Goal: Information Seeking & Learning: Learn about a topic

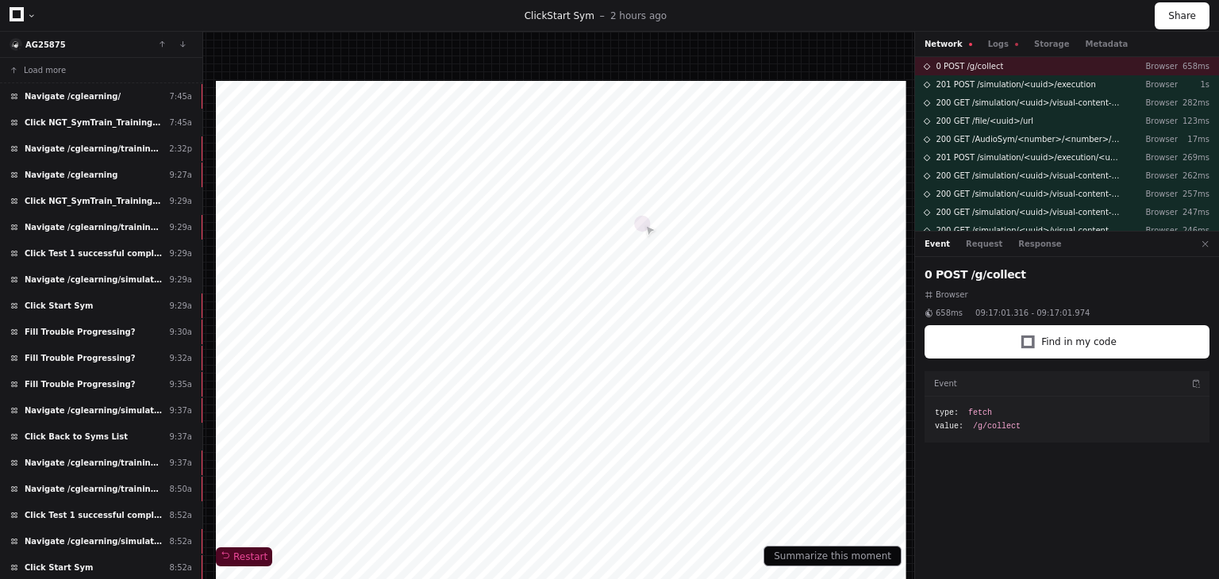
scroll to position [877, 0]
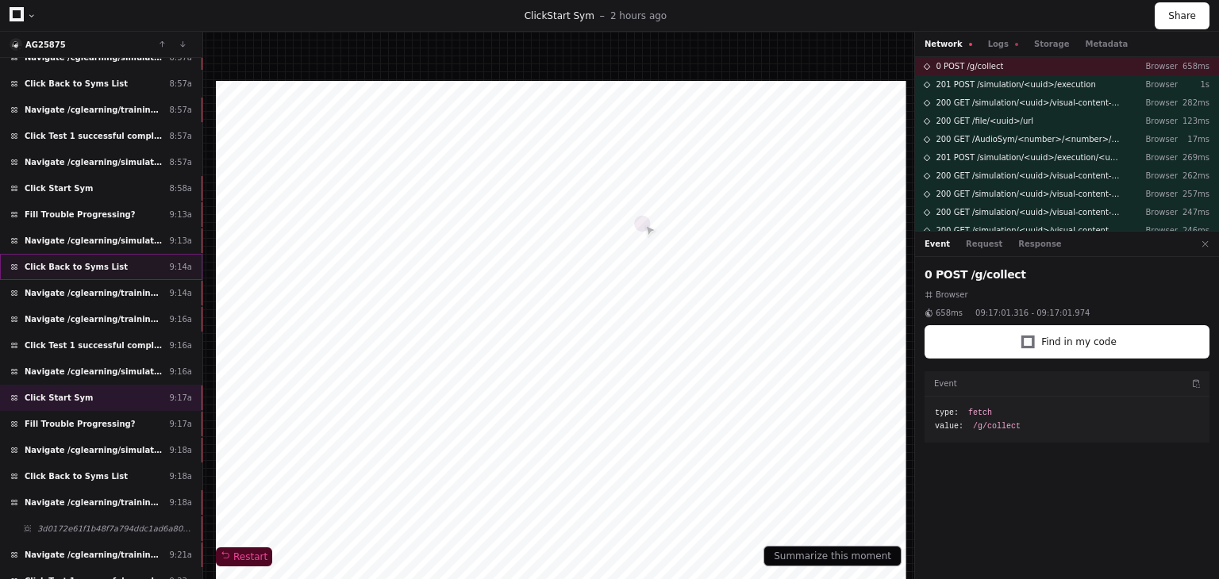
click at [97, 261] on span "Click Back to Syms List" at bounding box center [76, 267] width 103 height 12
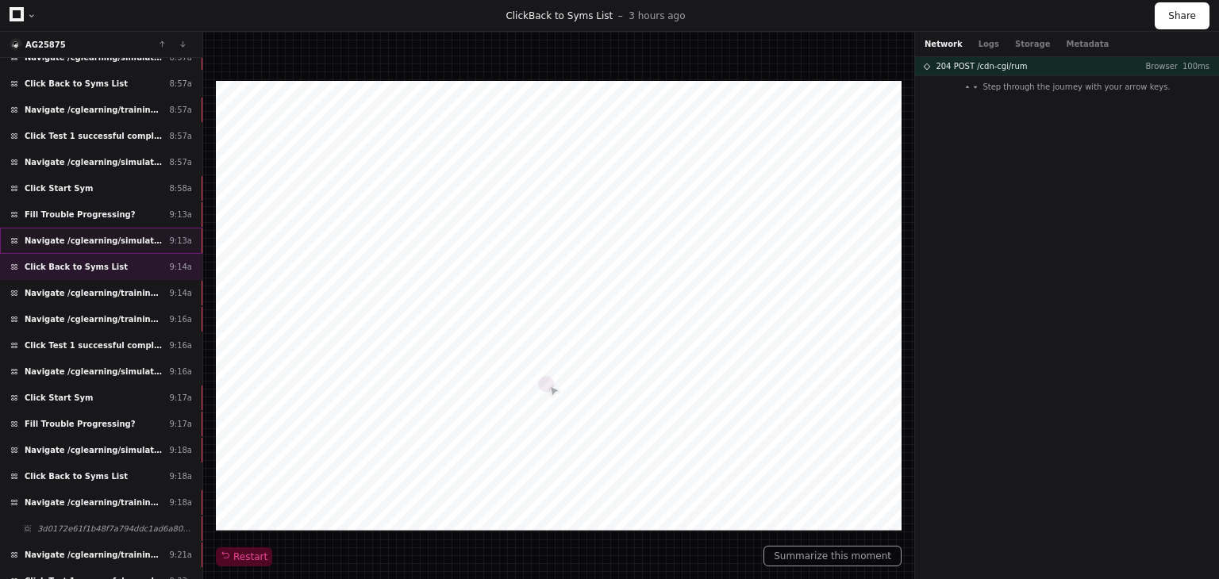
click at [99, 235] on span "Navigate /cglearning/simulation/*/execution/*/statistic" at bounding box center [94, 241] width 138 height 12
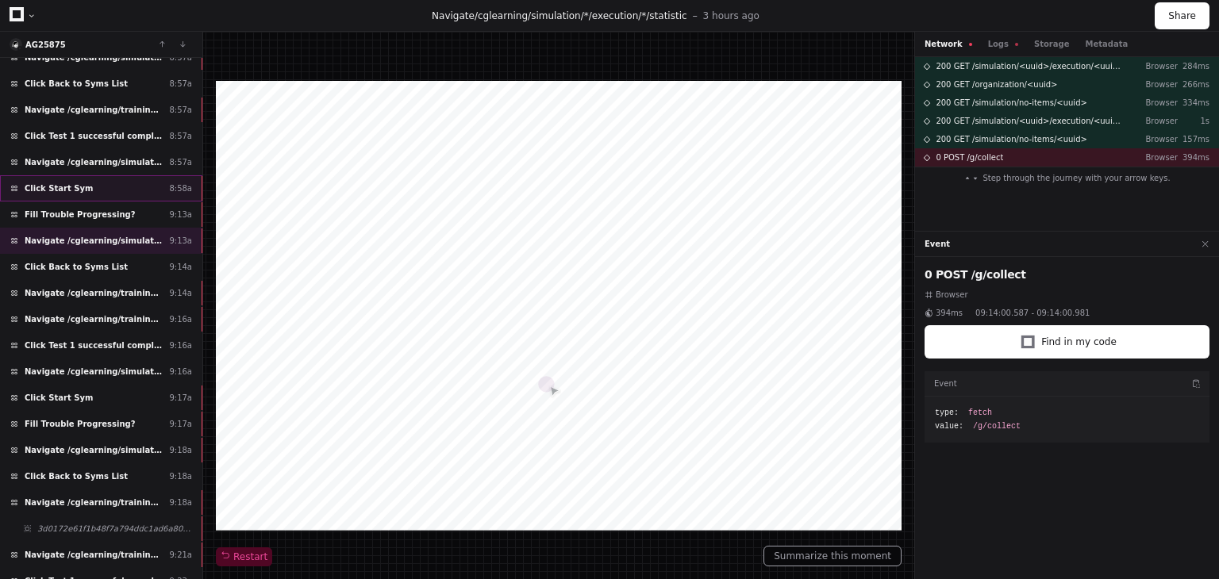
click at [108, 178] on div "Click Start Sym 8:58a" at bounding box center [101, 188] width 202 height 26
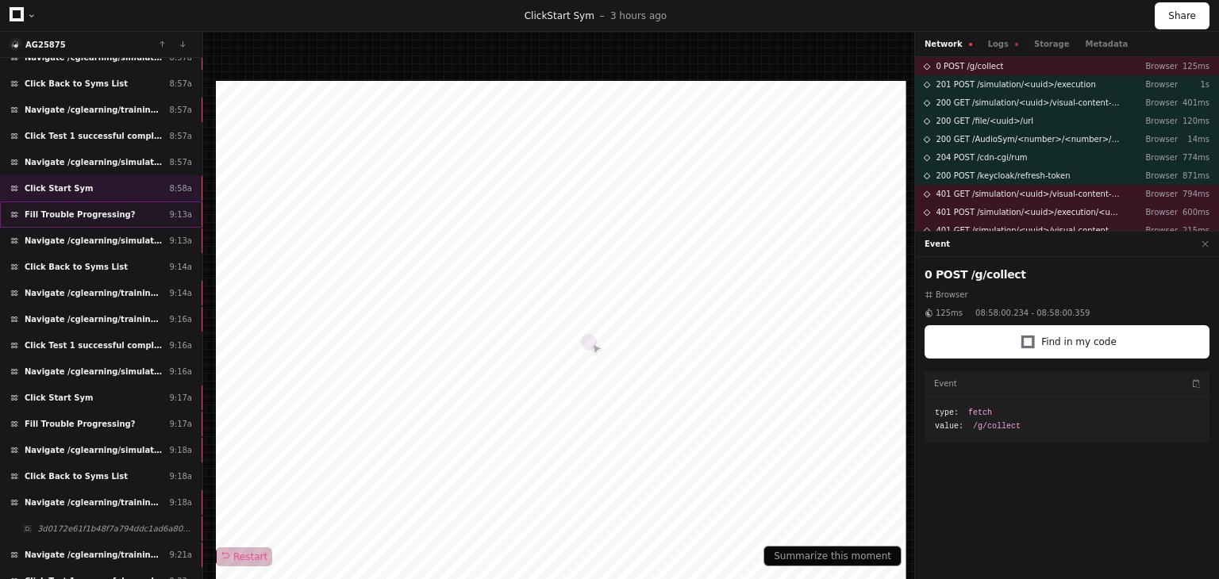
click at [129, 202] on div "Fill Trouble Progressing? 9:13a" at bounding box center [101, 215] width 202 height 26
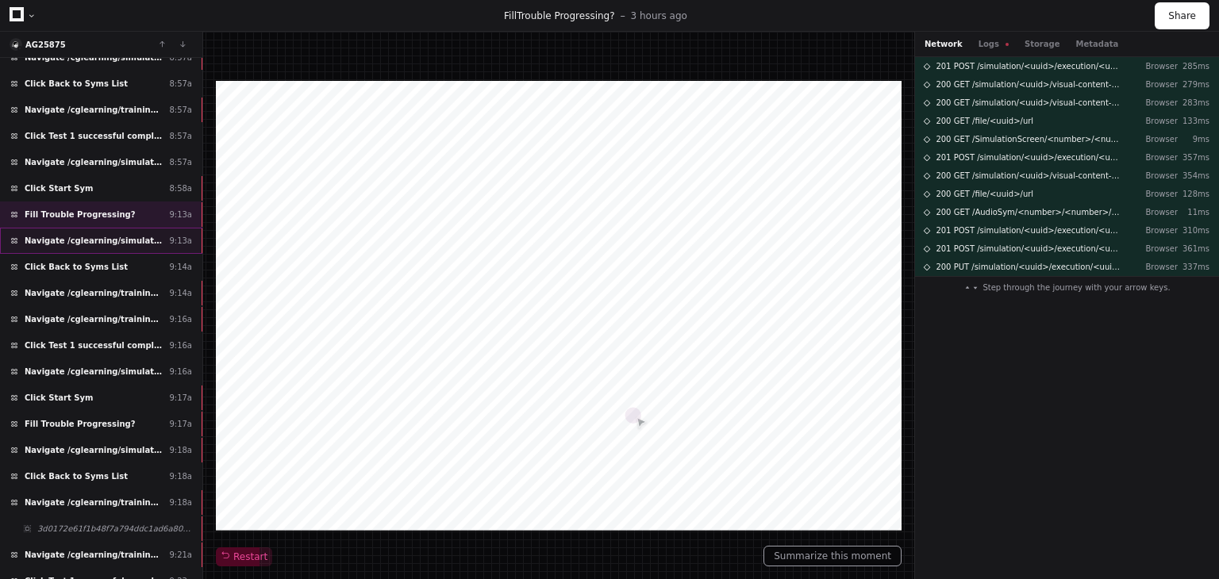
click at [138, 235] on span "Navigate /cglearning/simulation/*/execution/*/statistic" at bounding box center [94, 241] width 138 height 12
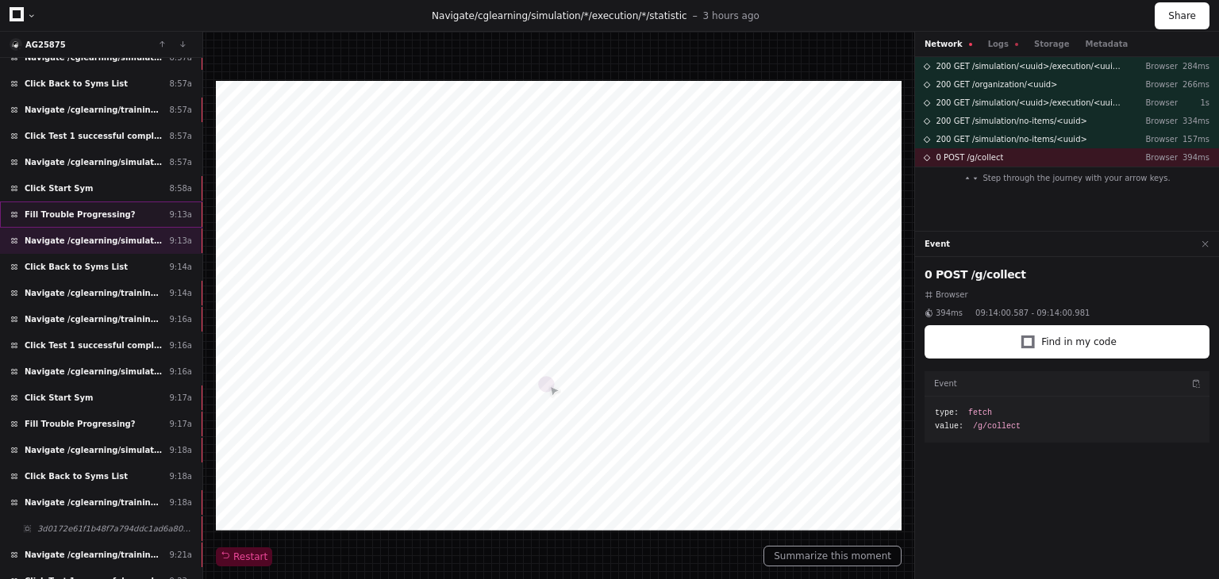
click at [144, 202] on div "Fill Trouble Progressing? 9:13a" at bounding box center [101, 215] width 202 height 26
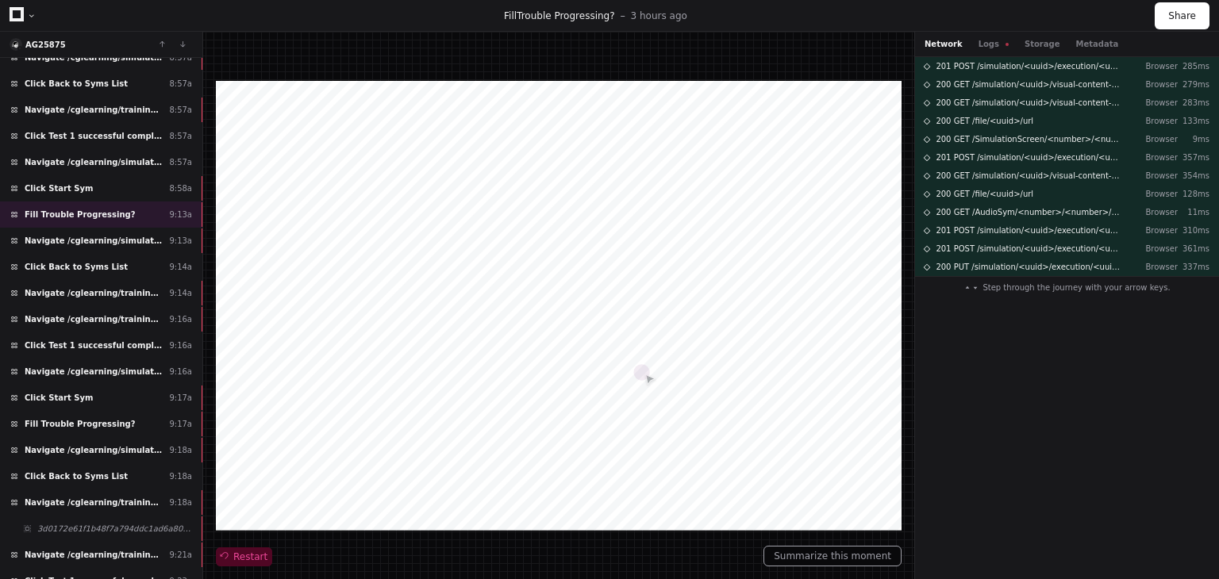
click at [241, 555] on span "Restart" at bounding box center [244, 557] width 47 height 13
click at [147, 236] on div "Navigate /cglearning/simulation/*/execution/*/statistic 9:13a" at bounding box center [101, 241] width 202 height 26
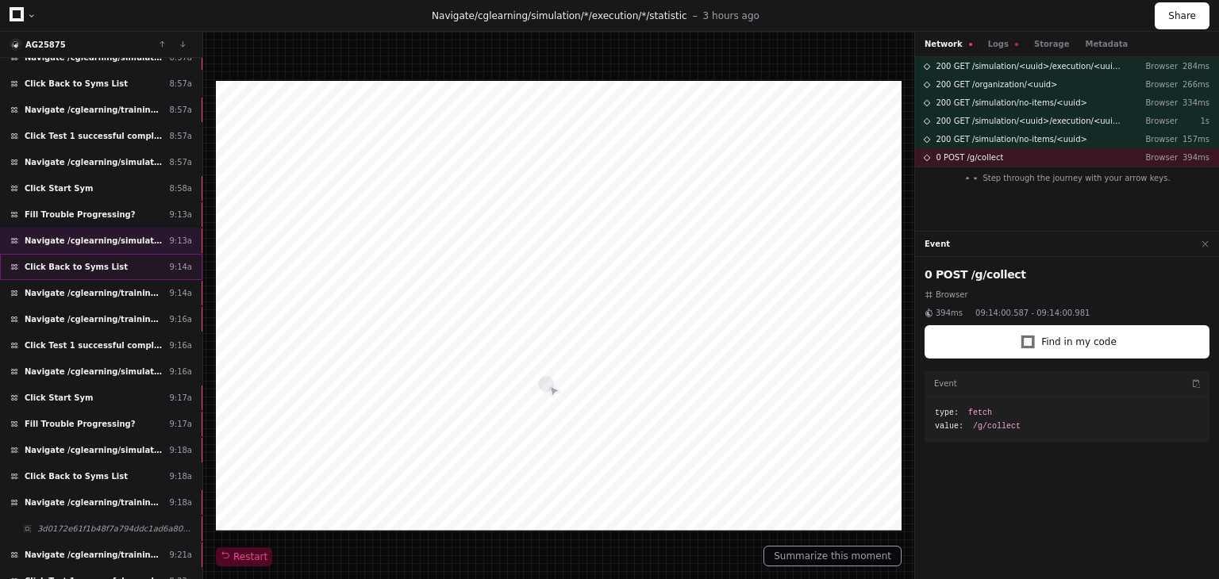
click at [127, 257] on div "Click Back to Syms List 9:14a" at bounding box center [101, 267] width 202 height 26
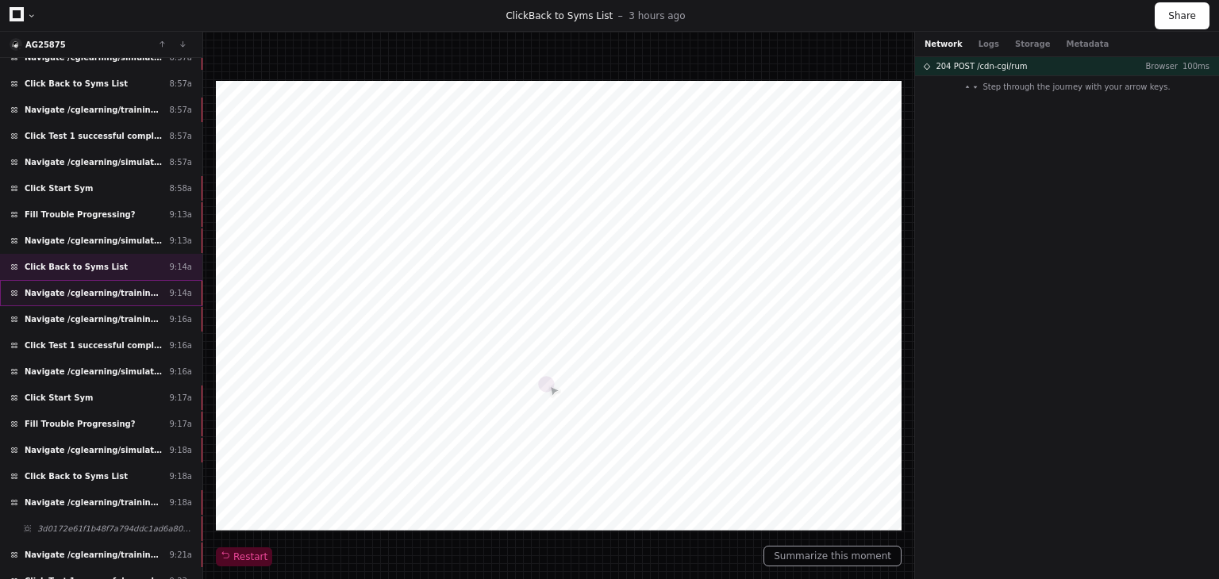
click at [100, 289] on div "Navigate /cglearning/training-plan/*/assignment/*/execution 9:14a" at bounding box center [101, 293] width 202 height 26
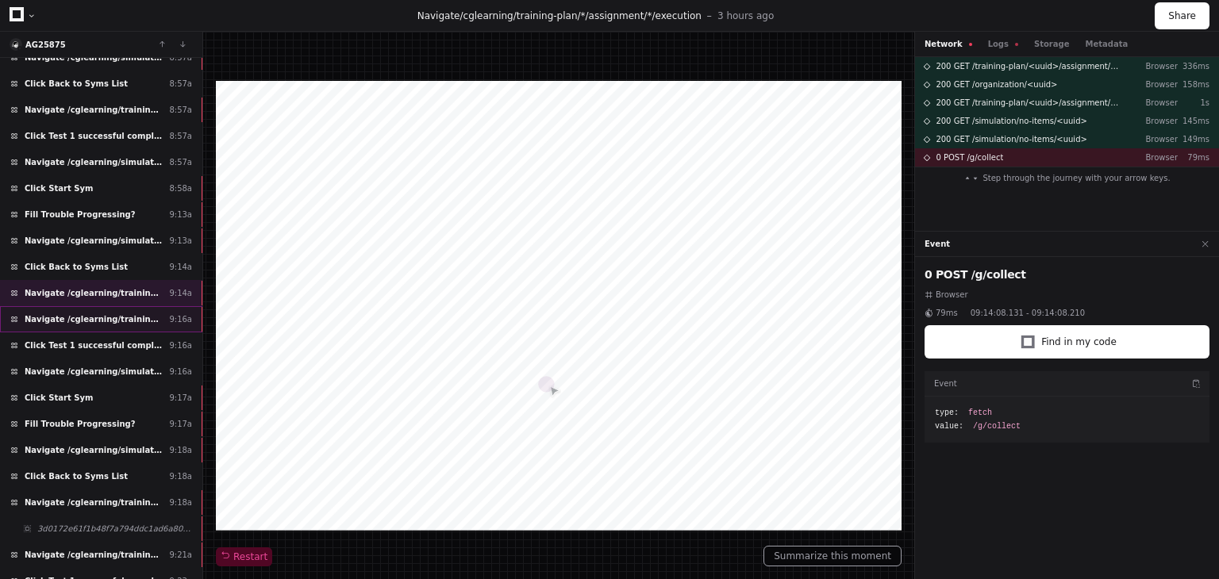
click at [142, 313] on span "Navigate /cglearning/training-plan/*/assignment/*/execution" at bounding box center [94, 319] width 138 height 12
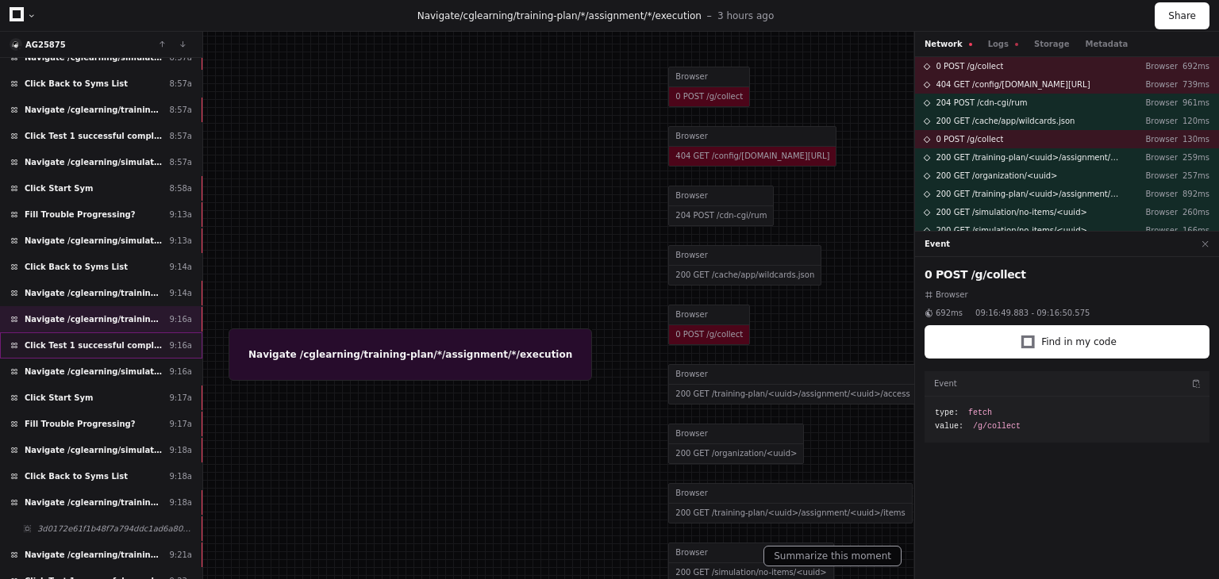
click at [110, 340] on span "Click Test 1 successful completion needed" at bounding box center [94, 346] width 138 height 12
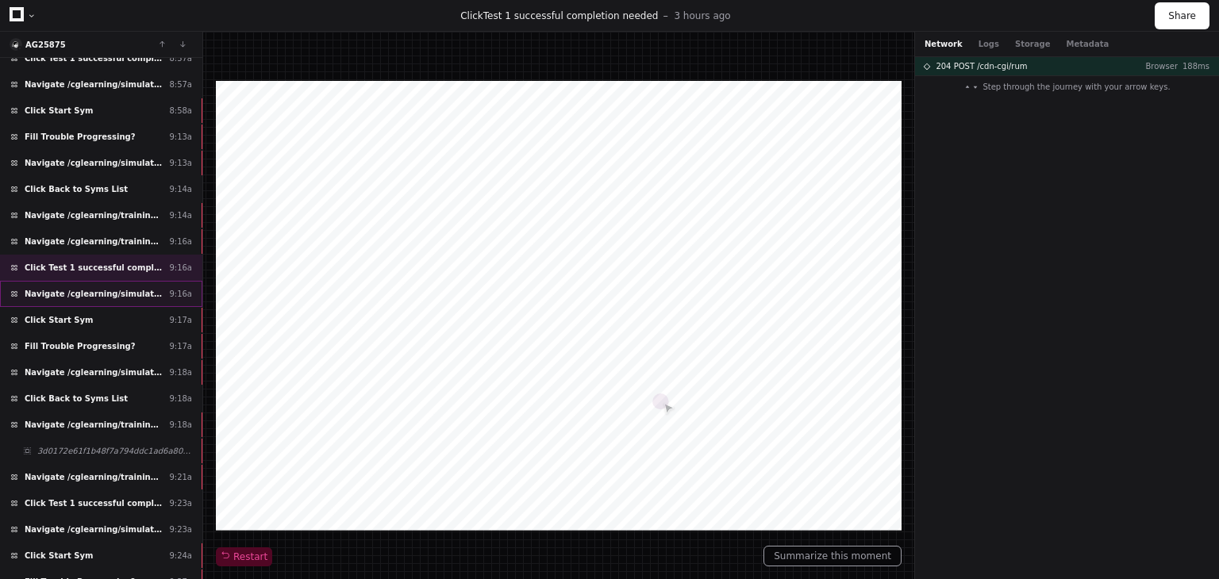
scroll to position [956, 0]
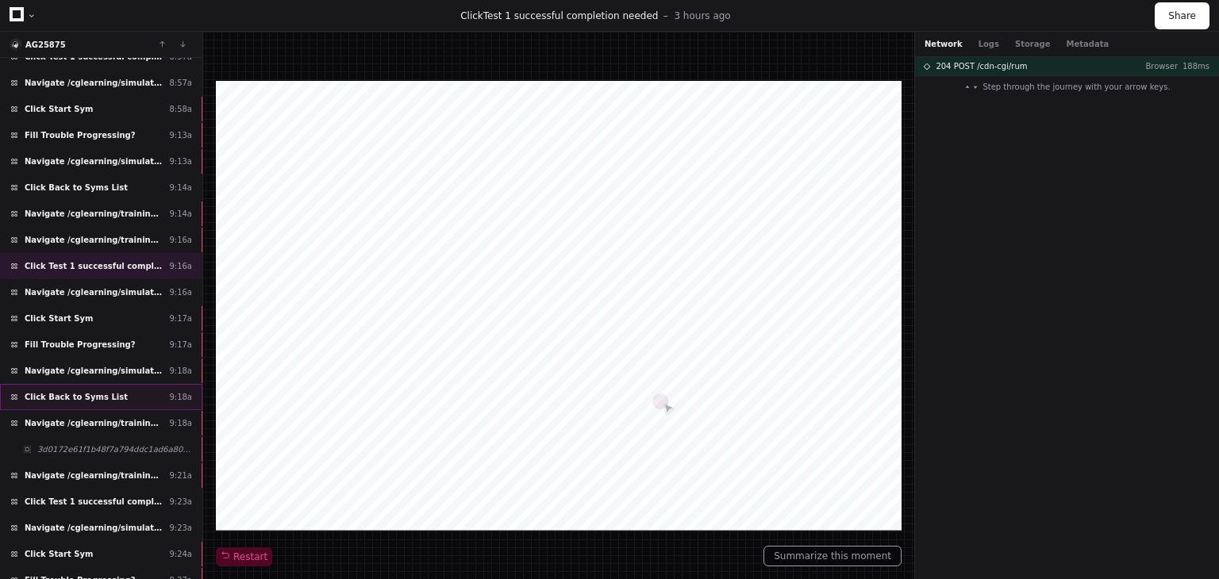
click at [114, 384] on div "Click Back to Syms List 9:18a" at bounding box center [101, 397] width 202 height 26
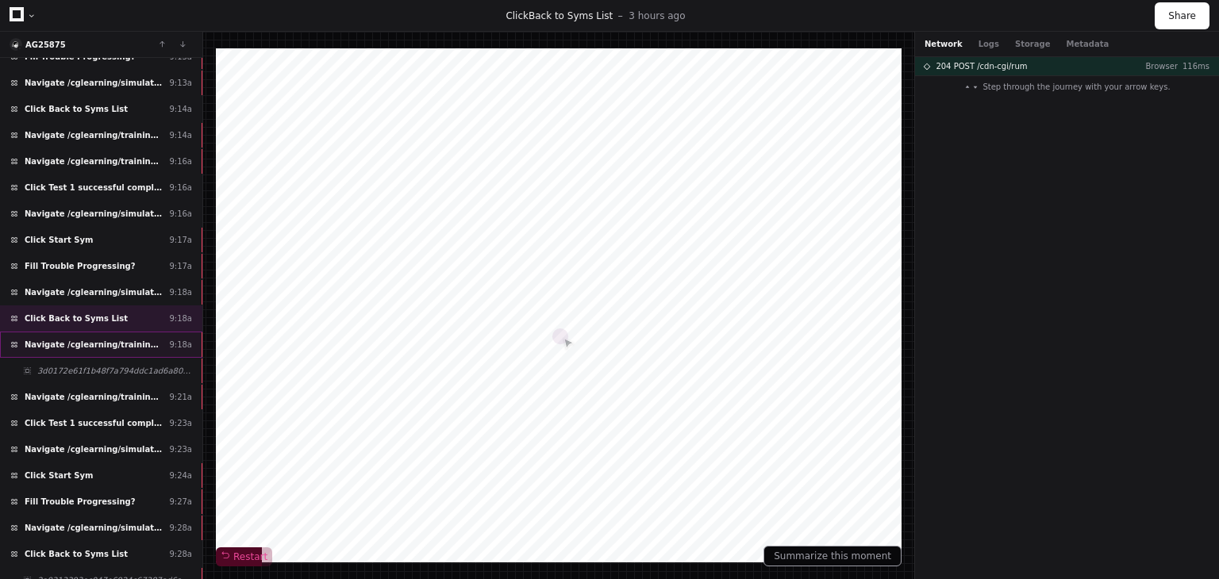
scroll to position [1035, 0]
click at [102, 462] on div "Click Start Sym 9:24a" at bounding box center [101, 475] width 202 height 26
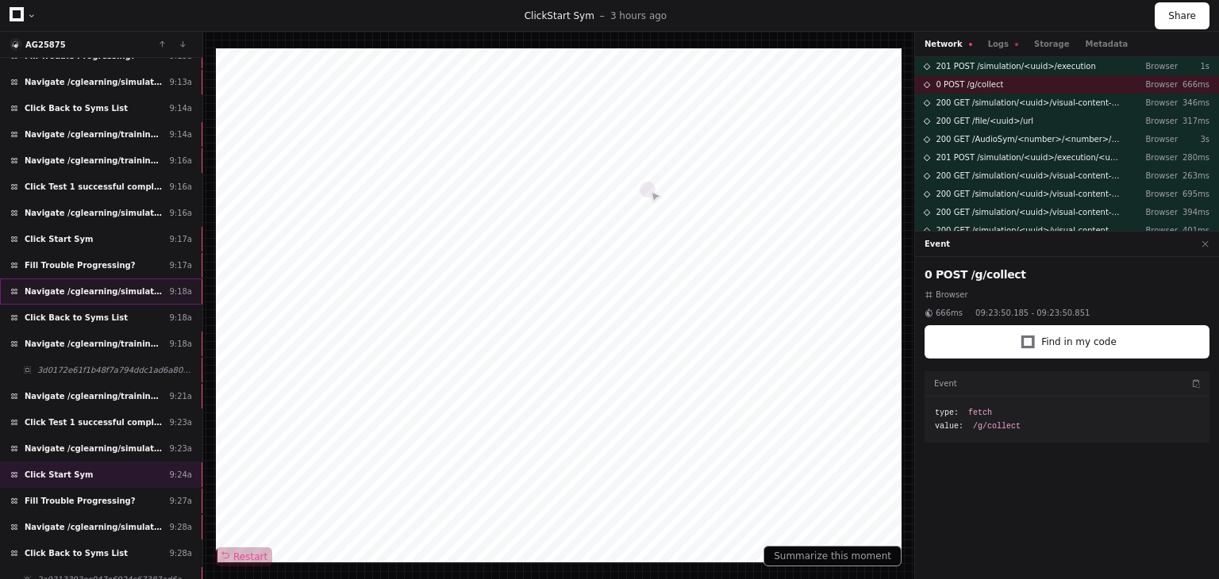
scroll to position [1106, 0]
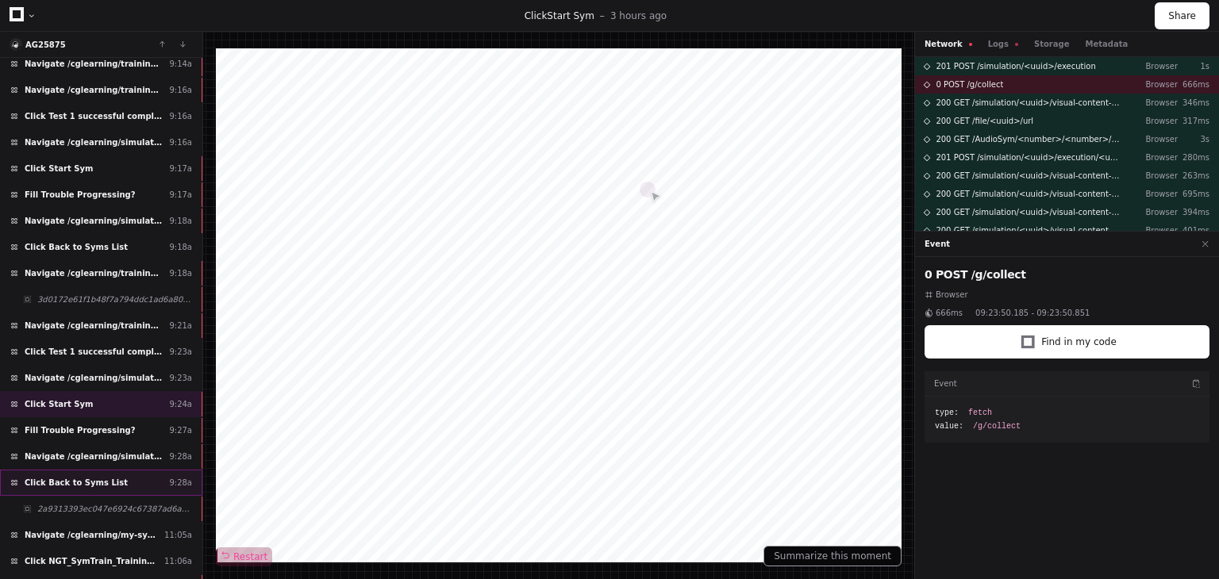
click at [114, 473] on div "Click Back to Syms List 9:28a" at bounding box center [101, 483] width 202 height 26
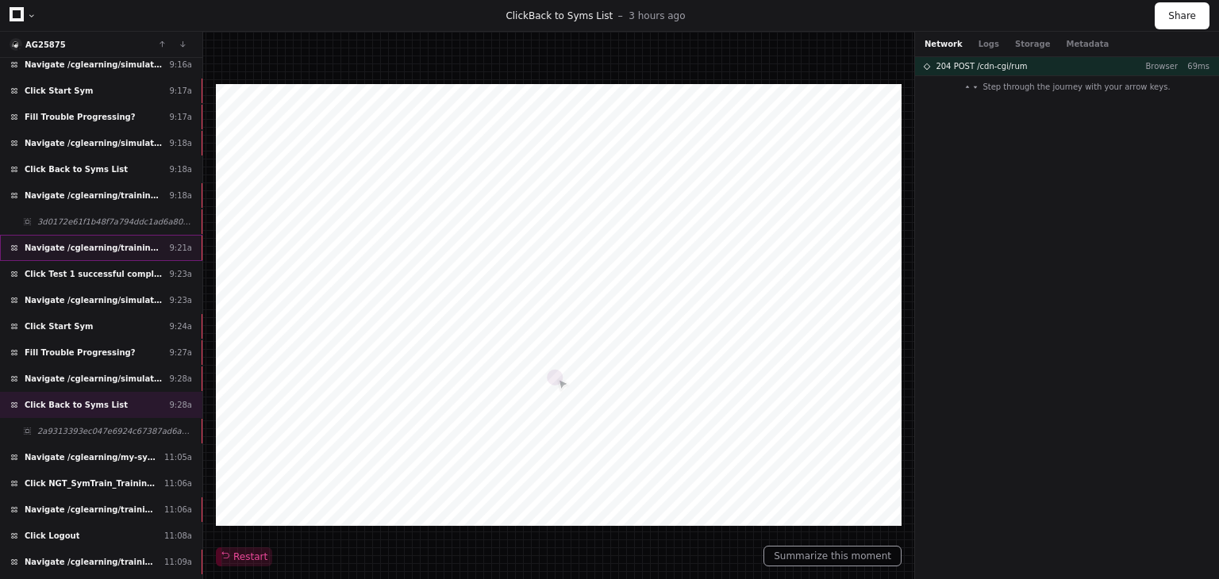
scroll to position [1185, 0]
click at [75, 319] on span "Click Start Sym" at bounding box center [59, 325] width 68 height 12
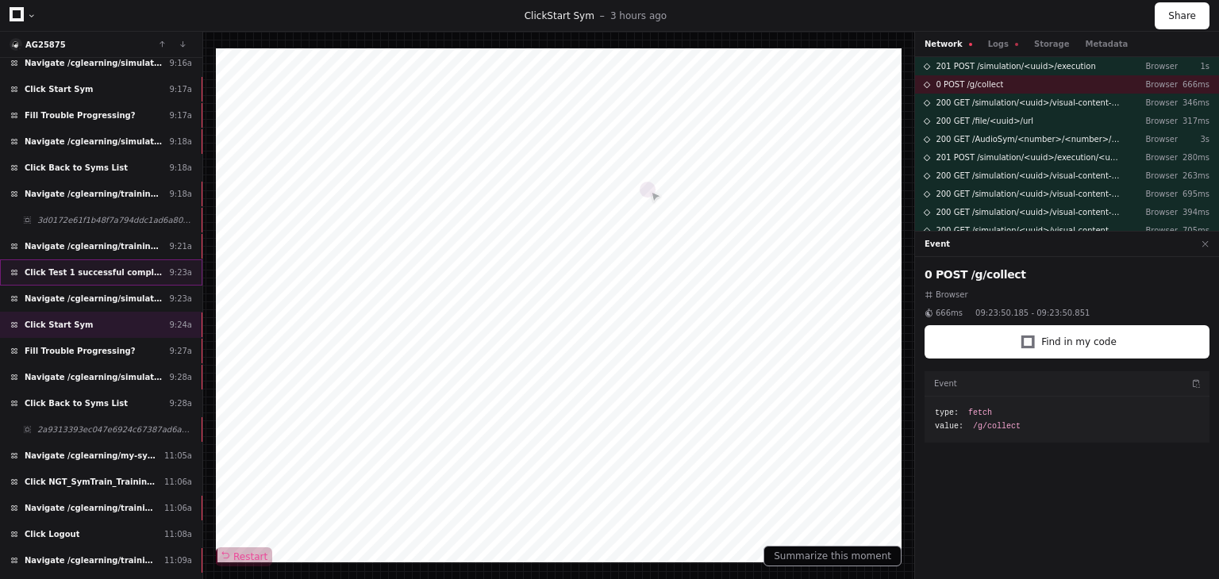
click at [134, 261] on div "Click Test 1 successful completion needed 9:23a" at bounding box center [101, 272] width 202 height 26
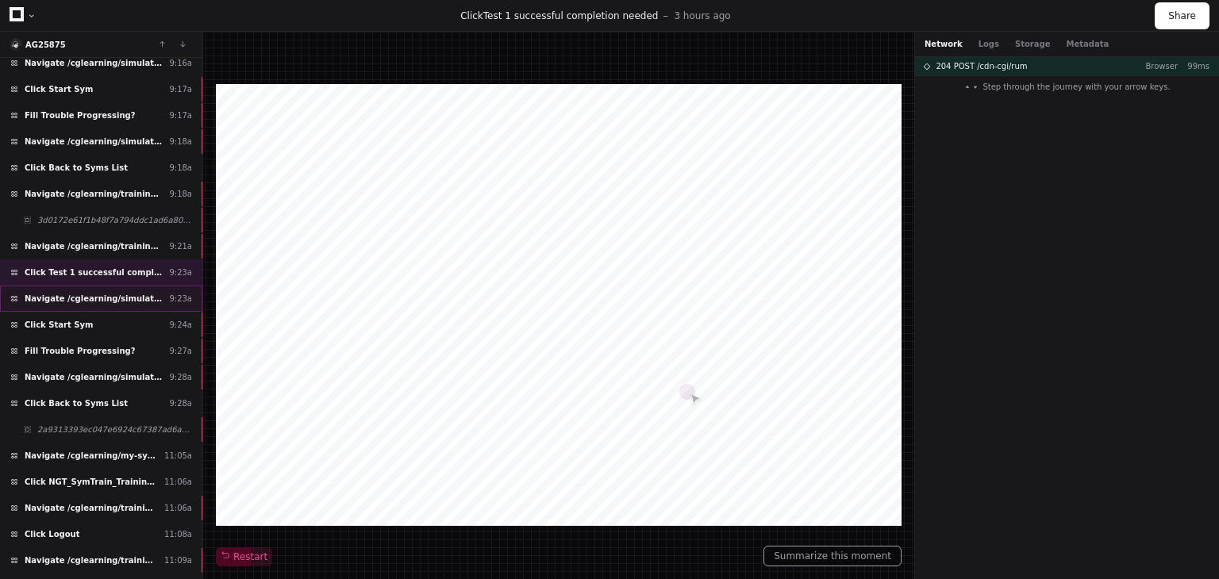
click at [121, 293] on span "Navigate /cglearning/simulation/*/test" at bounding box center [94, 299] width 138 height 12
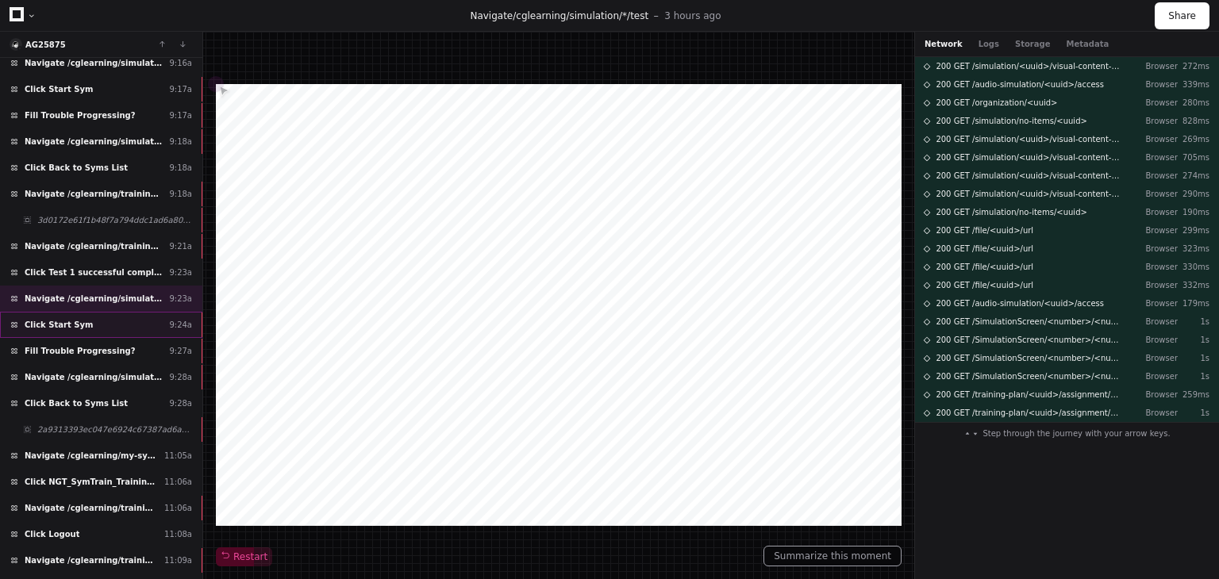
click at [108, 312] on div "Click Start Sym 9:24a" at bounding box center [101, 325] width 202 height 26
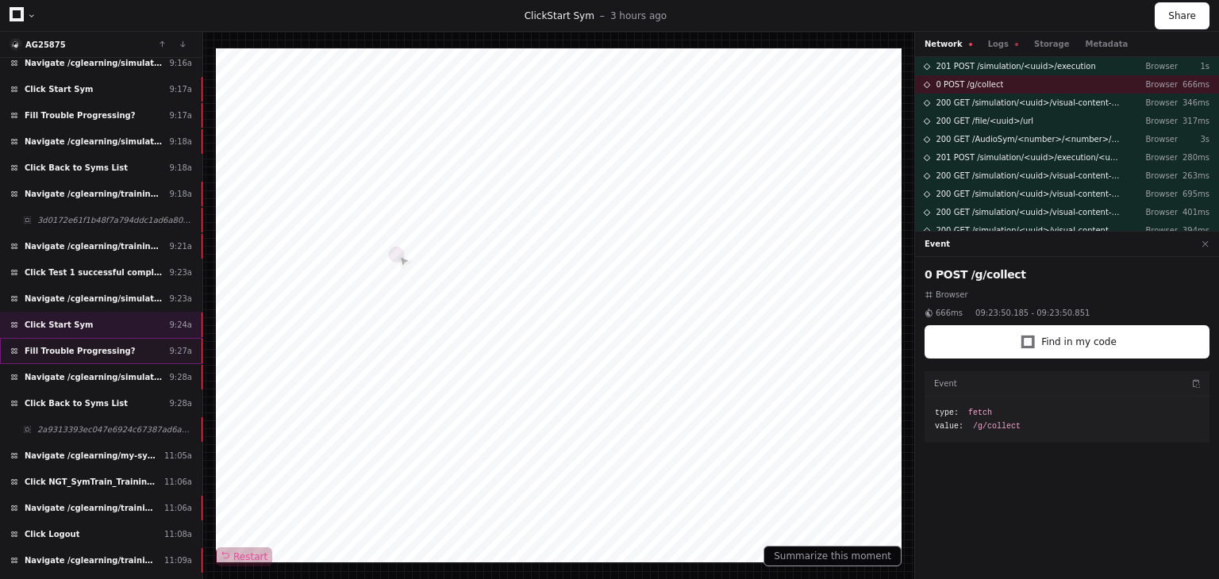
click at [105, 345] on span "Fill Trouble Progressing?" at bounding box center [80, 351] width 111 height 12
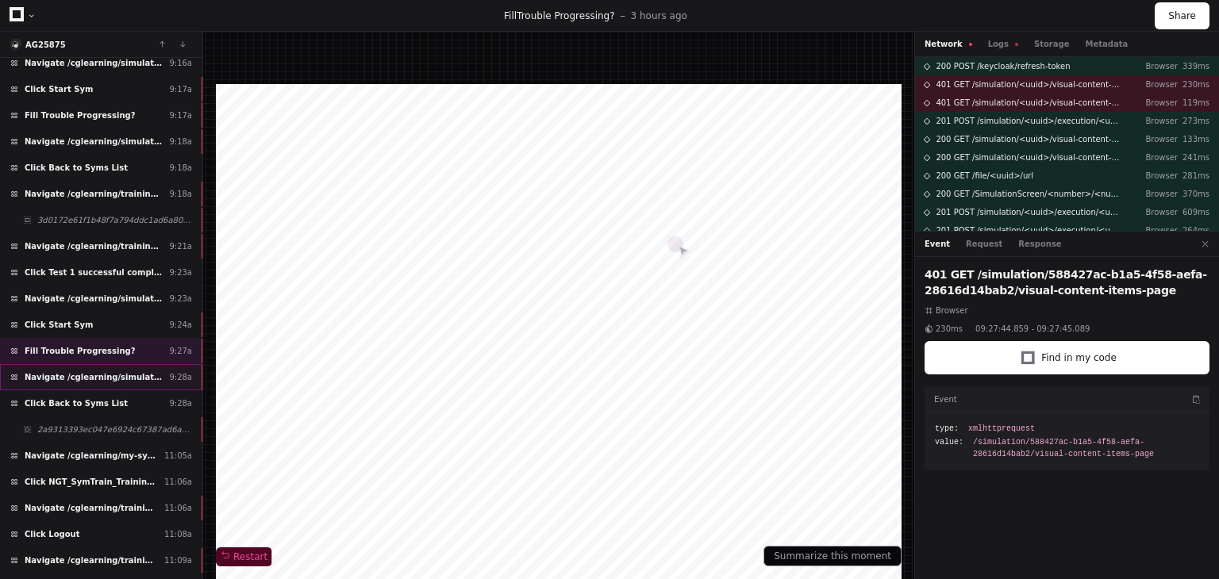
click at [102, 371] on span "Navigate /cglearning/simulation/*/execution/*/statistic" at bounding box center [94, 377] width 138 height 12
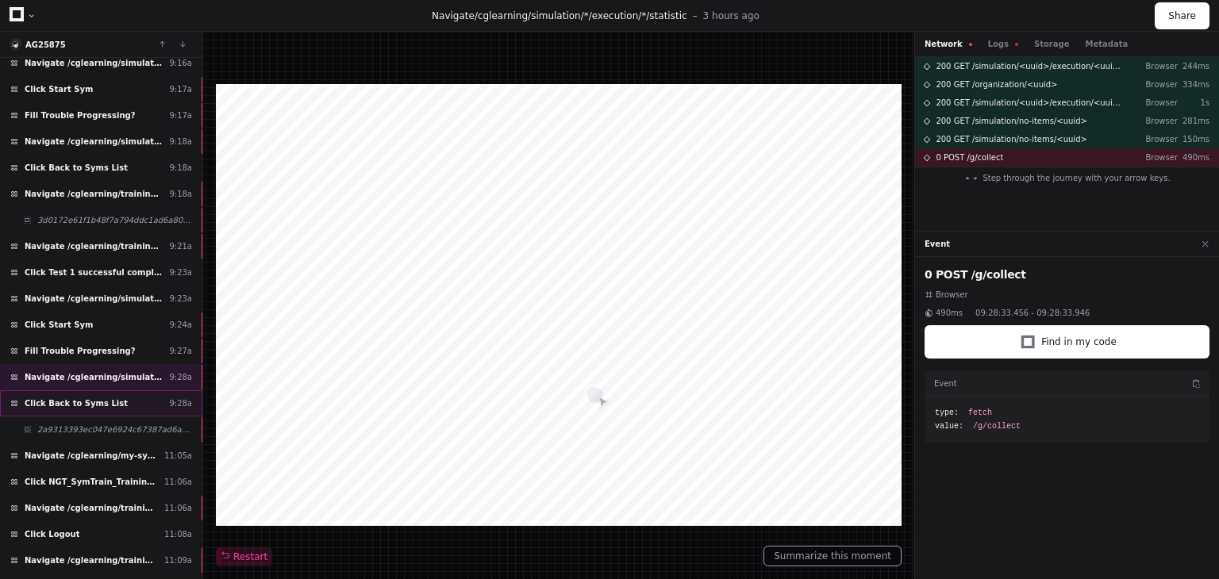
click at [98, 398] on span "Click Back to Syms List" at bounding box center [76, 404] width 103 height 12
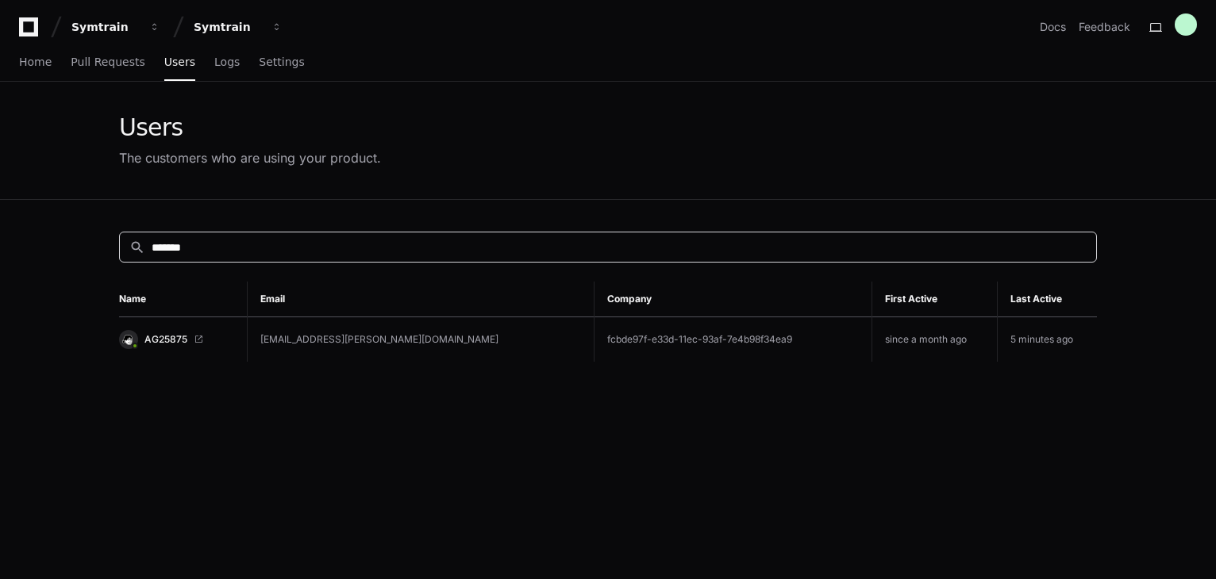
click at [258, 248] on input "*******" at bounding box center [619, 248] width 935 height 16
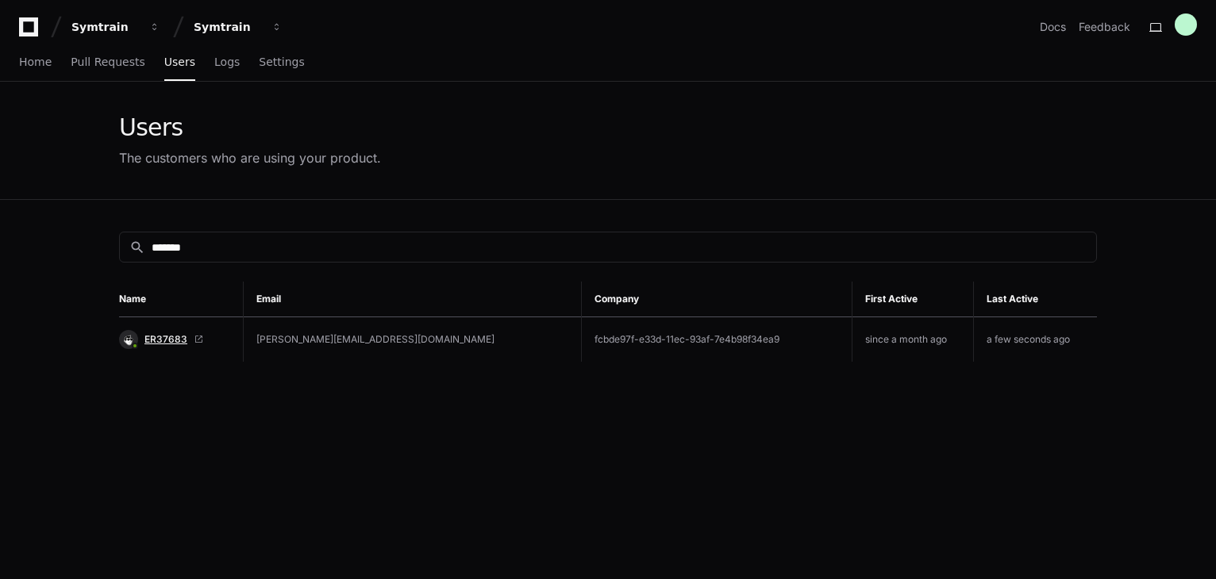
click at [172, 341] on span "ER37683" at bounding box center [165, 339] width 43 height 13
click at [248, 252] on input "*******" at bounding box center [619, 248] width 935 height 16
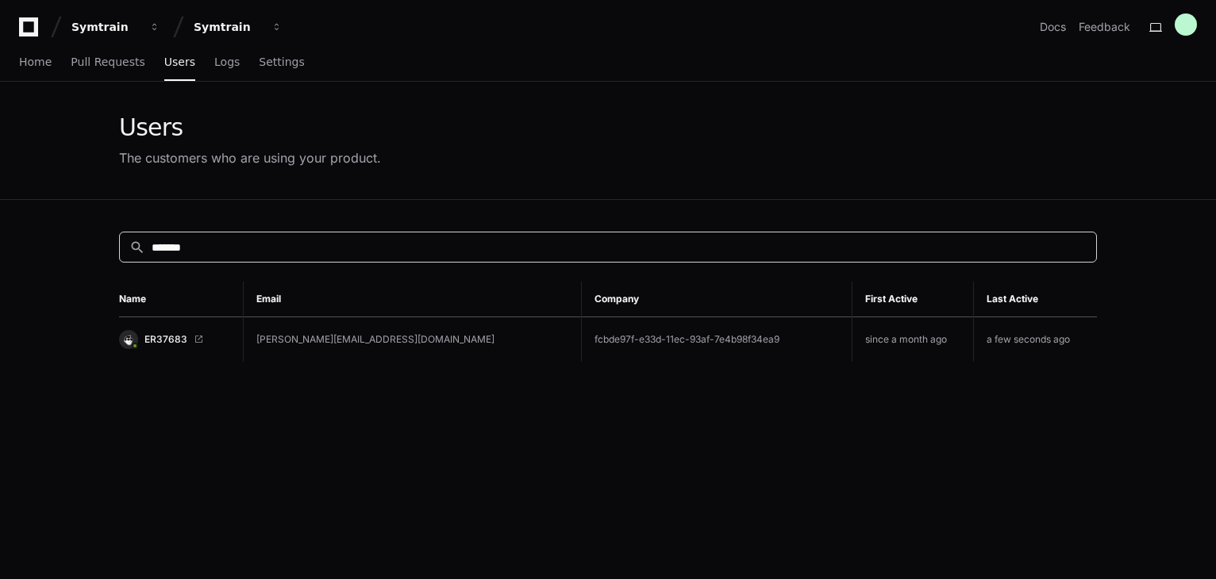
click at [248, 251] on input "*******" at bounding box center [619, 248] width 935 height 16
paste input "**********"
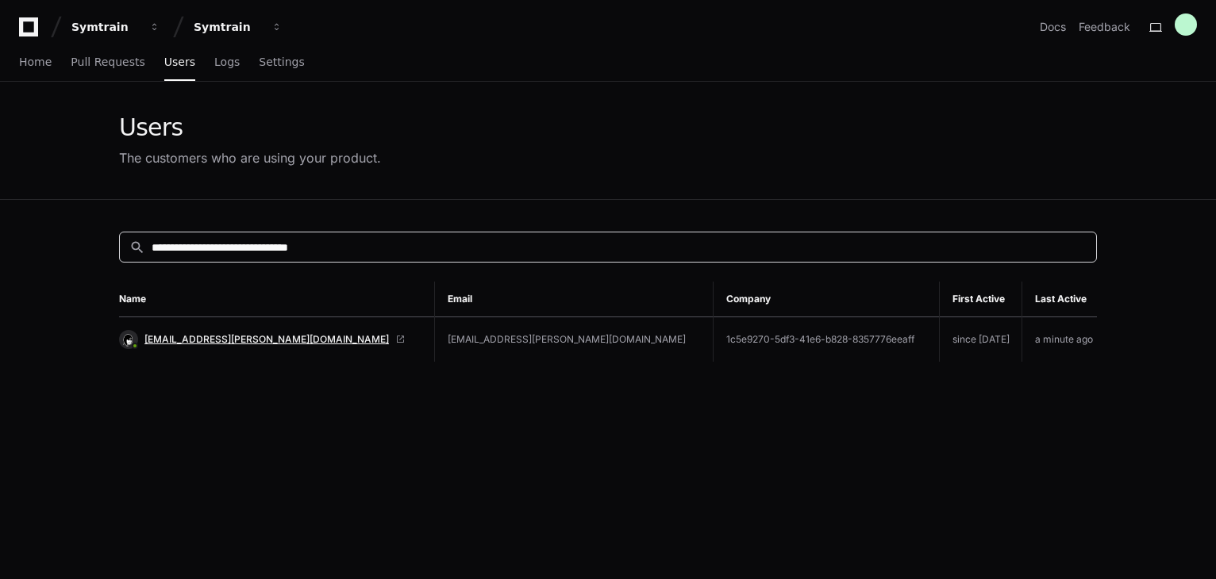
click at [204, 333] on span "[EMAIL_ADDRESS][PERSON_NAME][DOMAIN_NAME]" at bounding box center [266, 339] width 244 height 13
click at [365, 240] on input "**********" at bounding box center [619, 248] width 935 height 16
paste input
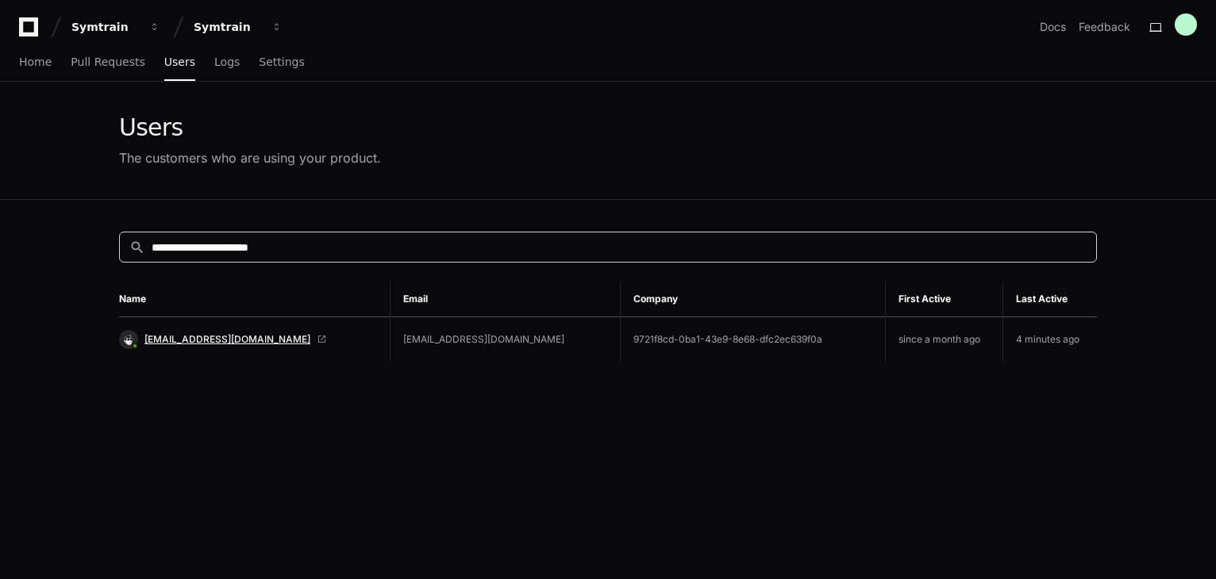
type input "**********"
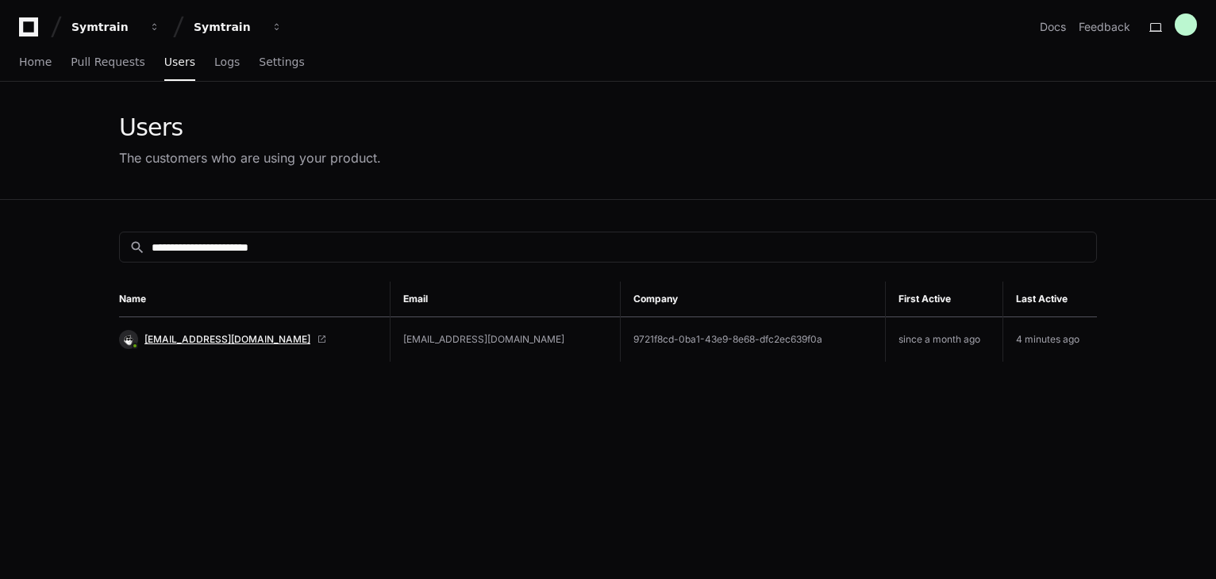
click at [213, 340] on span "Josua.Morite@startek.com" at bounding box center [227, 339] width 166 height 13
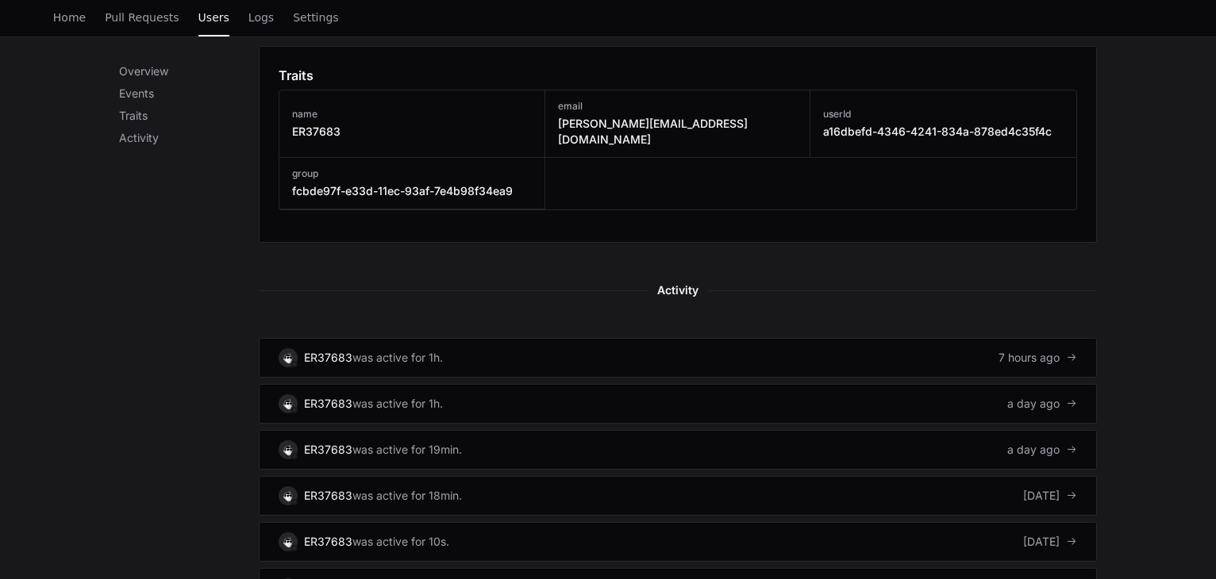
scroll to position [873, 0]
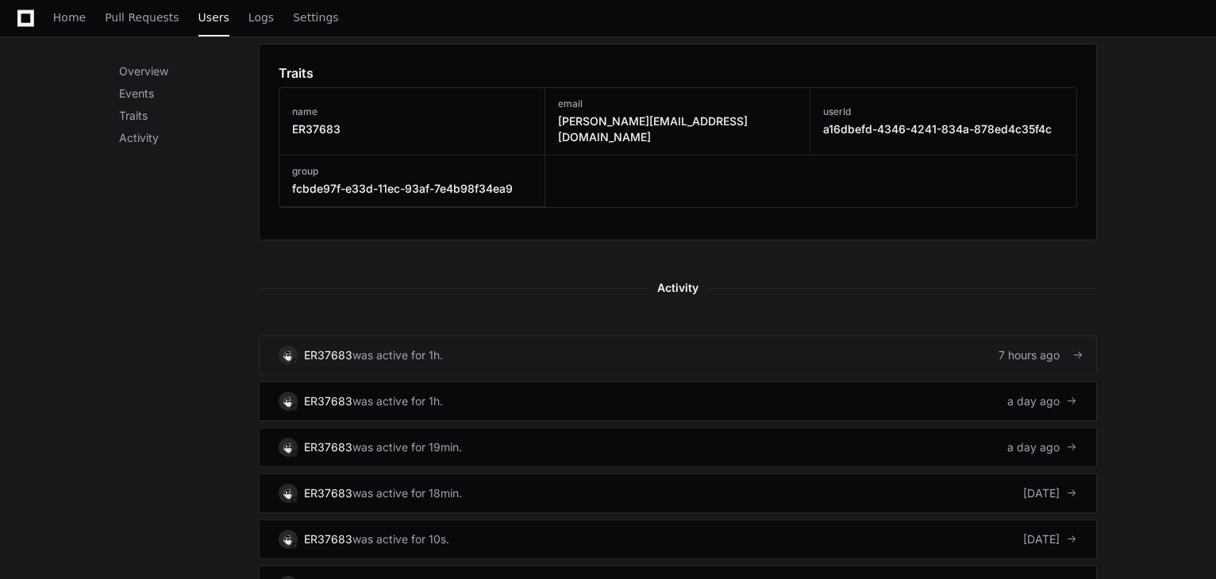
click at [546, 336] on link "ER37683 was active for 1h. 7 hours ago" at bounding box center [678, 356] width 838 height 40
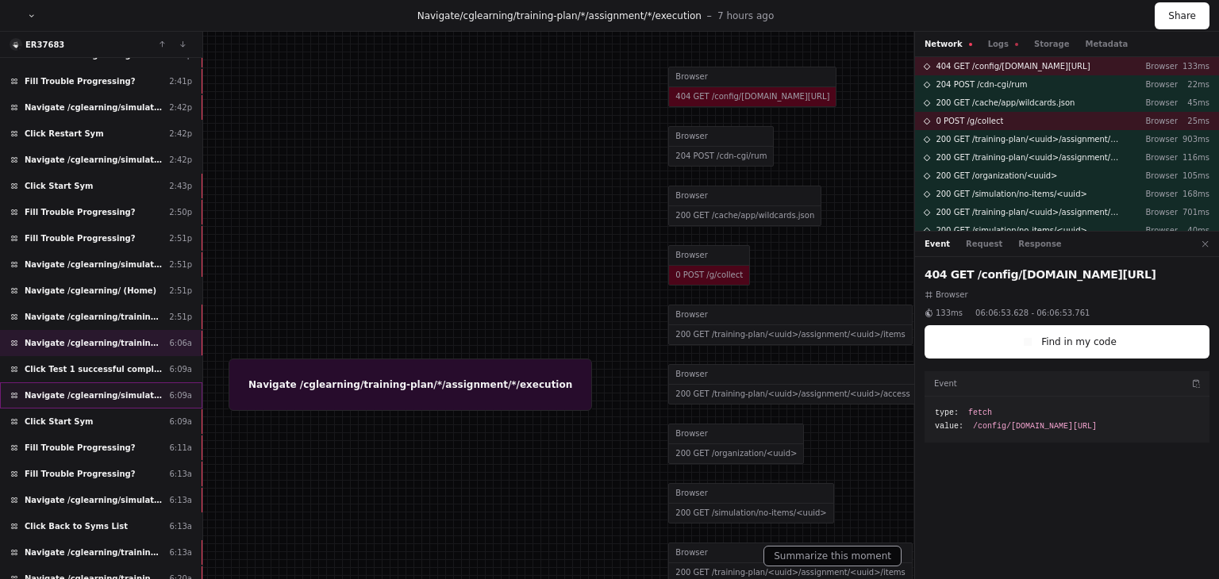
scroll to position [238, 0]
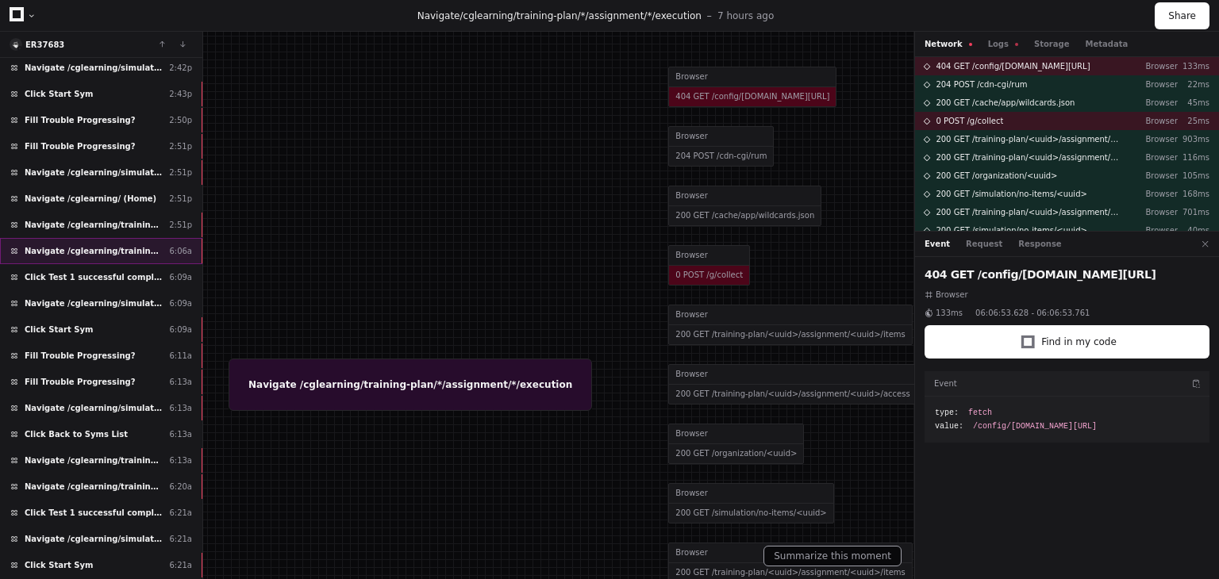
click at [151, 246] on span "Navigate /cglearning/training-plan/*/assignment/*/execution" at bounding box center [94, 251] width 138 height 12
click at [137, 271] on span "Click Test 1 successful completion needed" at bounding box center [94, 277] width 138 height 12
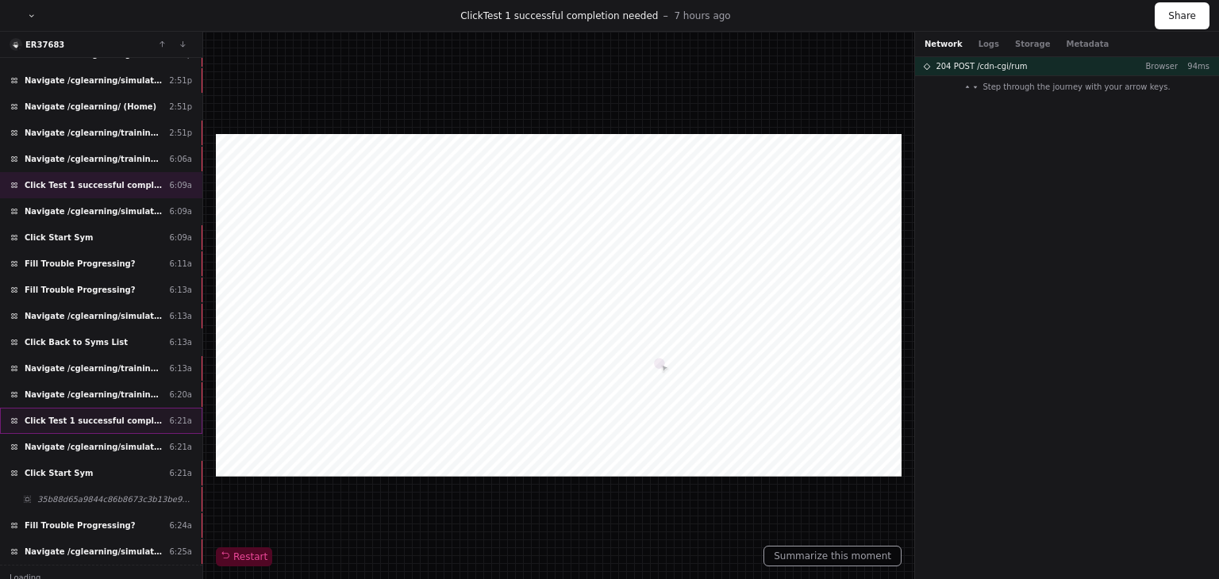
scroll to position [330, 0]
click at [134, 205] on span "Navigate /cglearning/simulation/*/test" at bounding box center [94, 211] width 138 height 12
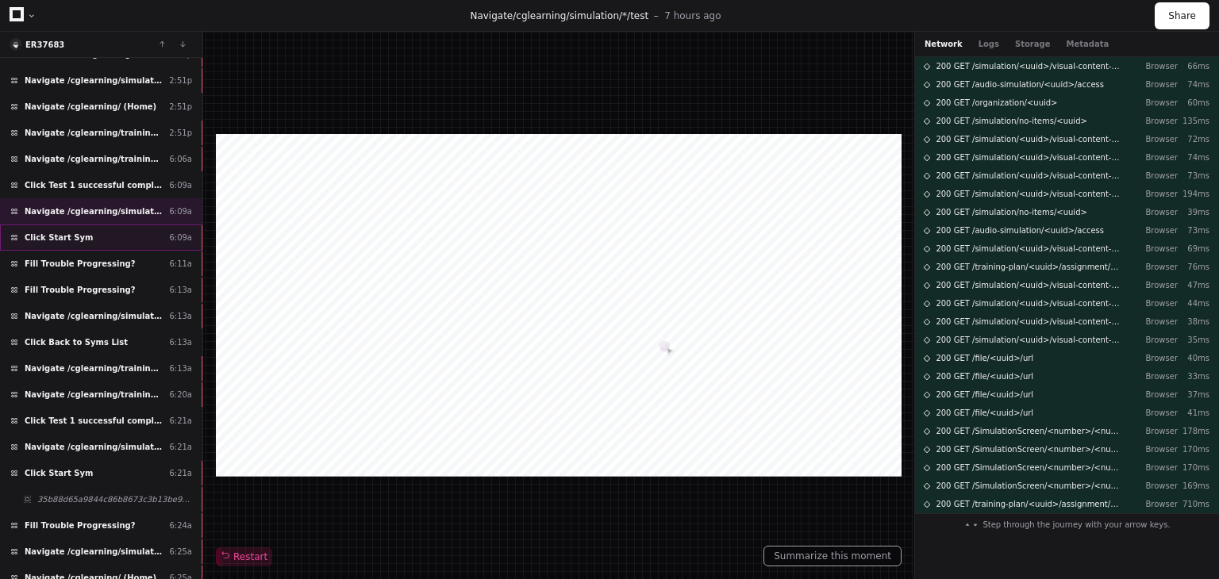
click at [109, 226] on div "Click Start Sym 6:09a" at bounding box center [101, 238] width 202 height 26
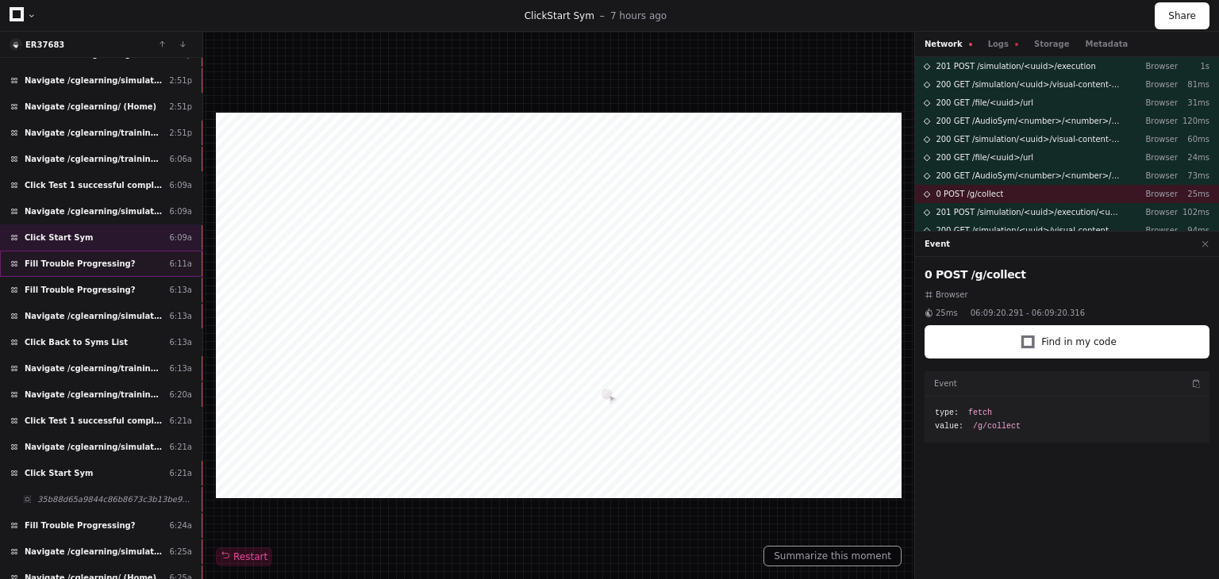
click at [117, 260] on div "Fill Trouble Progressing? 6:11a" at bounding box center [101, 264] width 202 height 26
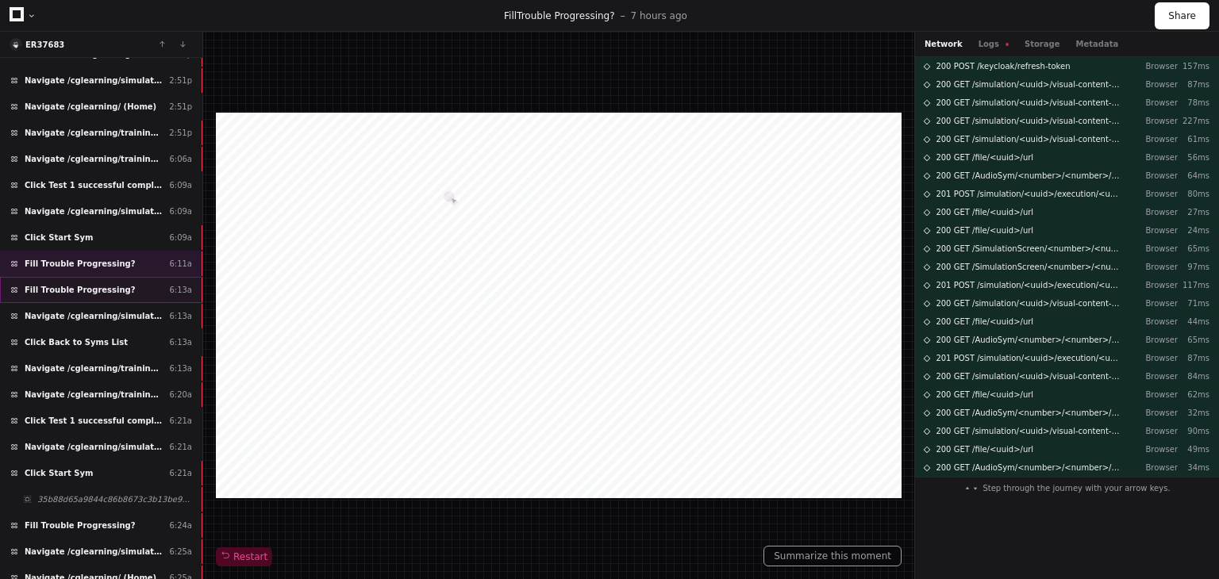
click at [136, 288] on div "Fill Trouble Progressing? 6:13a" at bounding box center [101, 290] width 202 height 26
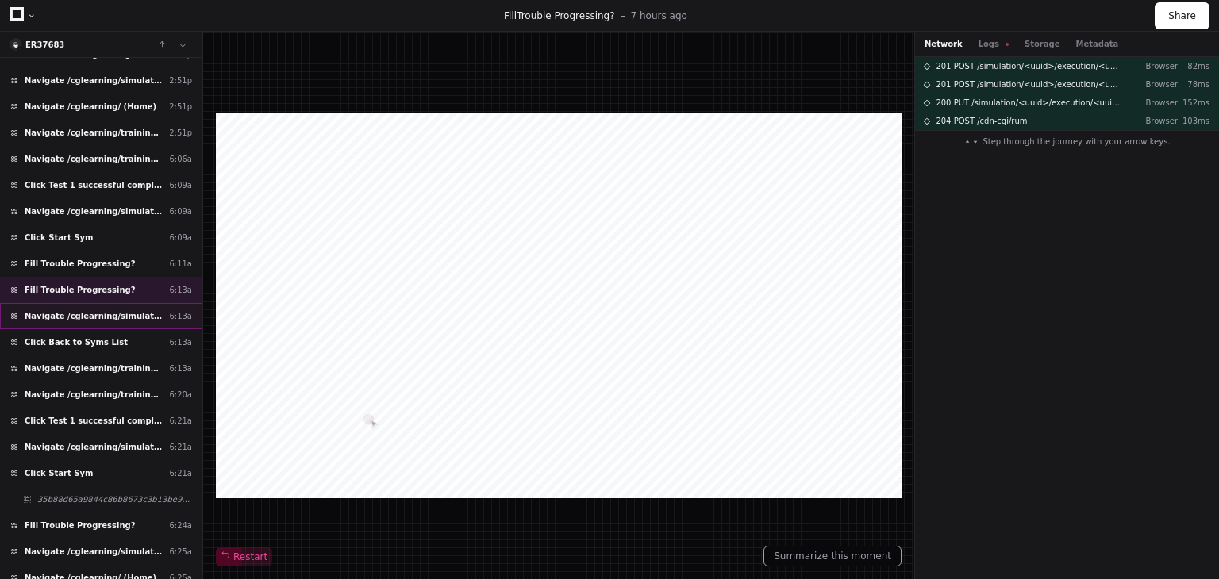
click at [134, 313] on span "Navigate /cglearning/simulation/*/execution/*/statistic" at bounding box center [94, 316] width 138 height 12
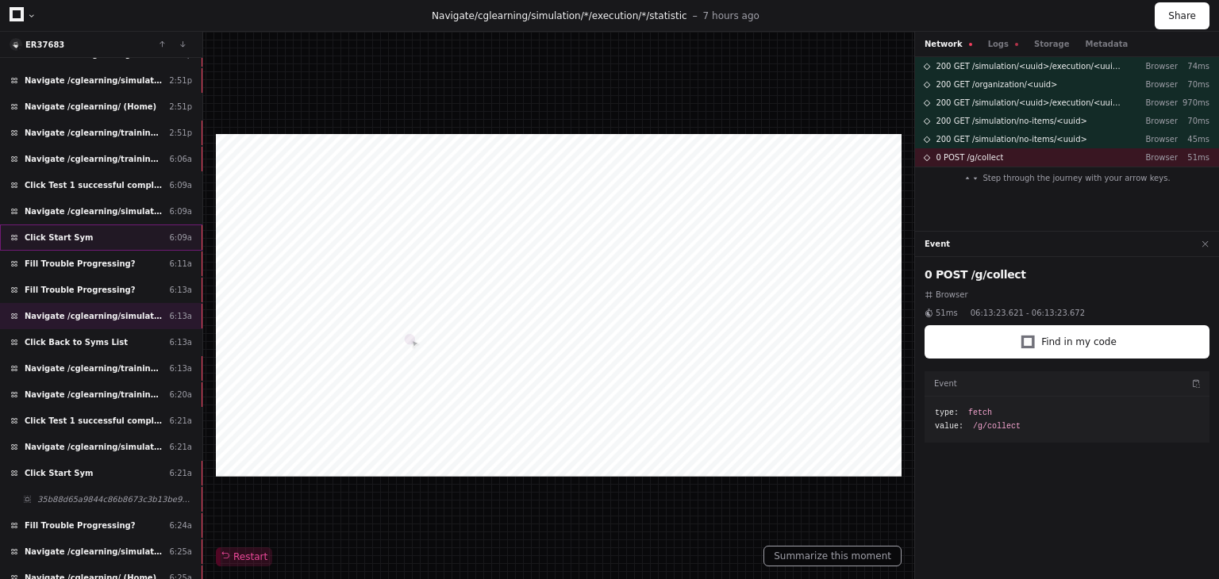
click at [140, 227] on div "Click Start Sym 6:09a" at bounding box center [101, 238] width 202 height 26
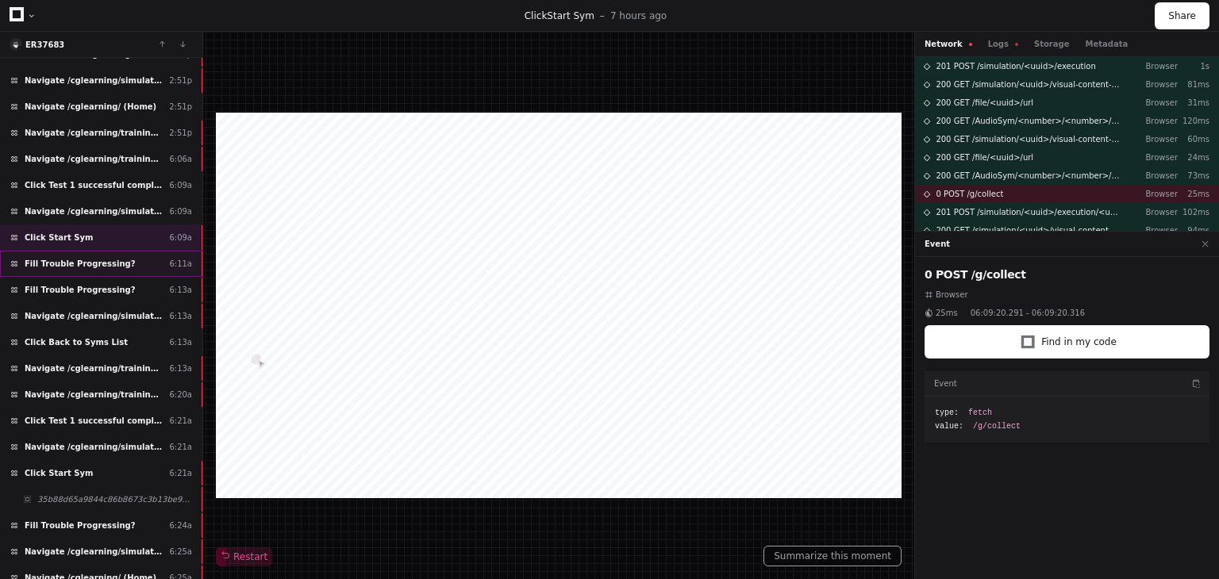
click at [140, 267] on div "Fill Trouble Progressing? 6:11a" at bounding box center [101, 264] width 202 height 26
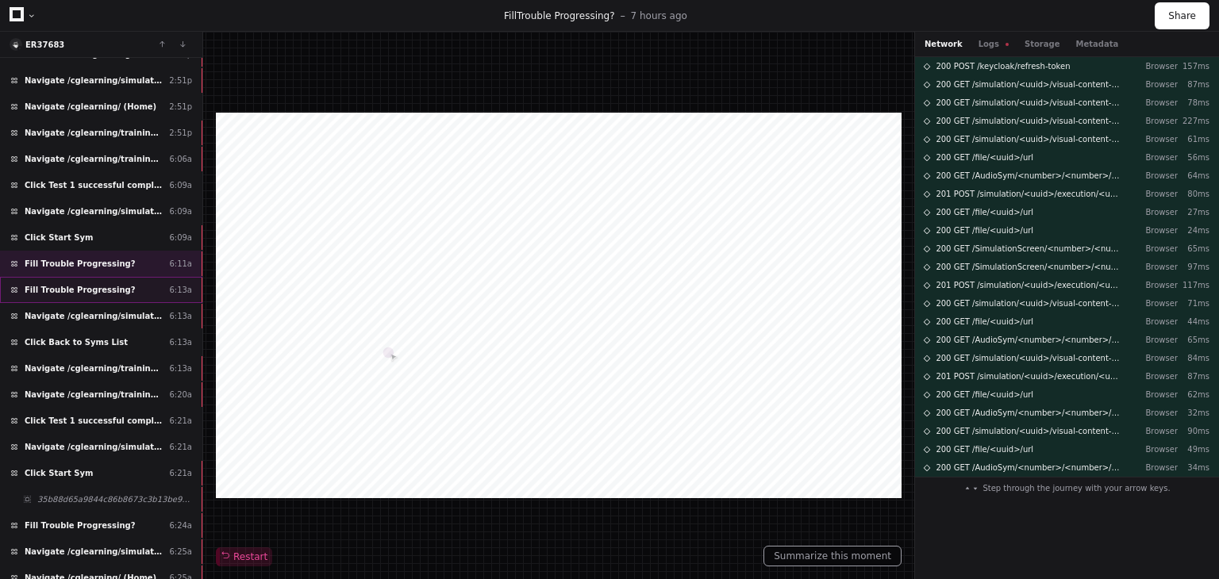
click at [138, 283] on div "Fill Trouble Progressing? 6:13a" at bounding box center [101, 290] width 202 height 26
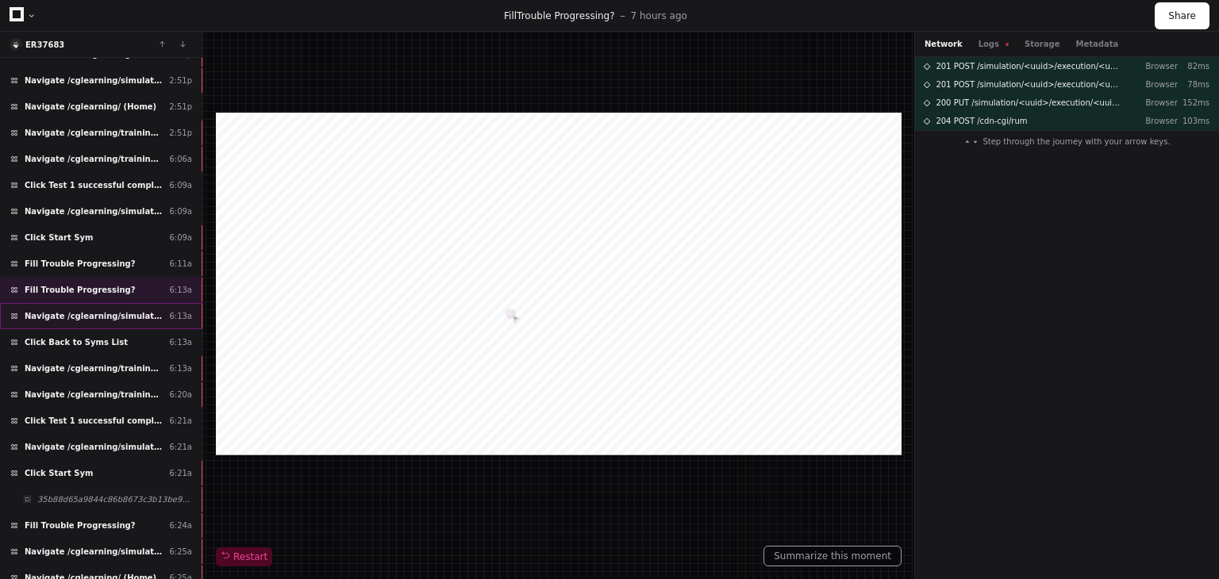
click at [143, 310] on span "Navigate /cglearning/simulation/*/execution/*/statistic" at bounding box center [94, 316] width 138 height 12
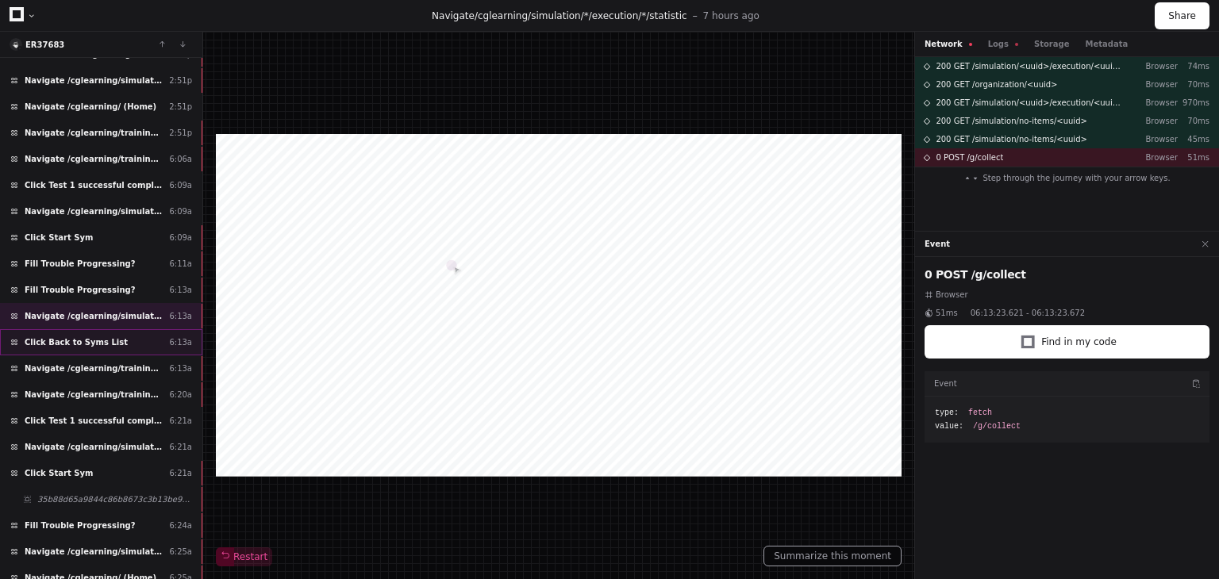
click at [129, 333] on div "Click Back to Syms List 6:13a" at bounding box center [101, 342] width 202 height 26
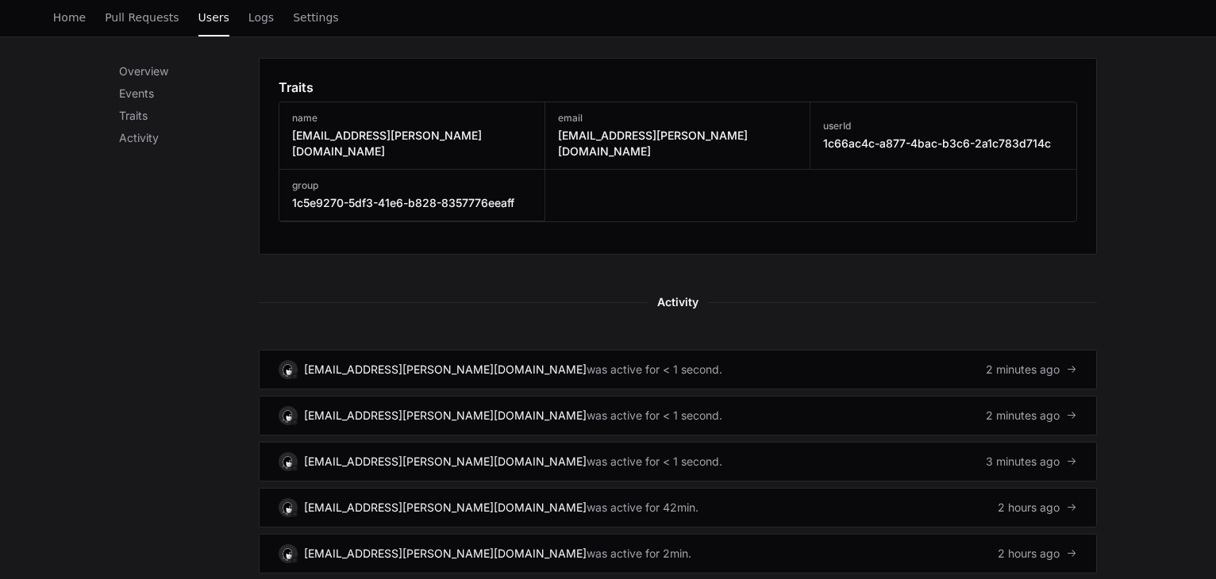
scroll to position [873, 0]
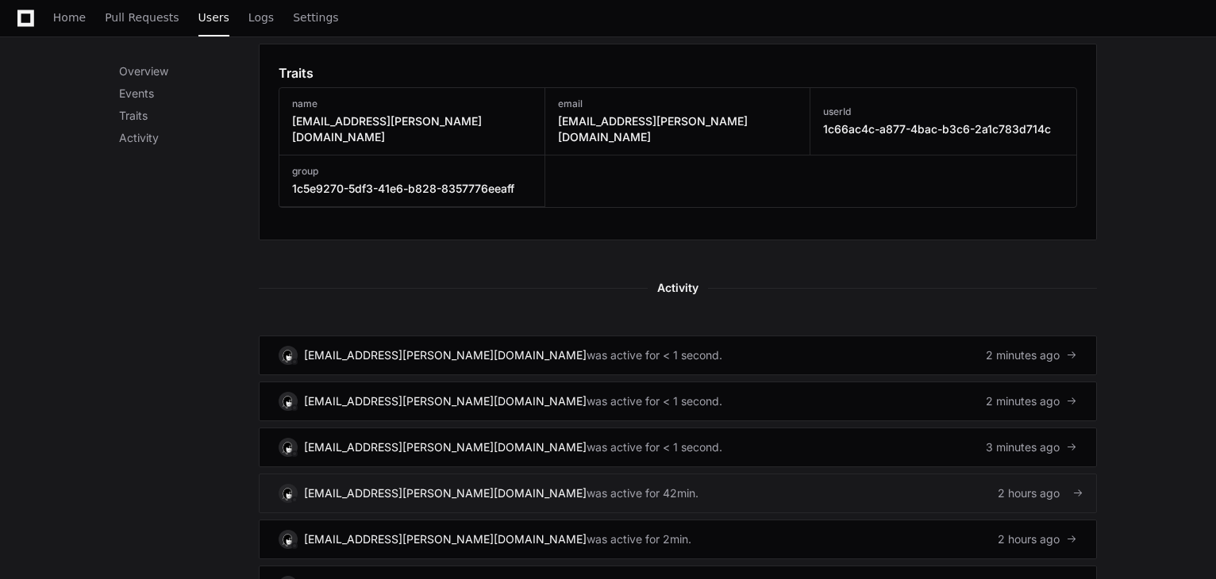
click at [867, 480] on link "[EMAIL_ADDRESS][PERSON_NAME][DOMAIN_NAME] was active for 42min. 2 hours ago" at bounding box center [678, 494] width 838 height 40
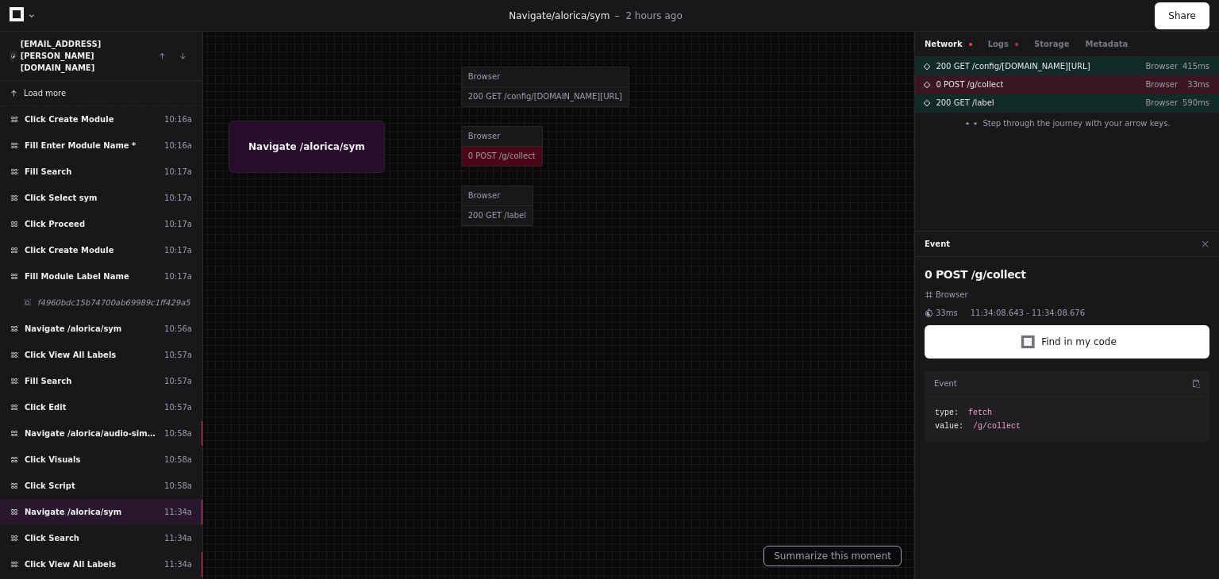
click at [32, 87] on span "Load more" at bounding box center [45, 93] width 42 height 12
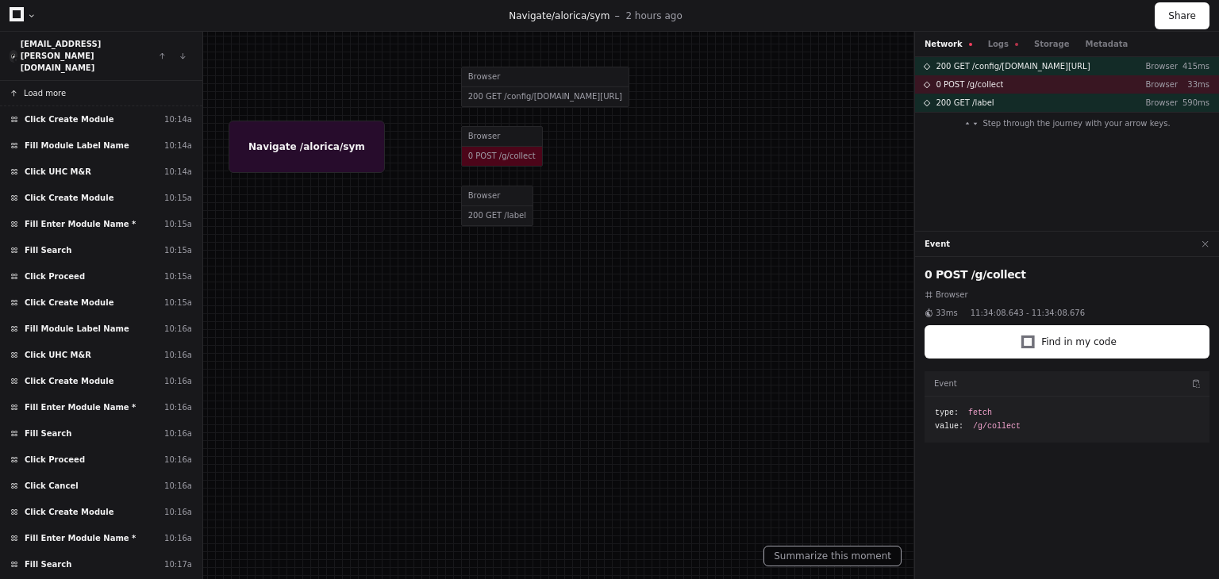
click at [60, 87] on span "Load more" at bounding box center [45, 93] width 42 height 12
click at [24, 87] on span "Load more" at bounding box center [45, 93] width 42 height 12
click at [60, 87] on span "Load more" at bounding box center [45, 93] width 42 height 12
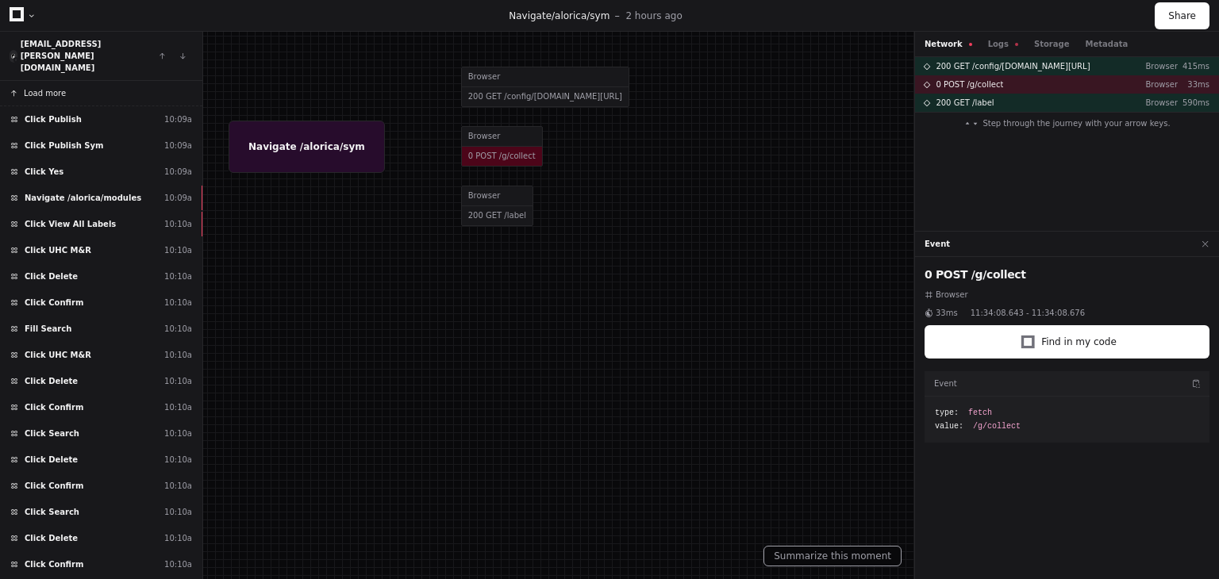
click at [60, 87] on span "Load more" at bounding box center [45, 93] width 42 height 12
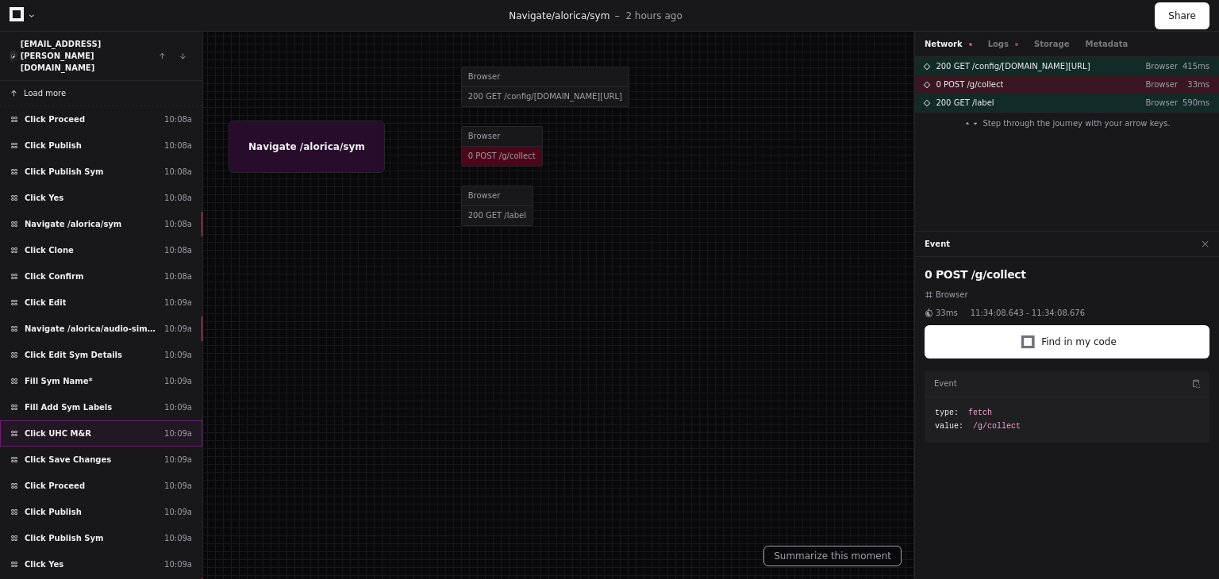
click at [79, 428] on span "Click UHC M&R" at bounding box center [58, 434] width 67 height 12
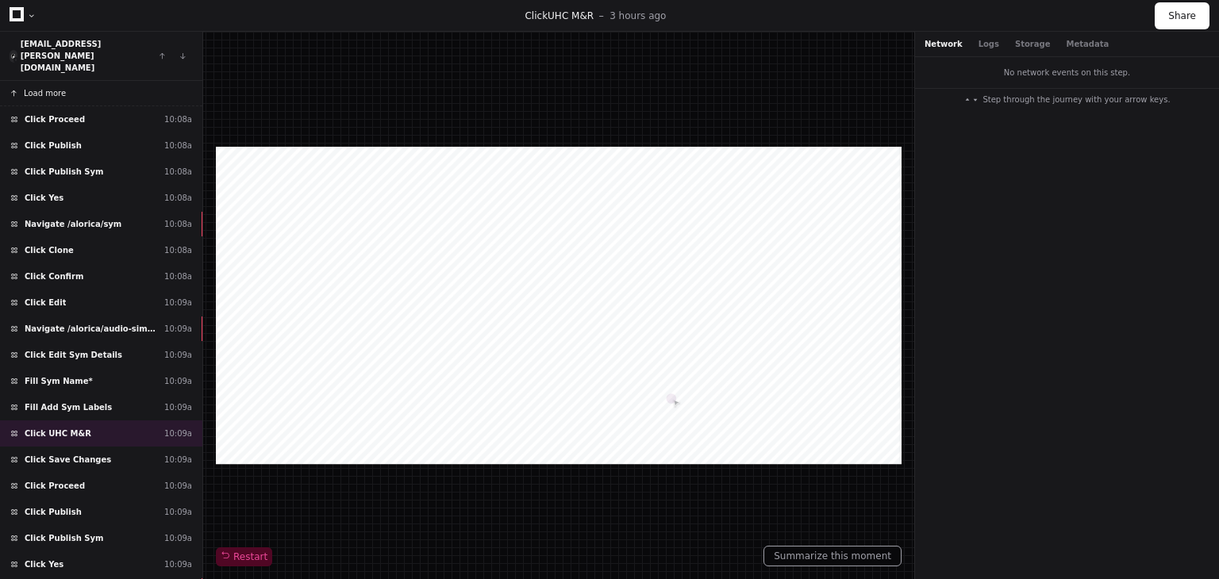
click at [57, 87] on span "Load more" at bounding box center [45, 93] width 42 height 12
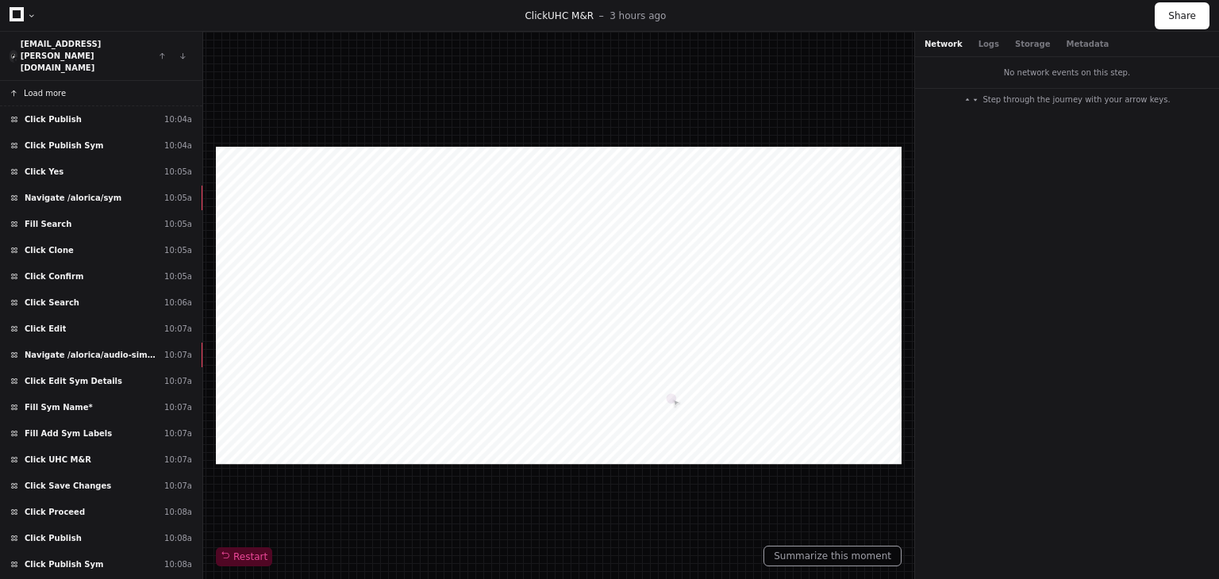
click at [47, 87] on span "Load more" at bounding box center [45, 93] width 42 height 12
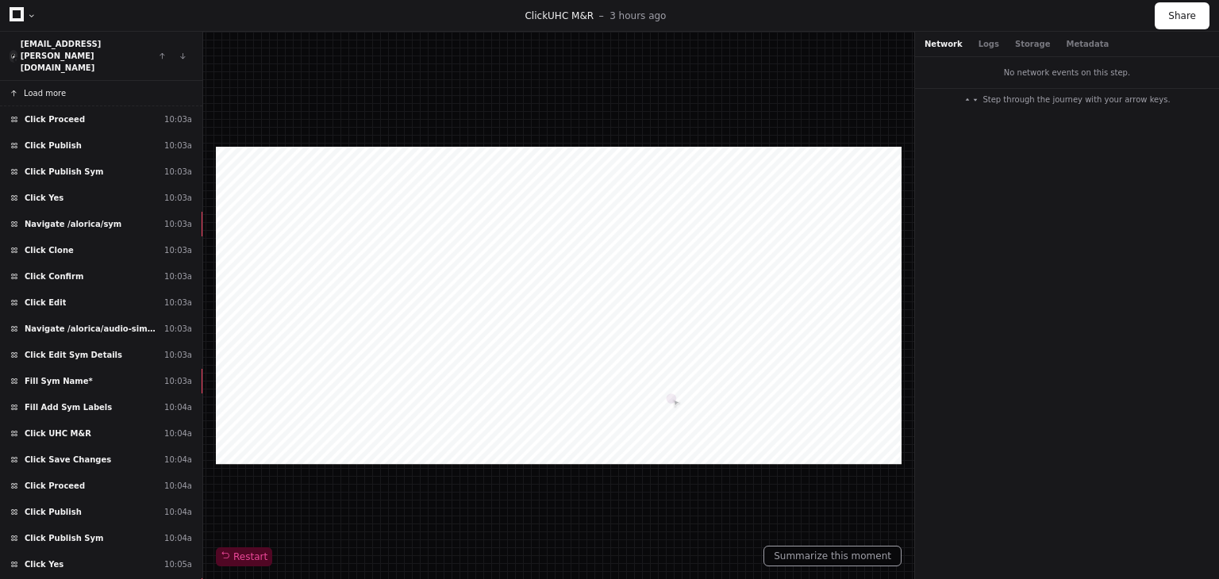
click at [40, 87] on span "Load more" at bounding box center [45, 93] width 42 height 12
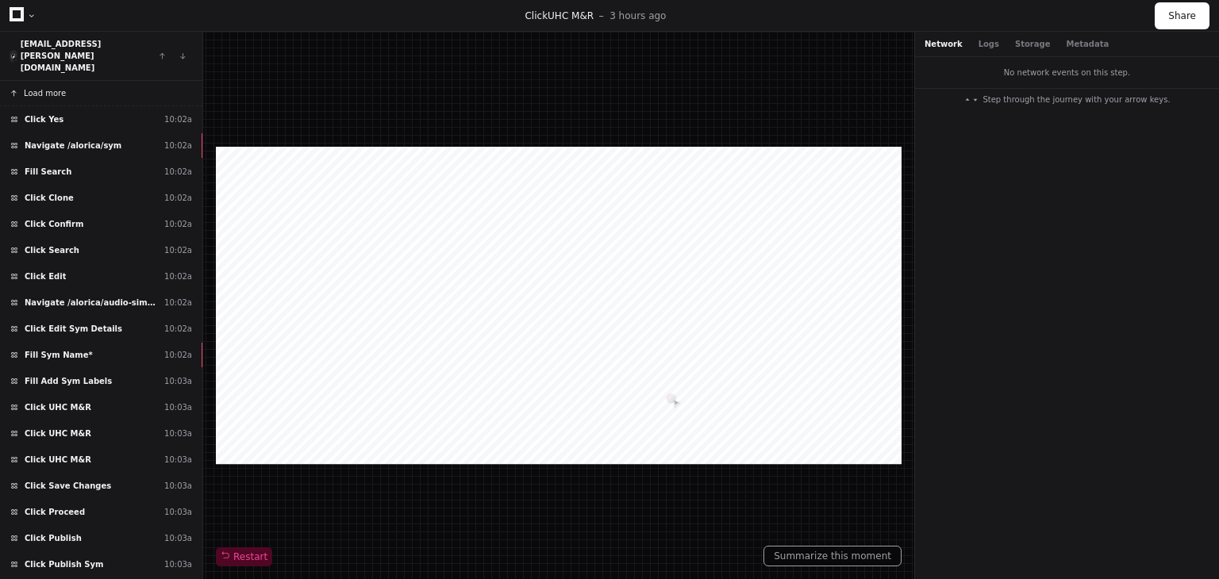
click at [48, 87] on span "Load more" at bounding box center [45, 93] width 42 height 12
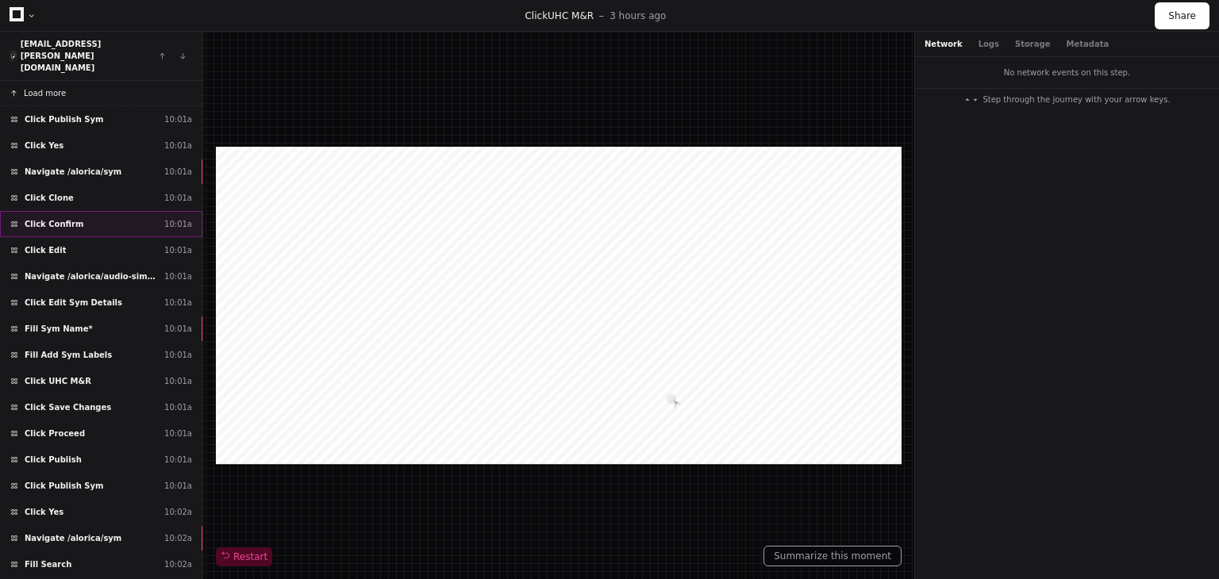
click at [75, 211] on div "Click Confirm 10:01a" at bounding box center [101, 224] width 202 height 26
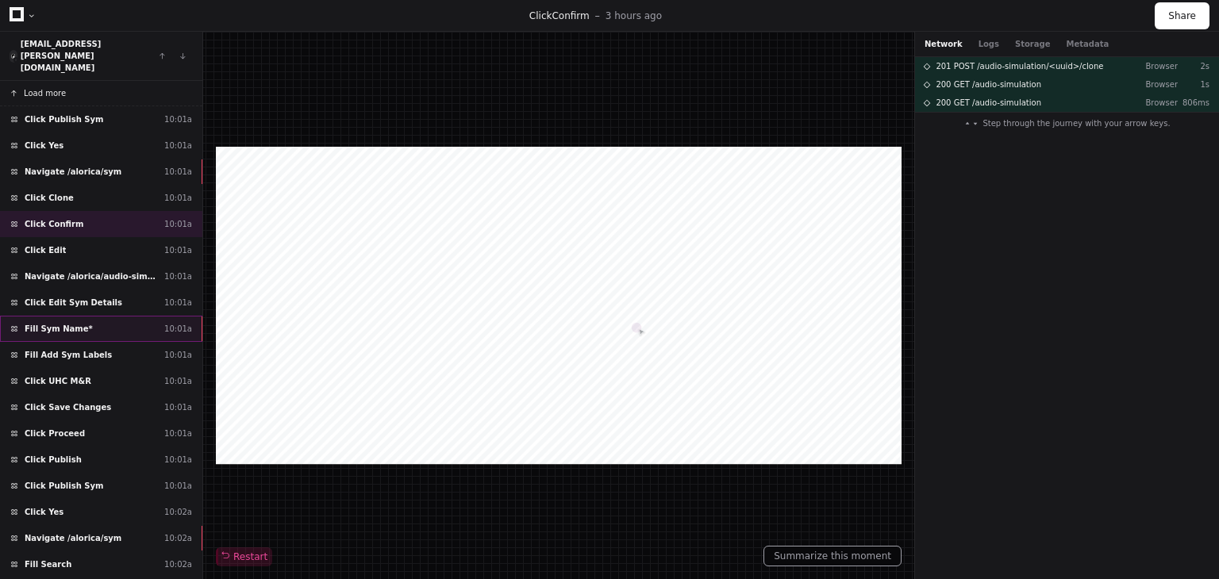
click at [110, 316] on div "Fill Sym Name* 10:01a" at bounding box center [101, 329] width 202 height 26
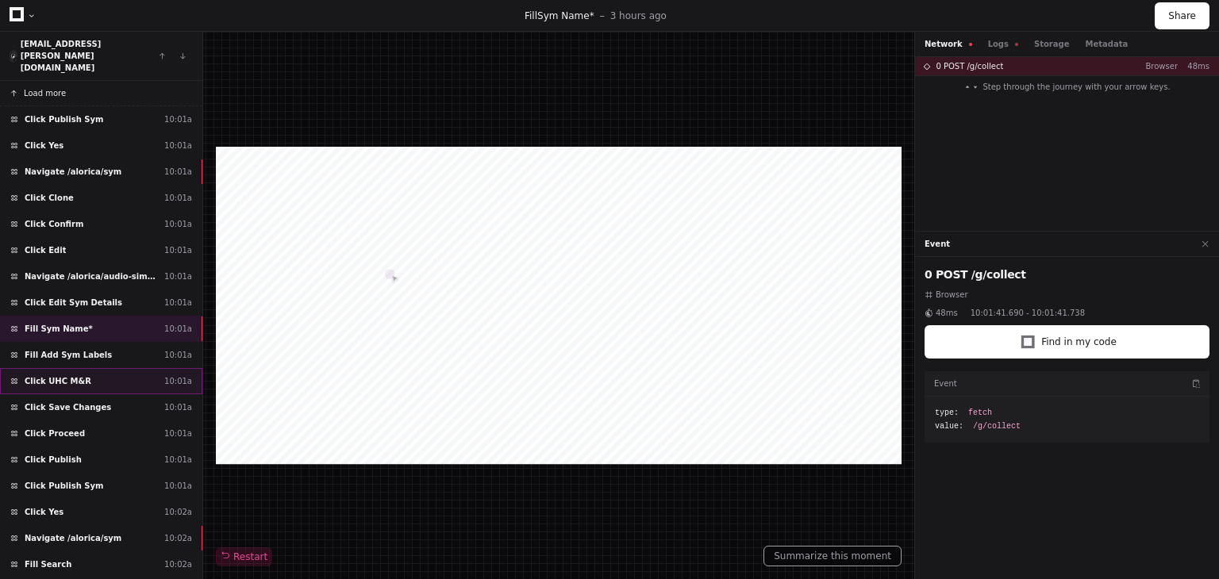
click at [95, 368] on div "Click UHC M&R 10:01a" at bounding box center [101, 381] width 202 height 26
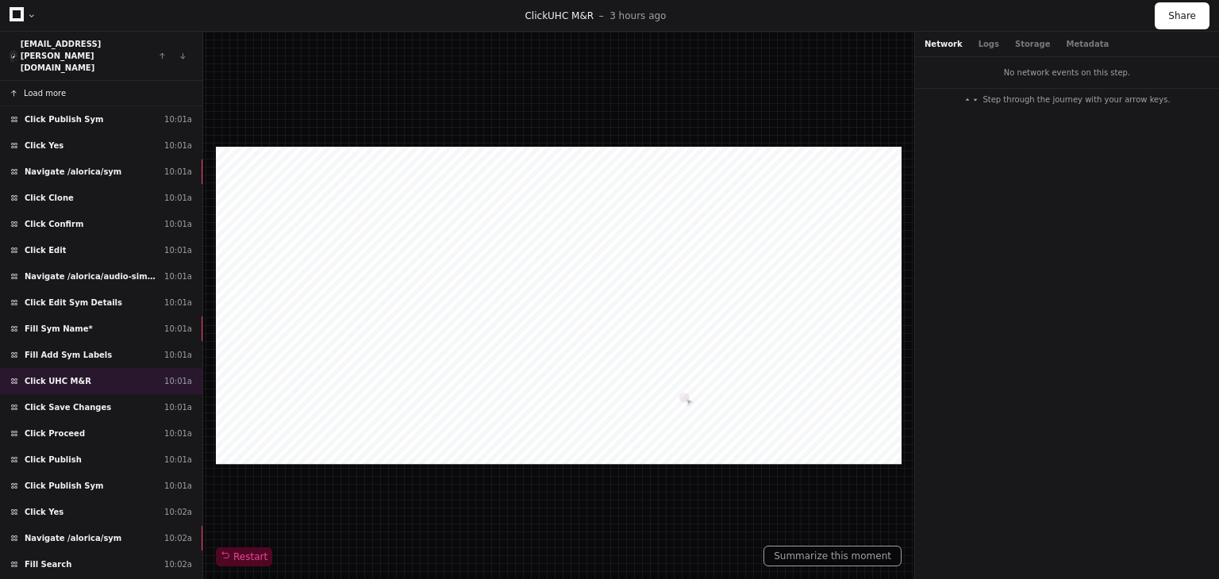
click at [38, 87] on span "Load more" at bounding box center [45, 93] width 42 height 12
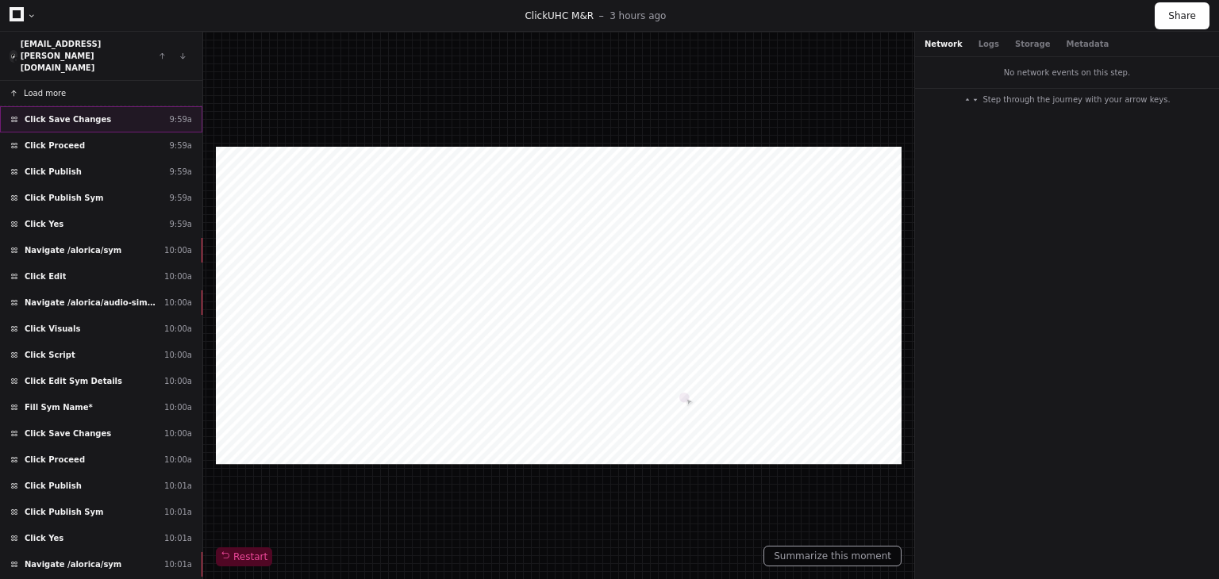
click at [74, 113] on span "Click Save Changes" at bounding box center [68, 119] width 86 height 12
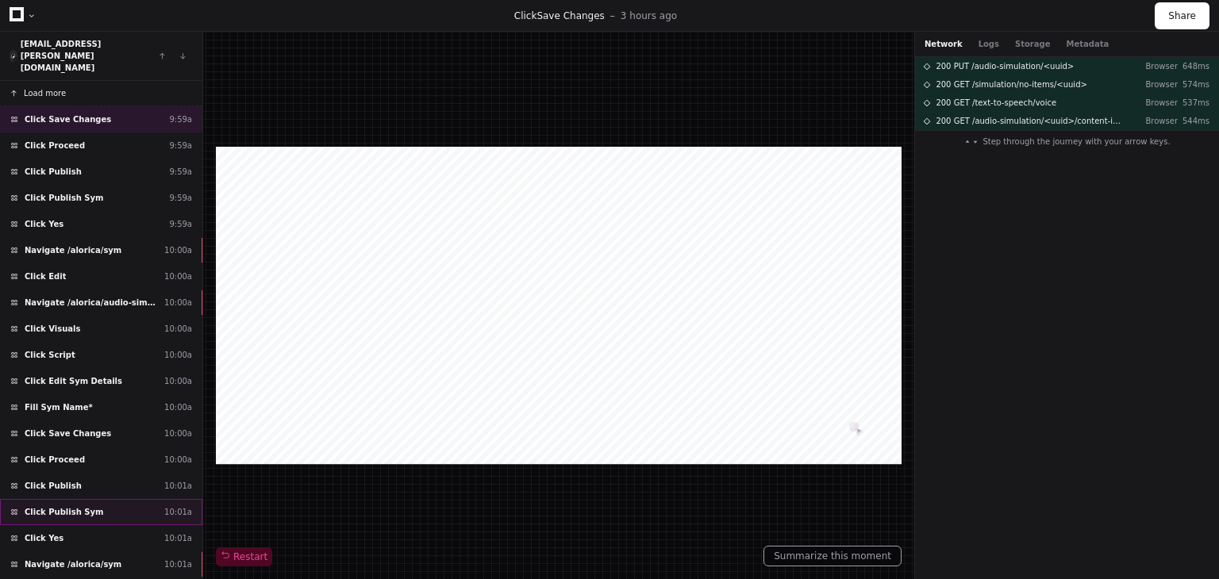
click at [109, 499] on div "Click Publish Sym 10:01a" at bounding box center [101, 512] width 202 height 26
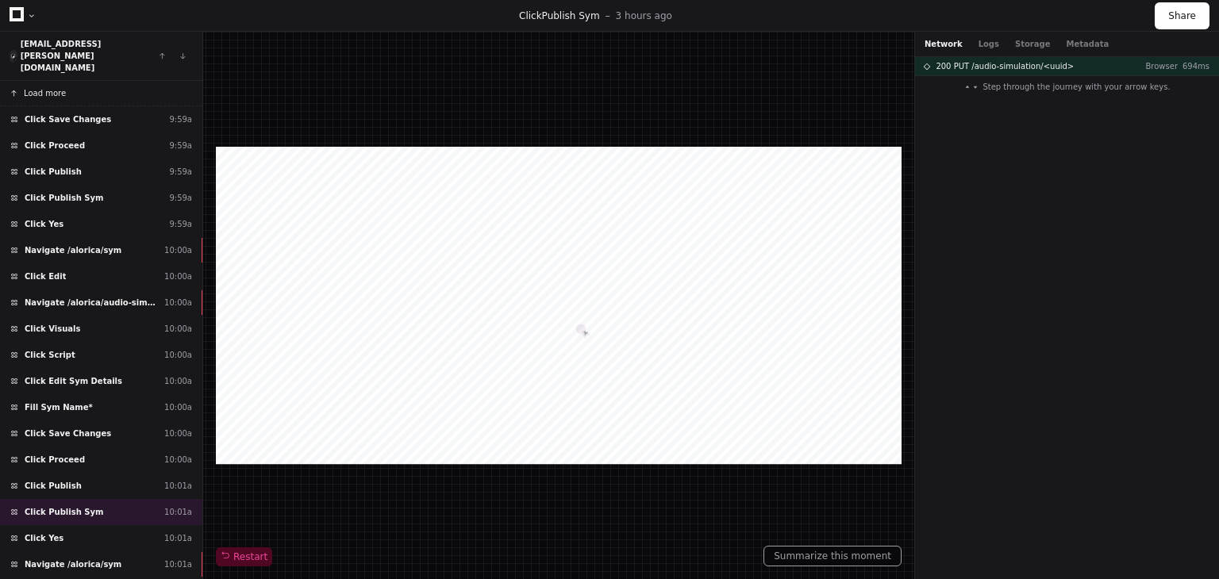
click at [44, 87] on span "Load more" at bounding box center [45, 93] width 42 height 12
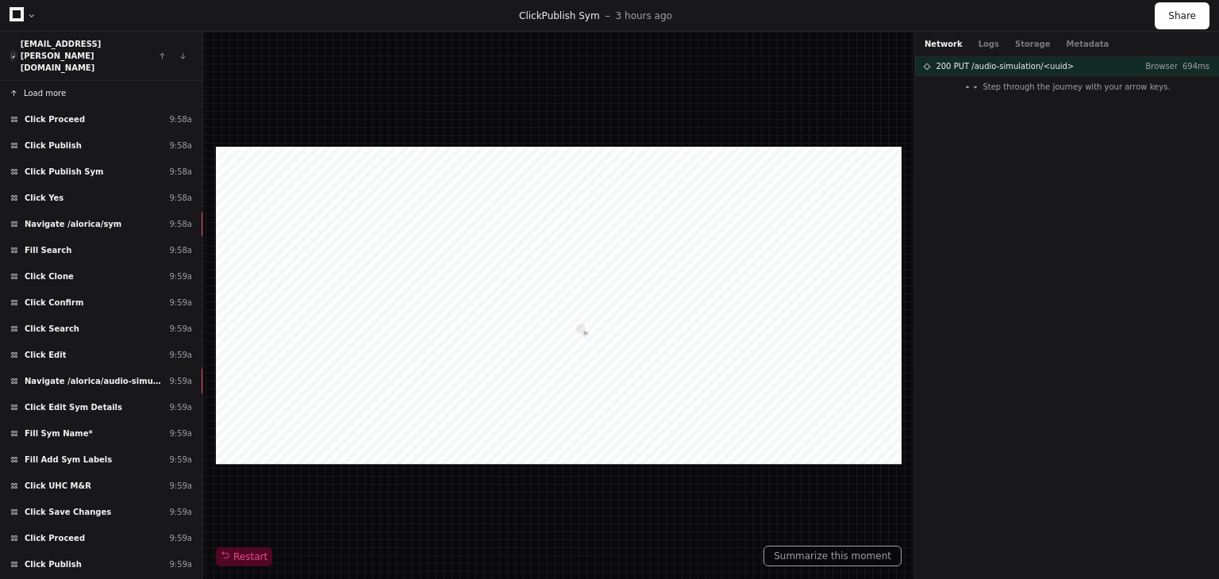
click at [36, 87] on span "Load more" at bounding box center [45, 93] width 42 height 12
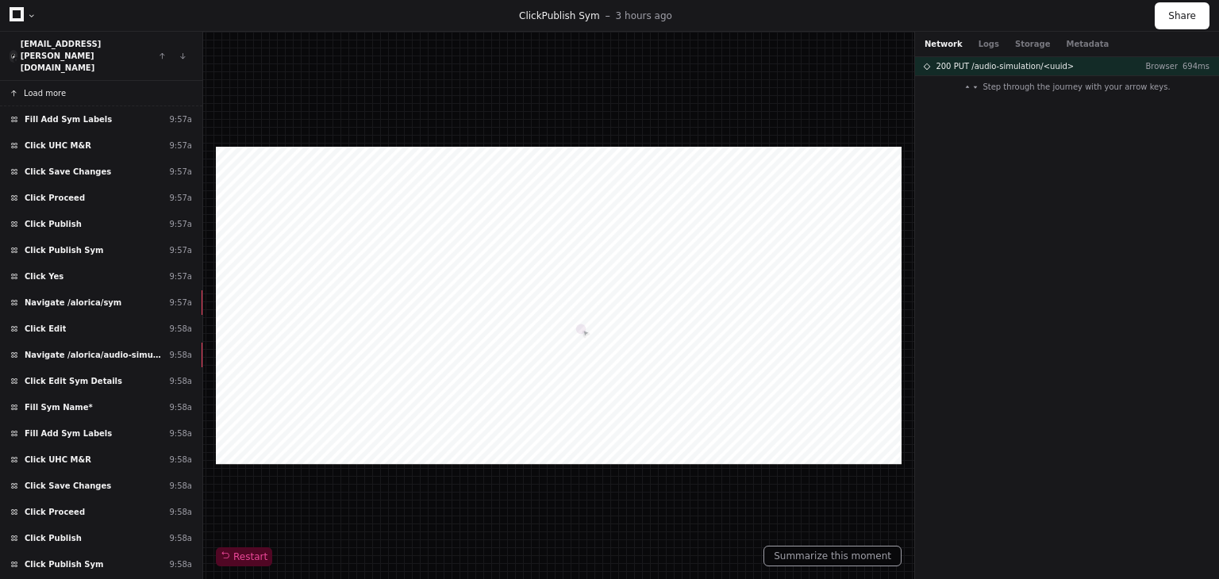
click at [36, 87] on span "Load more" at bounding box center [45, 93] width 42 height 12
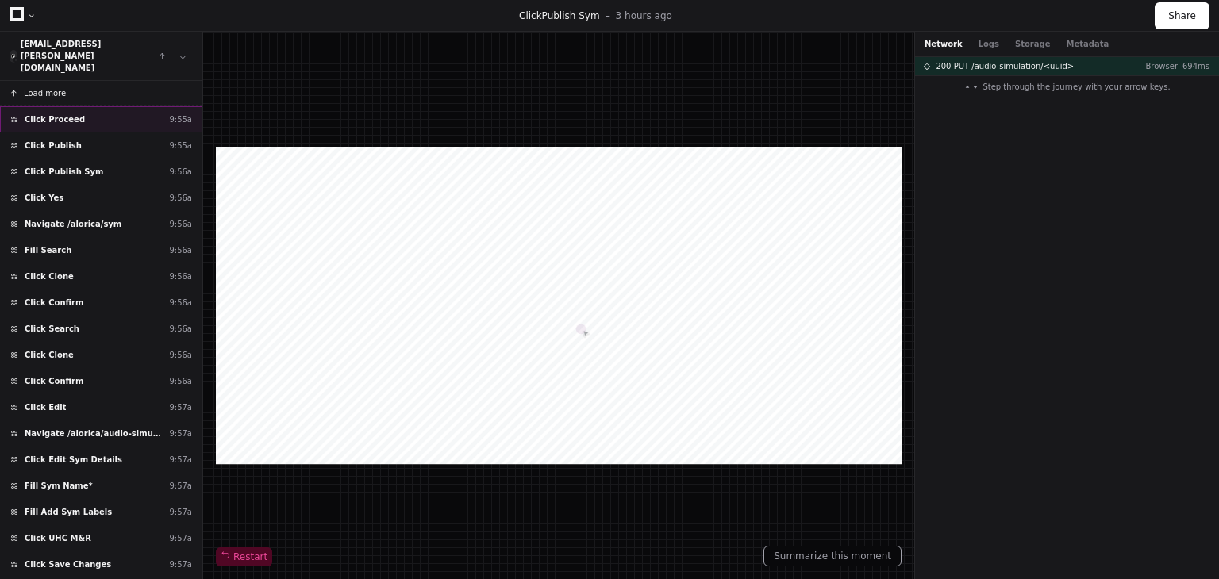
click at [92, 106] on div "Click Proceed 9:55a" at bounding box center [101, 119] width 202 height 26
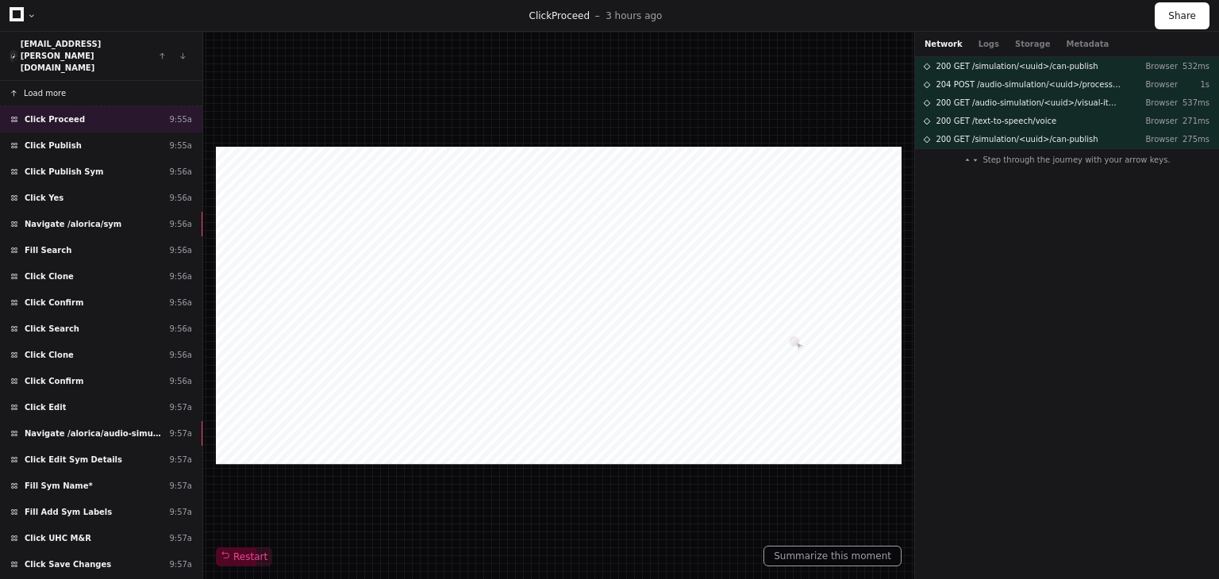
click at [53, 87] on span "Load more" at bounding box center [45, 93] width 42 height 12
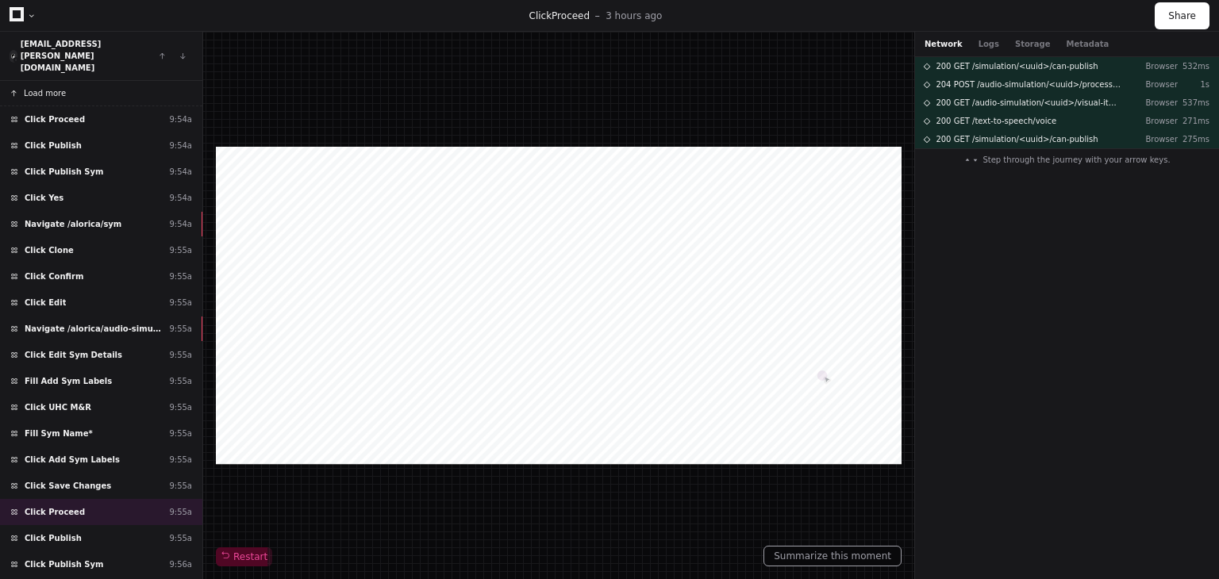
click at [53, 87] on span "Load more" at bounding box center [45, 93] width 42 height 12
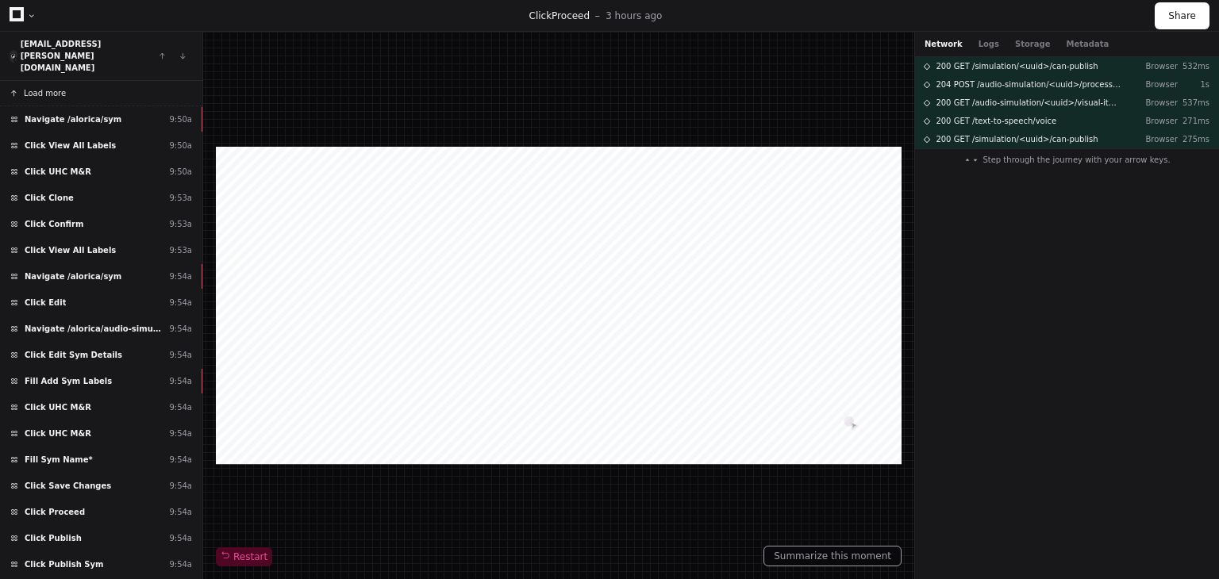
click at [53, 87] on span "Load more" at bounding box center [45, 93] width 42 height 12
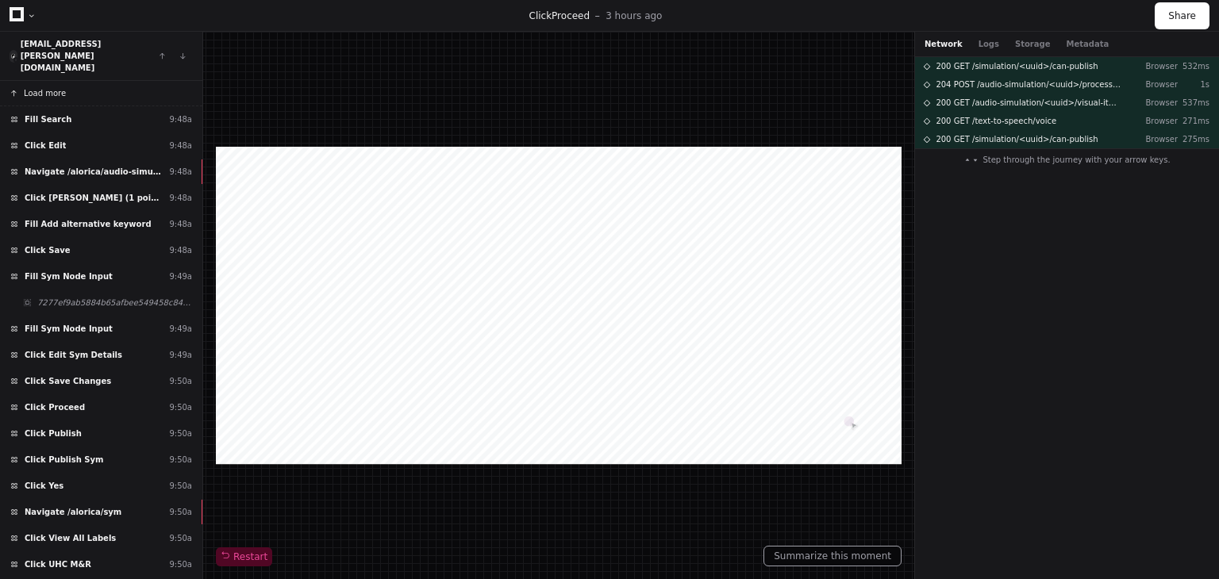
click at [53, 87] on span "Load more" at bounding box center [45, 93] width 42 height 12
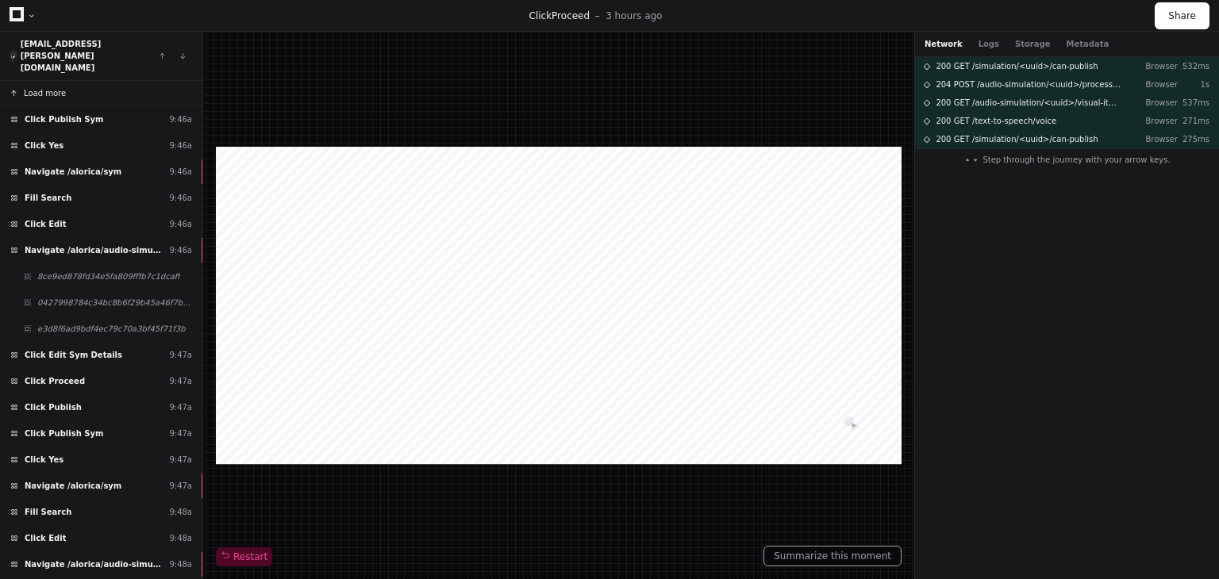
click at [53, 87] on span "Load more" at bounding box center [45, 93] width 42 height 12
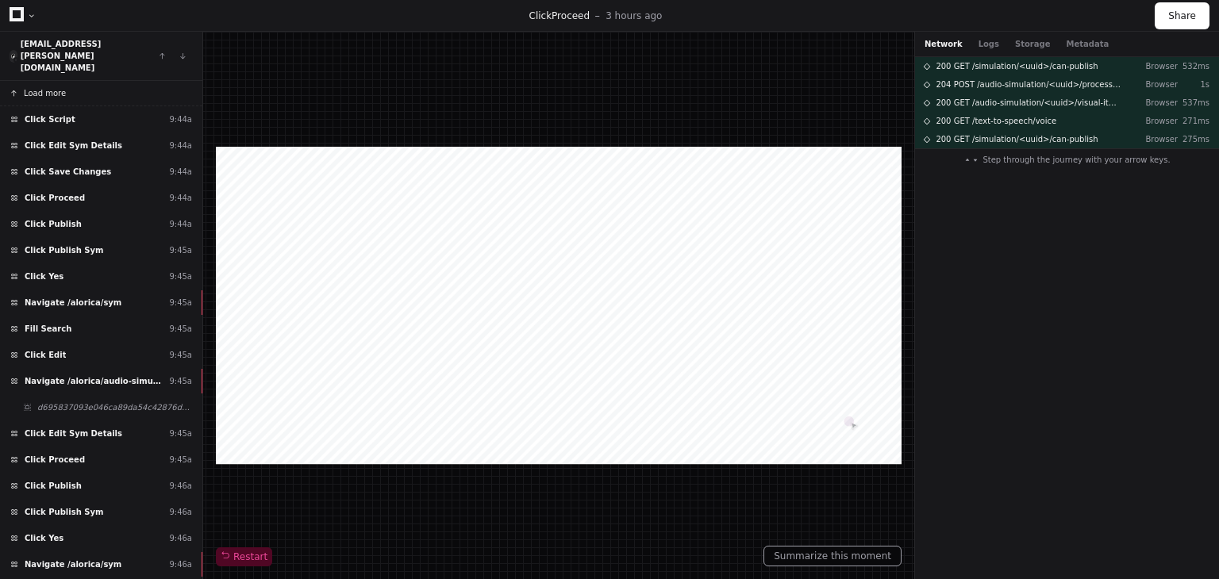
click at [53, 87] on span "Load more" at bounding box center [45, 93] width 42 height 12
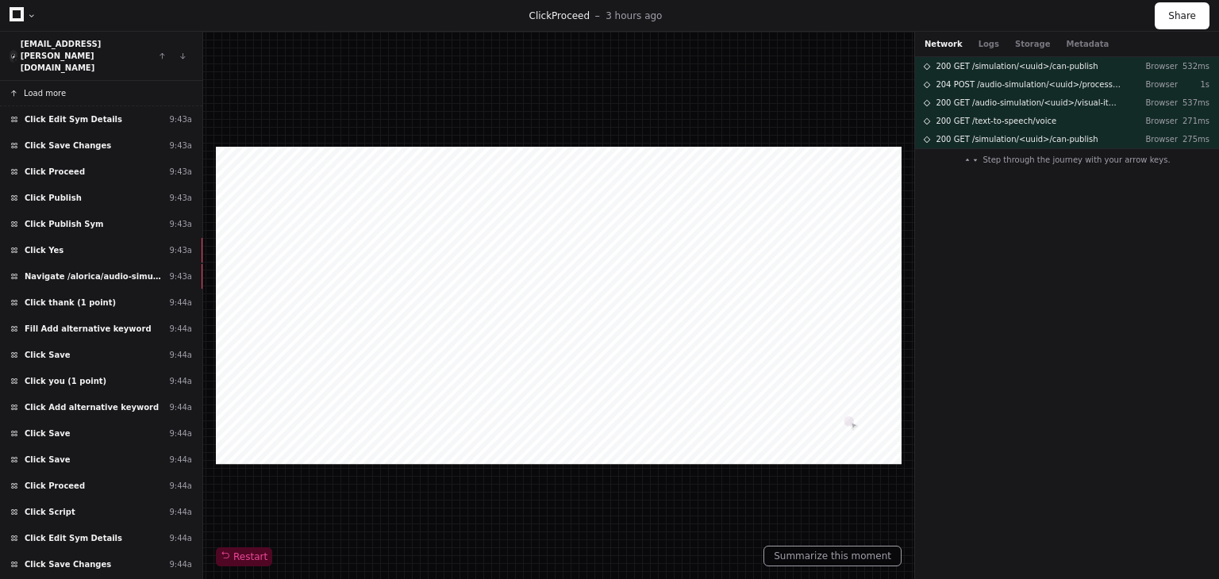
click at [53, 87] on span "Load more" at bounding box center [45, 93] width 42 height 12
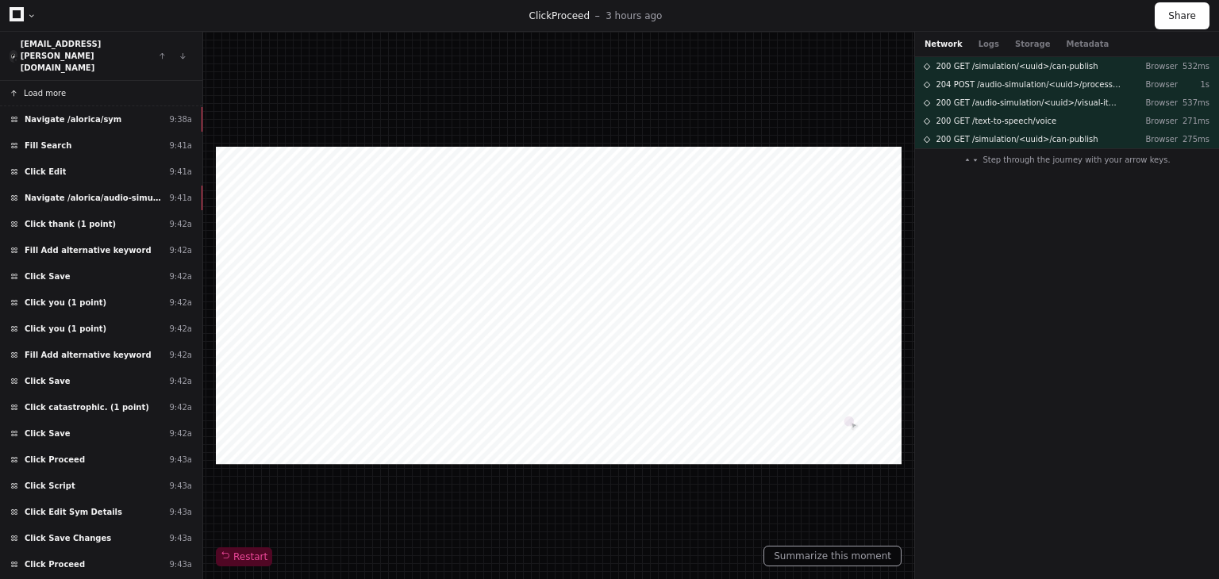
click at [53, 87] on span "Load more" at bounding box center [45, 93] width 42 height 12
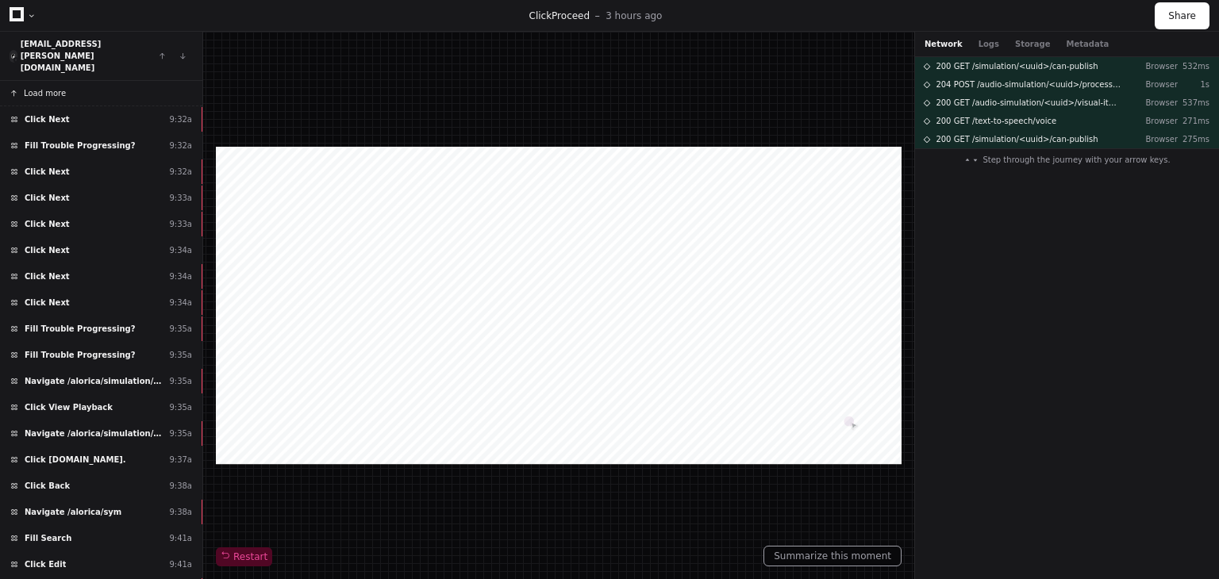
click at [53, 87] on span "Load more" at bounding box center [45, 93] width 42 height 12
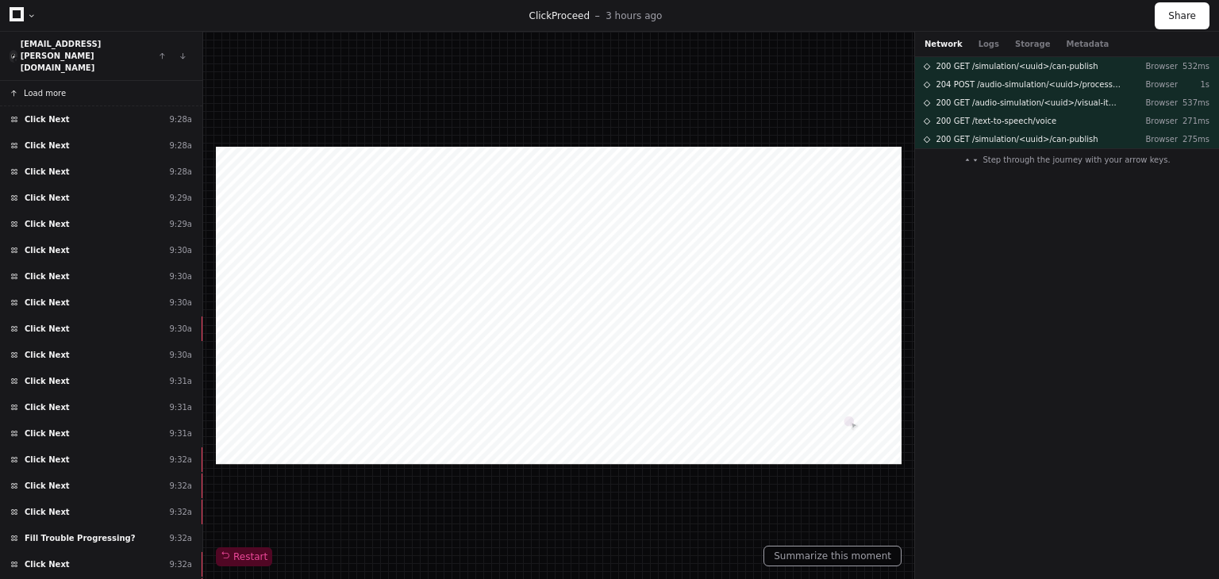
click at [53, 87] on span "Load more" at bounding box center [45, 93] width 42 height 12
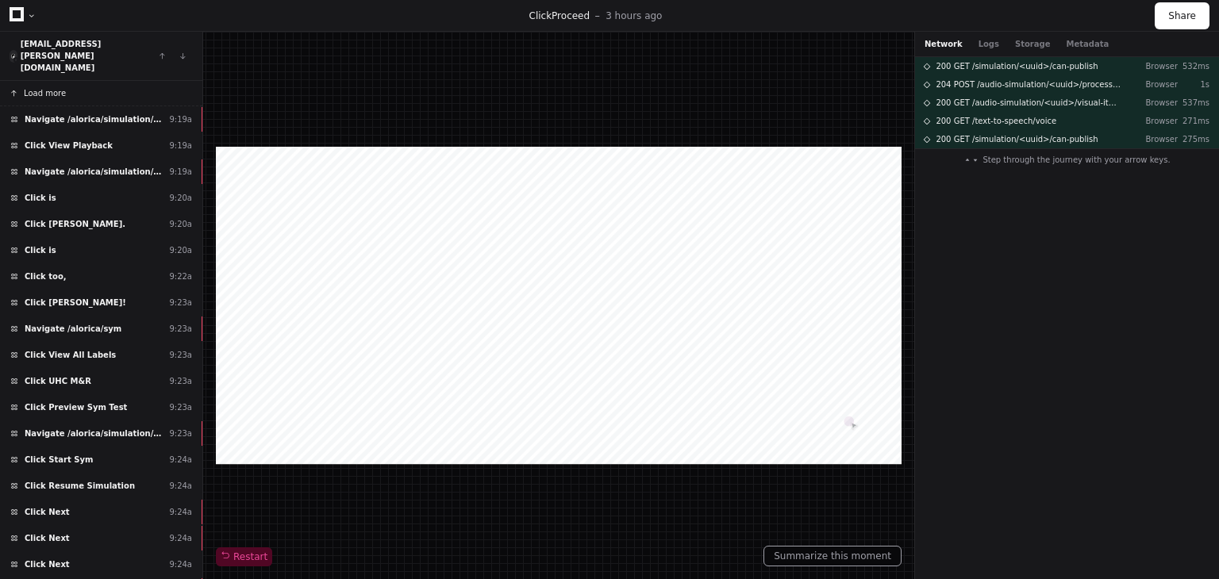
click at [53, 87] on span "Load more" at bounding box center [45, 93] width 42 height 12
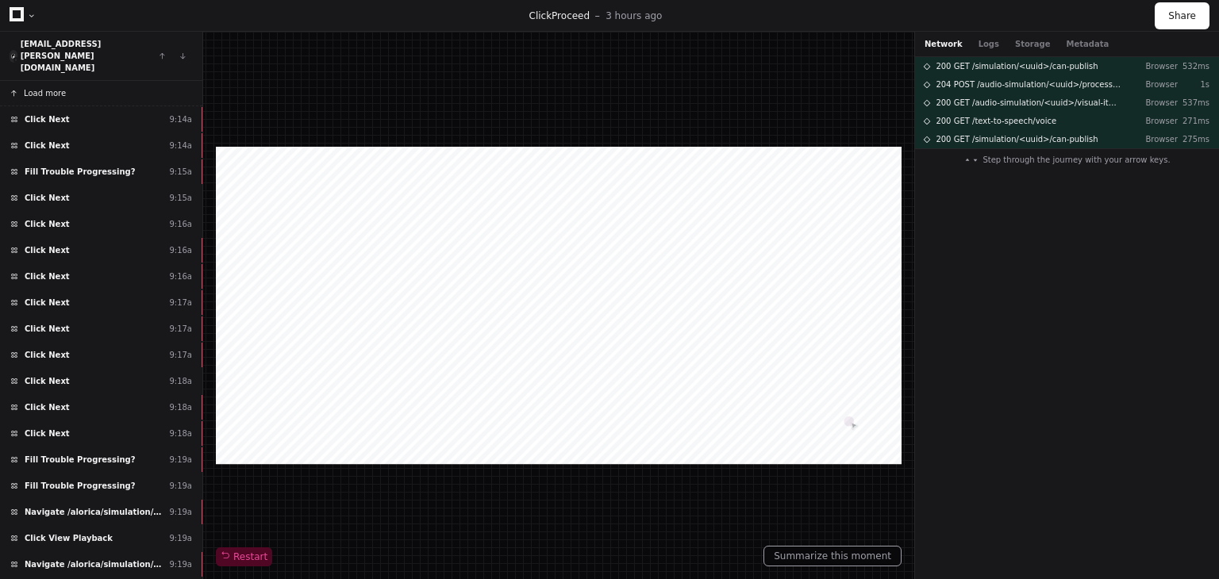
click at [53, 87] on span "Load more" at bounding box center [45, 93] width 42 height 12
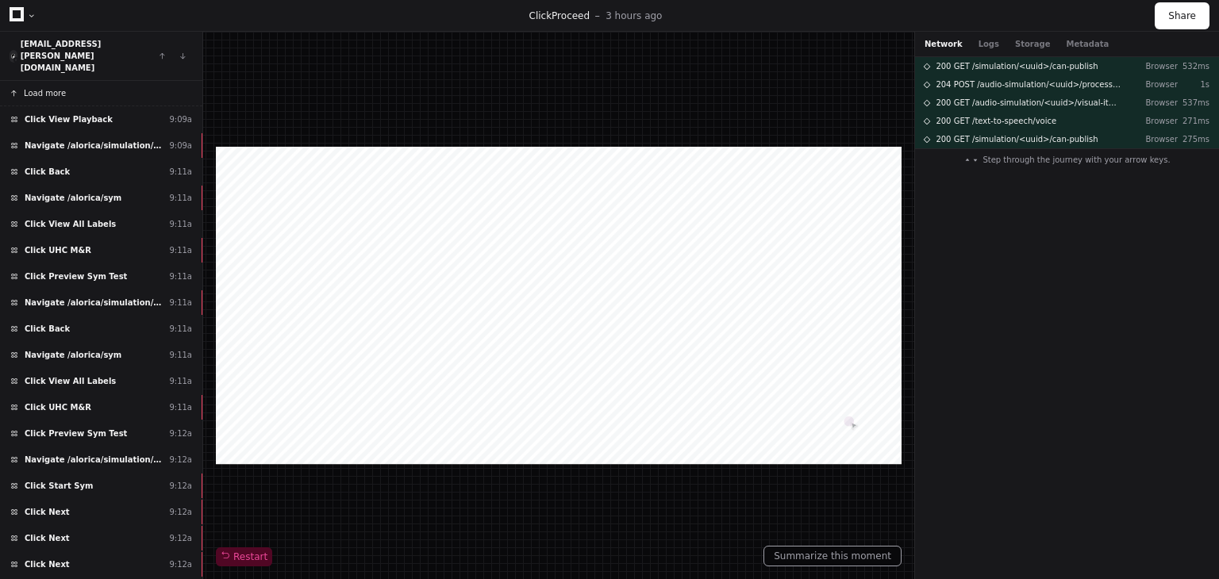
click at [53, 87] on span "Load more" at bounding box center [45, 93] width 42 height 12
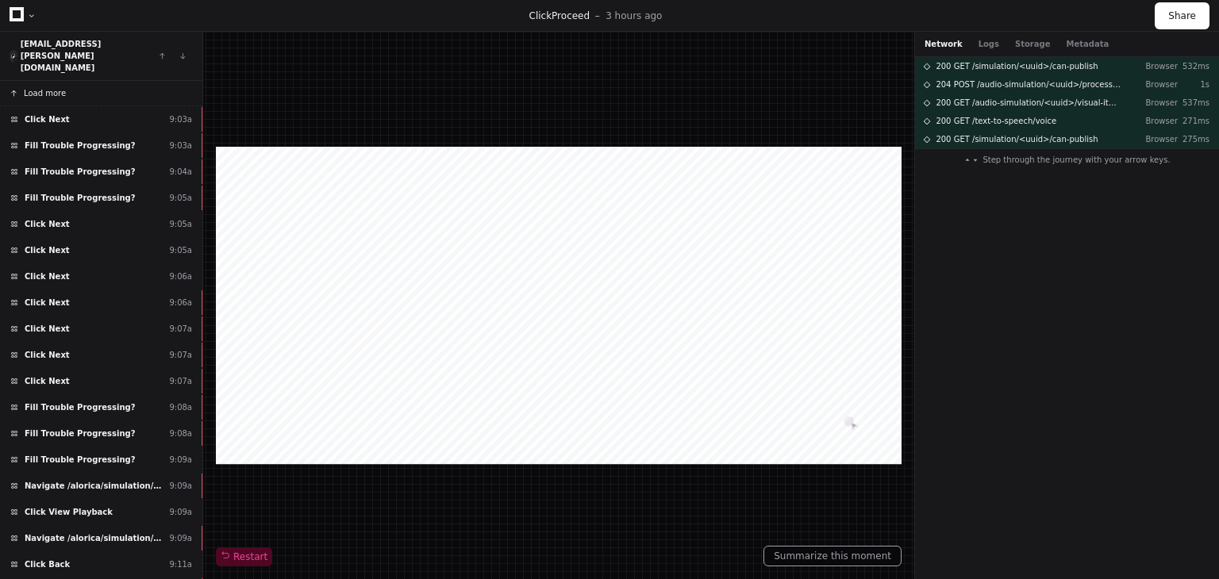
click at [53, 87] on span "Load more" at bounding box center [45, 93] width 42 height 12
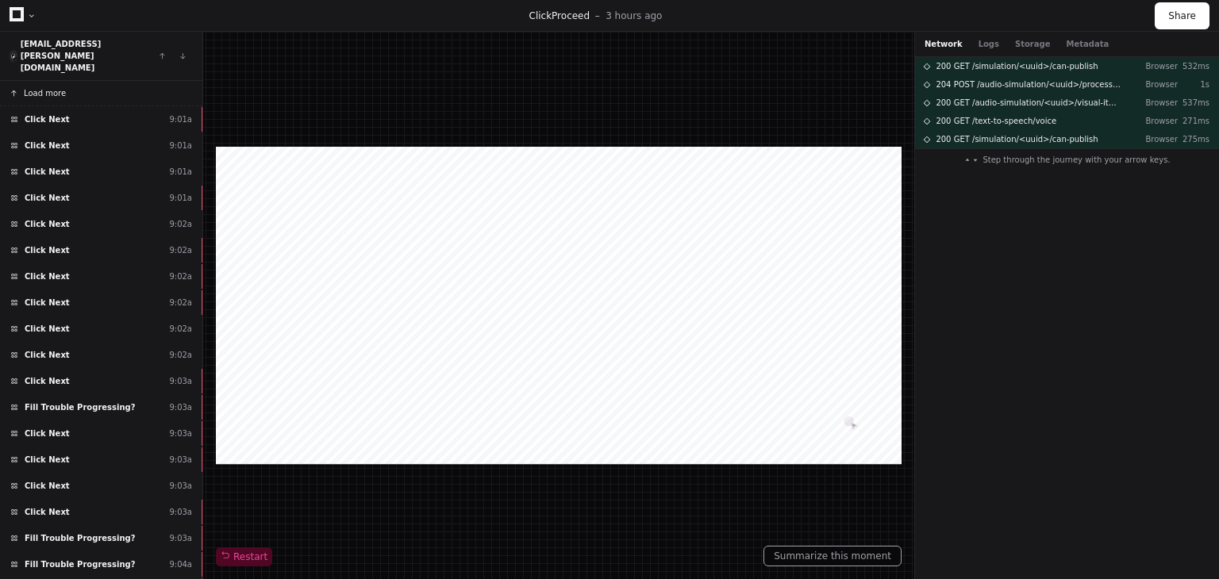
click at [53, 87] on span "Load more" at bounding box center [45, 93] width 42 height 12
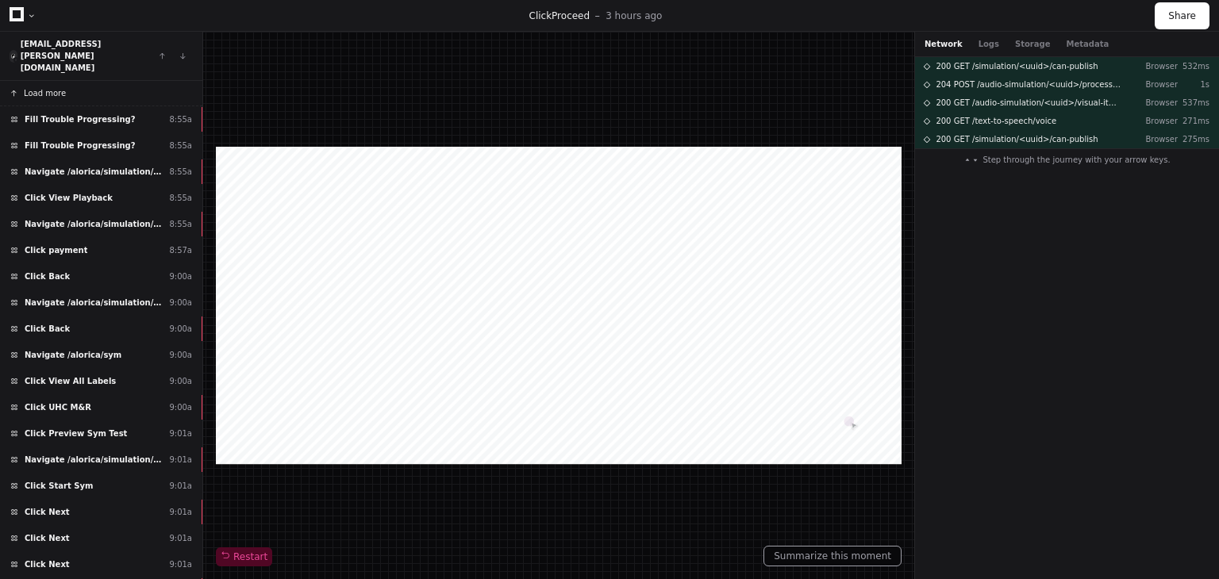
click at [53, 87] on span "Load more" at bounding box center [45, 93] width 42 height 12
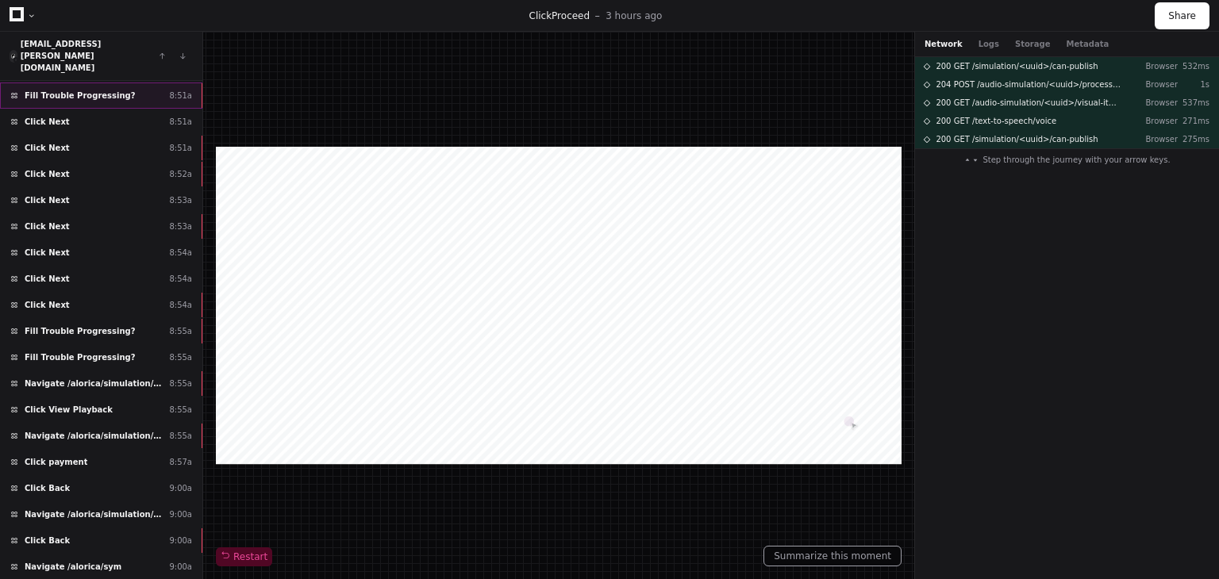
scroll to position [238, 0]
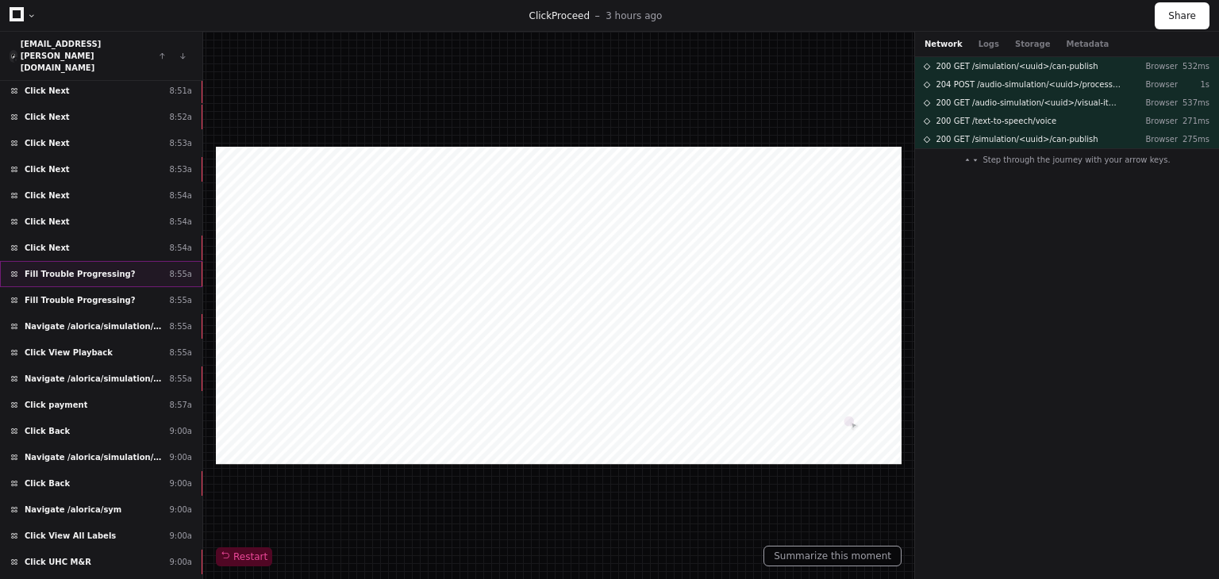
click at [125, 261] on div "Fill Trouble Progressing? 8:55a" at bounding box center [101, 274] width 202 height 26
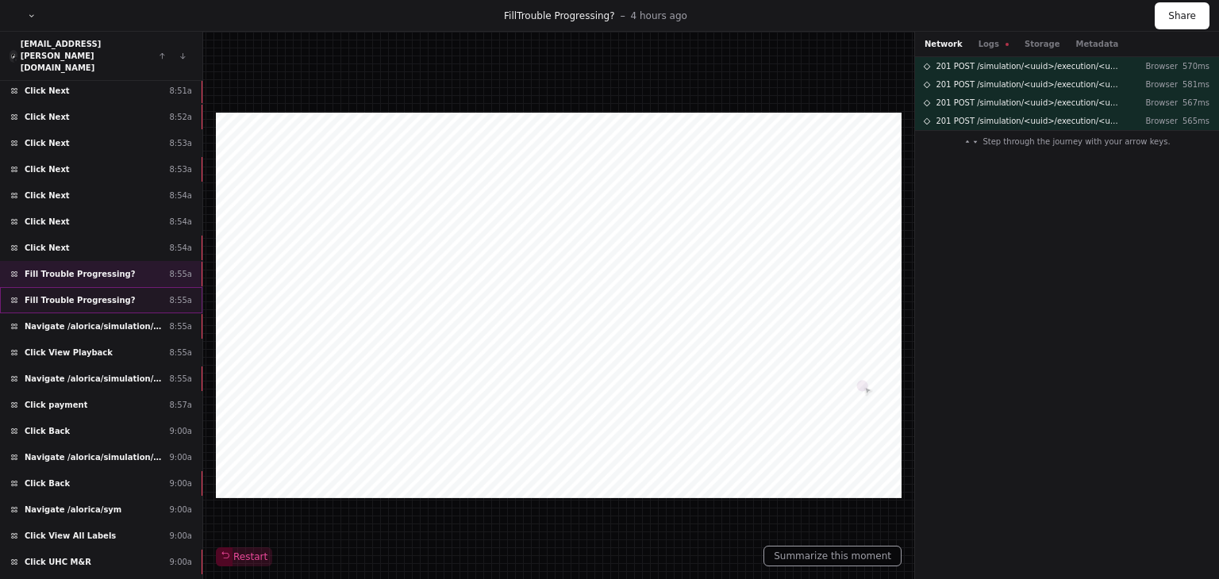
click at [125, 287] on div "Fill Trouble Progressing? 8:55a" at bounding box center [101, 300] width 202 height 26
click at [124, 321] on span "Navigate /alorica/simulation/*/execution/*/statistic" at bounding box center [94, 327] width 138 height 12
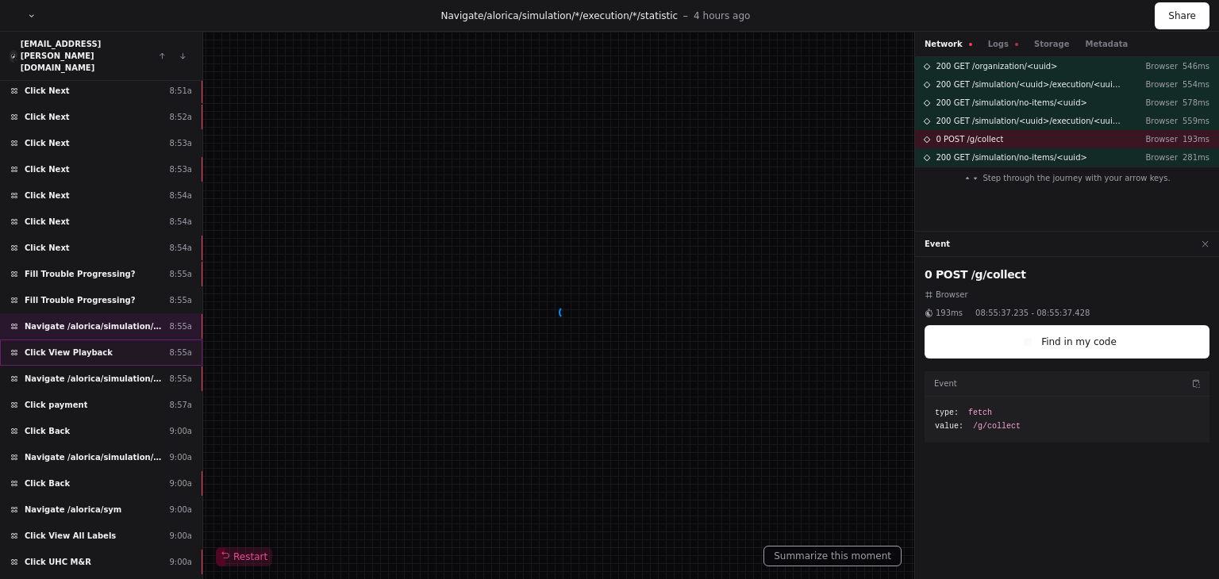
click at [121, 340] on div "Click View Playback 8:55a" at bounding box center [101, 353] width 202 height 26
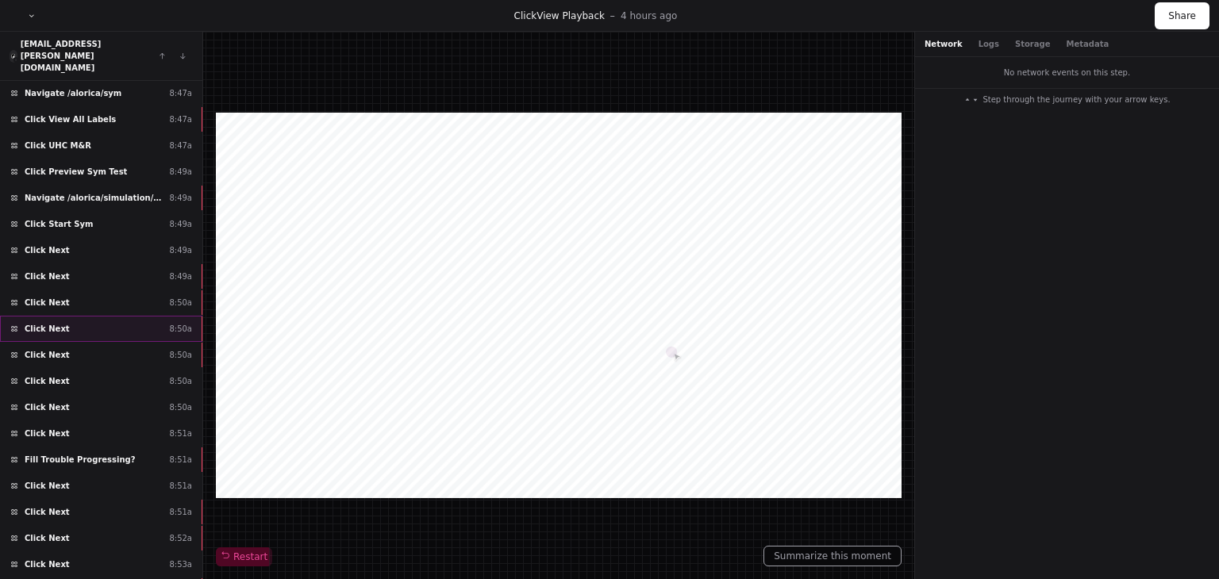
scroll to position [238, 0]
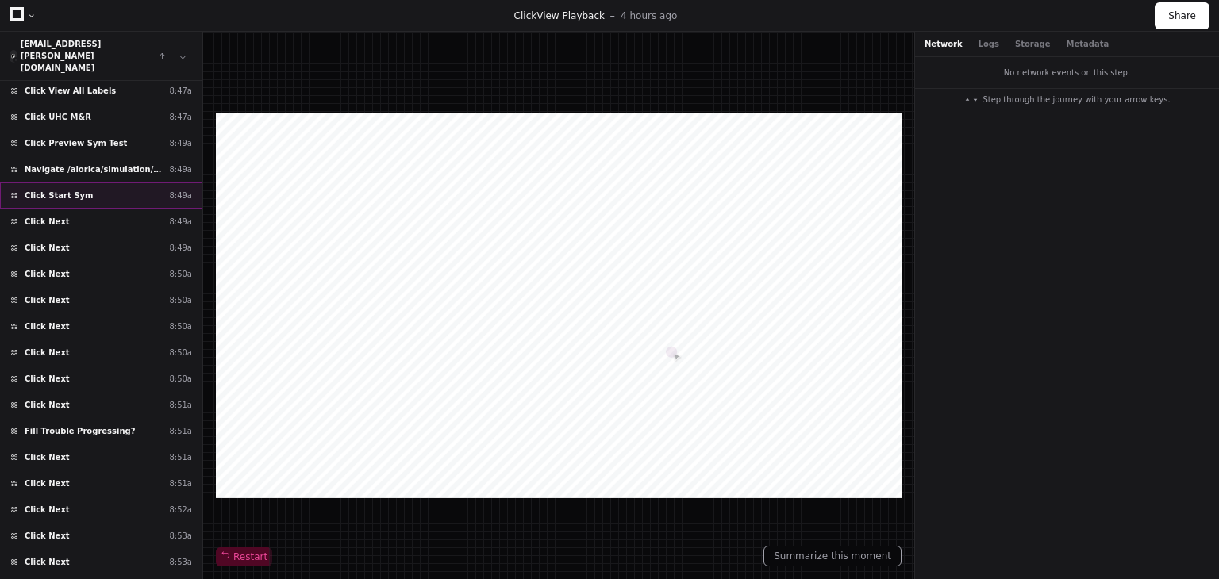
click at [105, 182] on div "Click Start Sym 8:49a" at bounding box center [101, 195] width 202 height 26
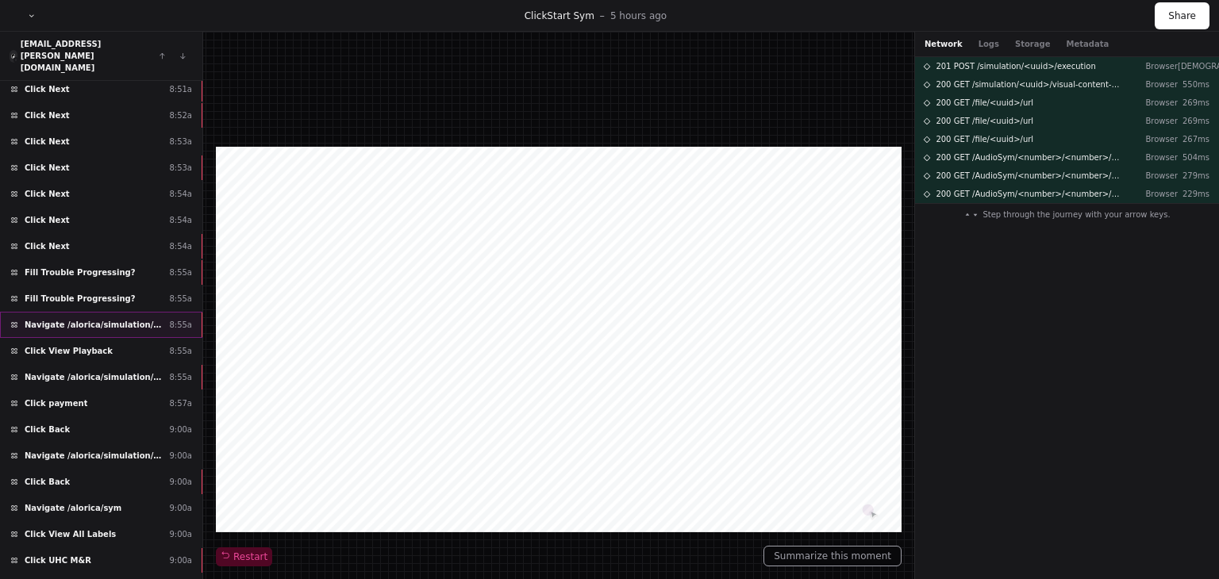
scroll to position [635, 0]
click at [124, 317] on span "Navigate /alorica/simulation/*/execution/*/statistic" at bounding box center [94, 323] width 138 height 12
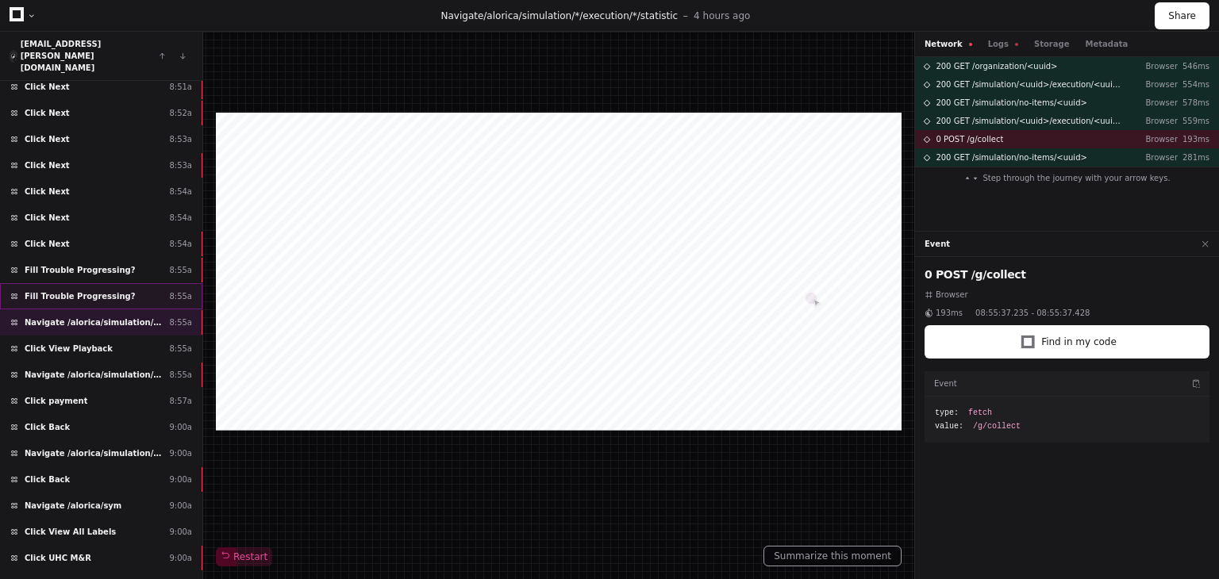
click at [124, 283] on div "Fill Trouble Progressing? 8:55a" at bounding box center [101, 296] width 202 height 26
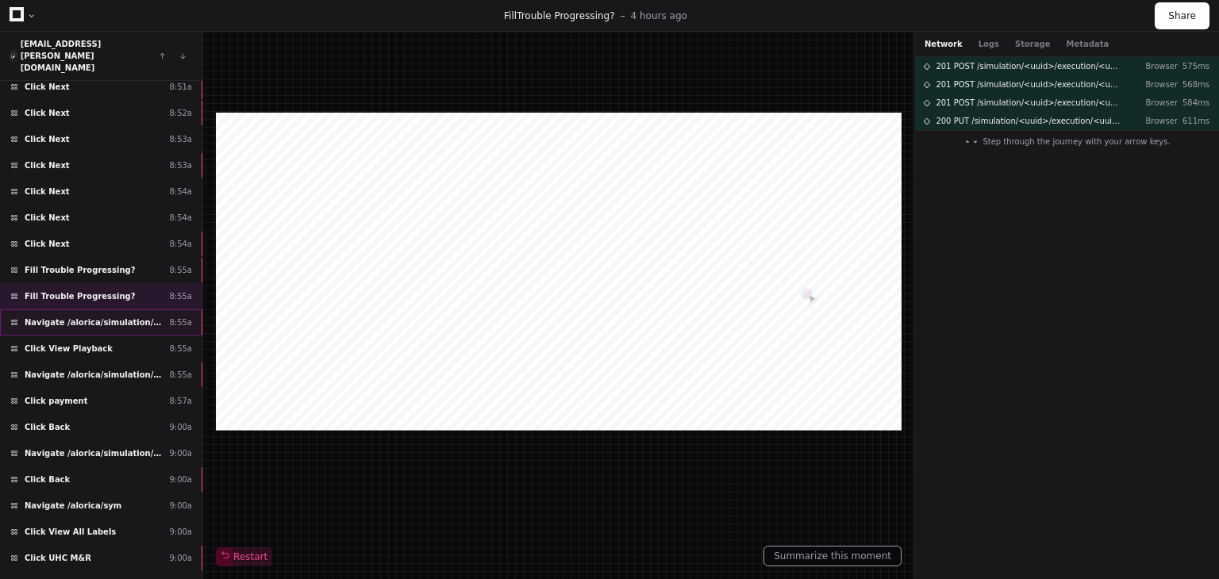
click at [139, 317] on span "Navigate /alorica/simulation/*/execution/*/statistic" at bounding box center [94, 323] width 138 height 12
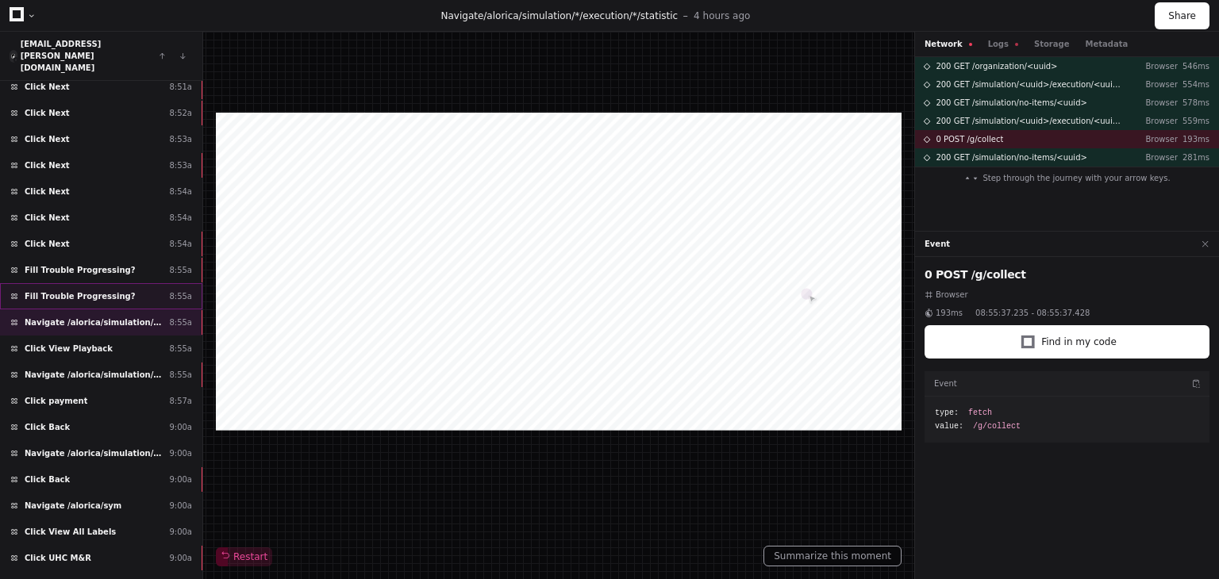
click at [139, 283] on div "Fill Trouble Progressing? 8:55a" at bounding box center [101, 296] width 202 height 26
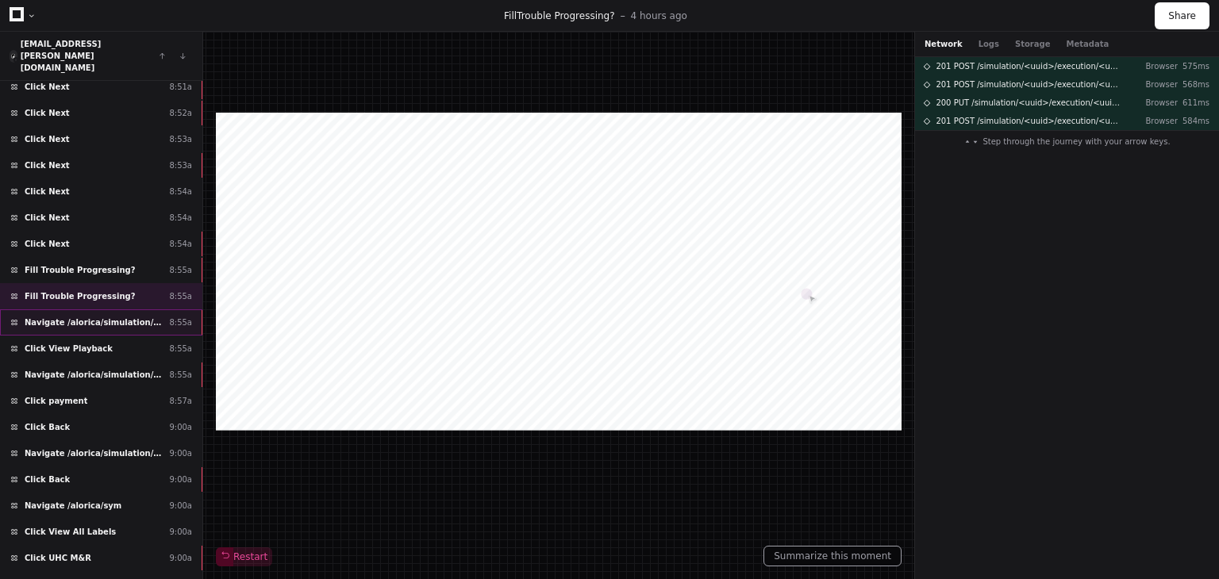
click at [133, 317] on span "Navigate /alorica/simulation/*/execution/*/statistic" at bounding box center [94, 323] width 138 height 12
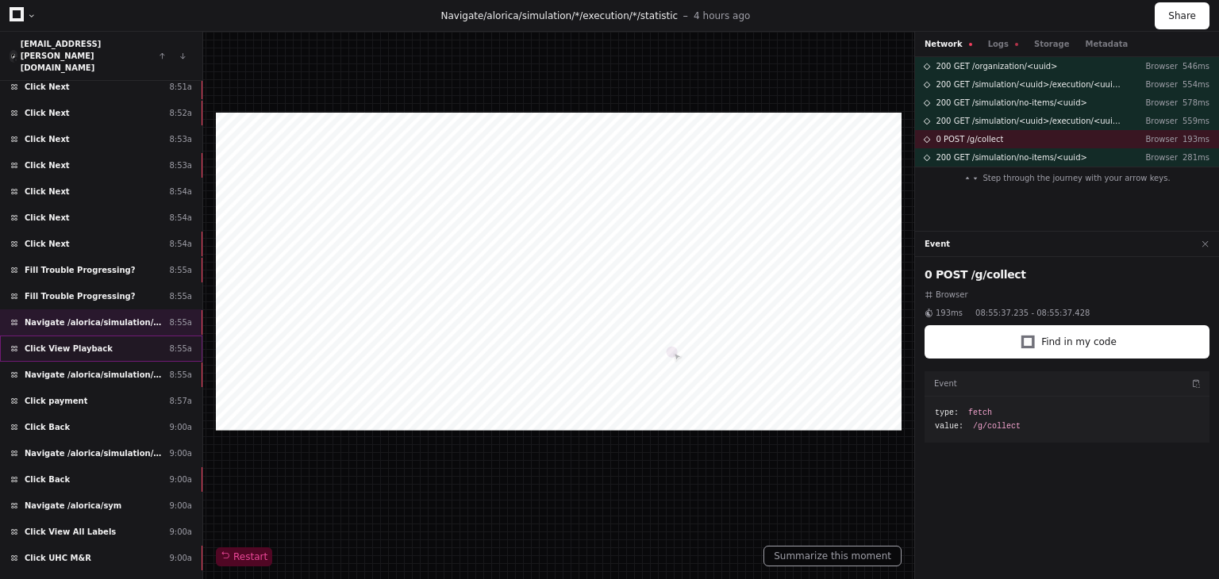
click at [117, 336] on div "Click View Playback 8:55a" at bounding box center [101, 349] width 202 height 26
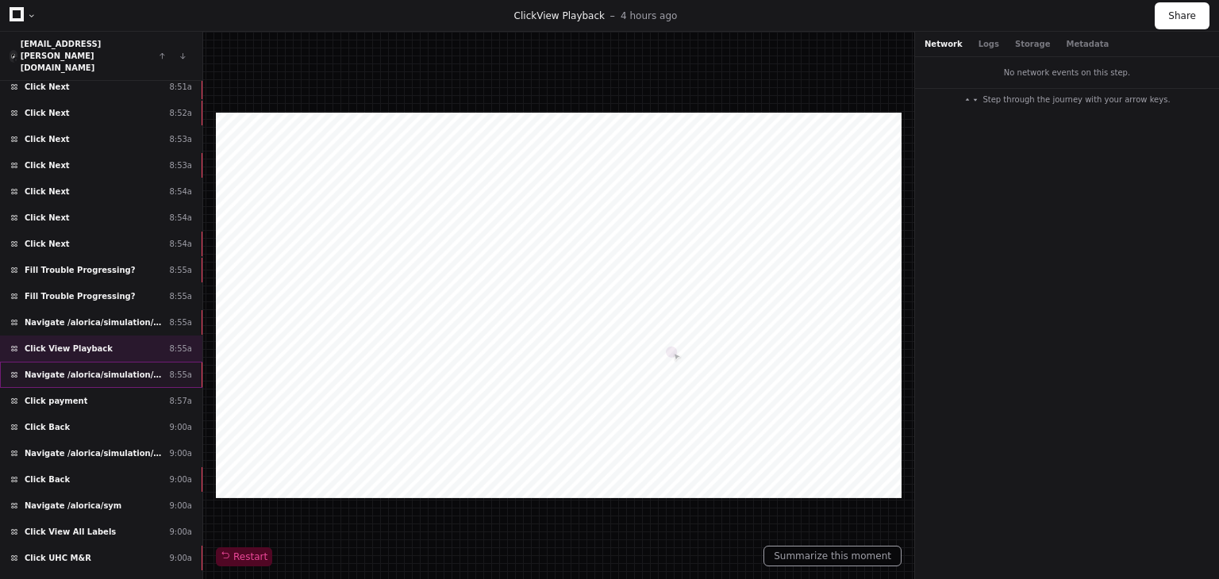
click at [125, 369] on span "Navigate /alorica/simulation/*/execution/*" at bounding box center [94, 375] width 138 height 12
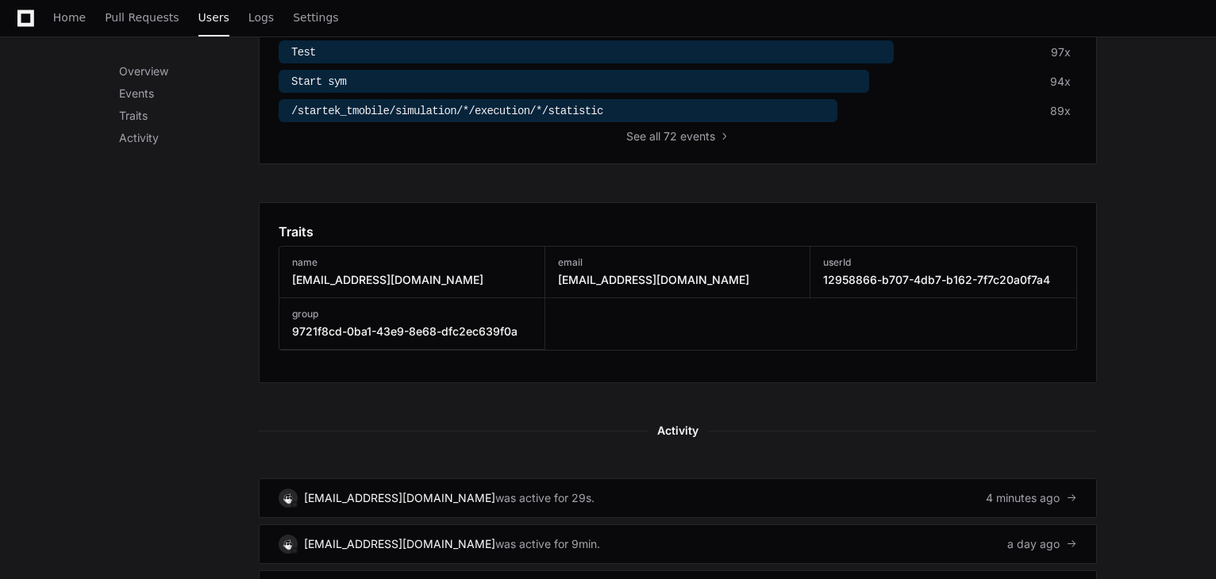
scroll to position [952, 0]
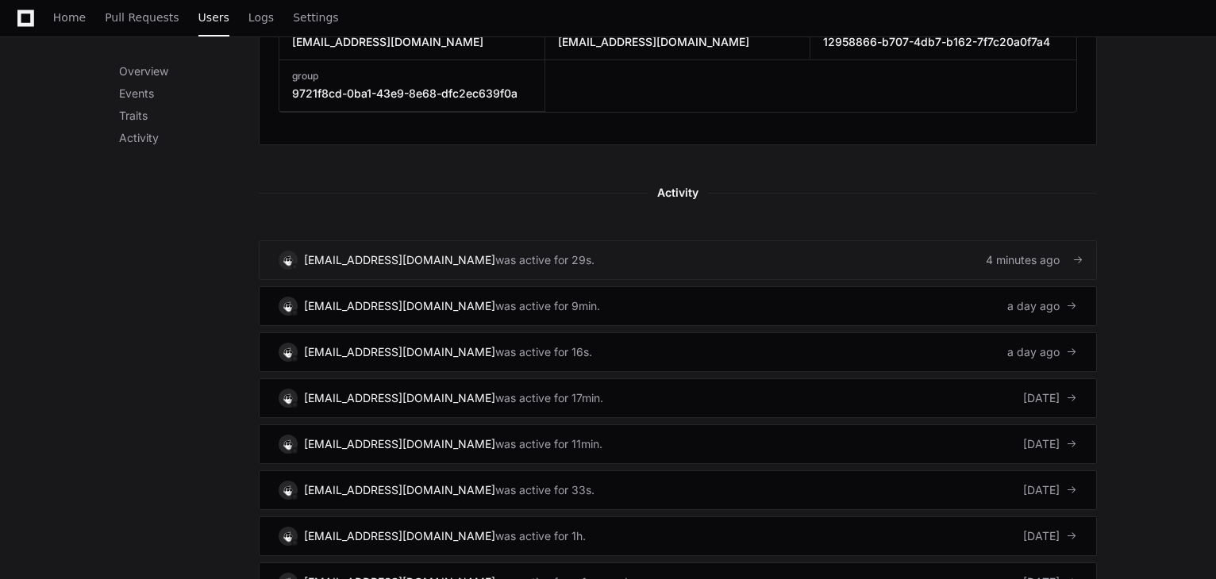
click at [862, 252] on link "[PERSON_NAME][EMAIL_ADDRESS][DOMAIN_NAME] was active for 29s. 4 minutes ago" at bounding box center [678, 260] width 838 height 40
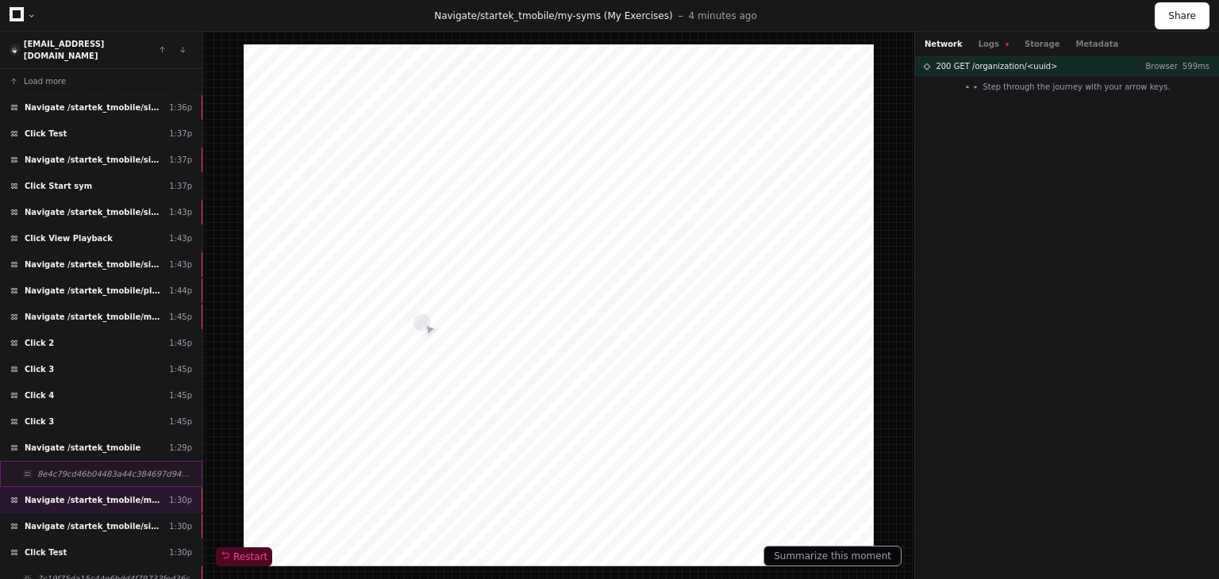
click at [102, 468] on span "8e4c79cd46b04483a44c384697d947d6" at bounding box center [114, 474] width 155 height 12
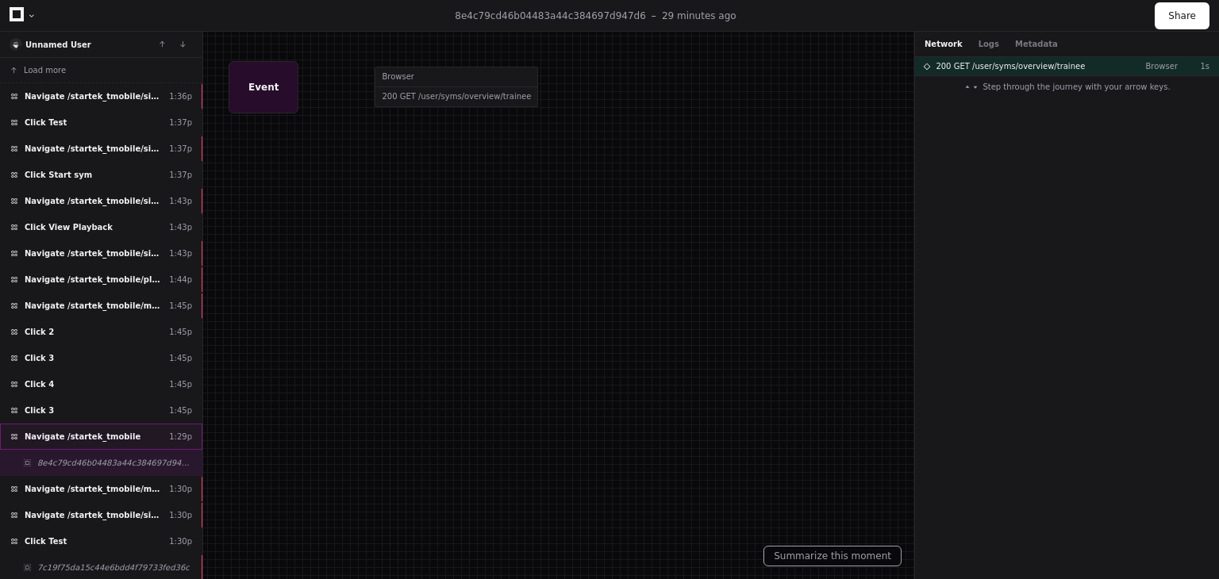
click at [102, 433] on span "Navigate /startek_tmobile" at bounding box center [83, 437] width 116 height 12
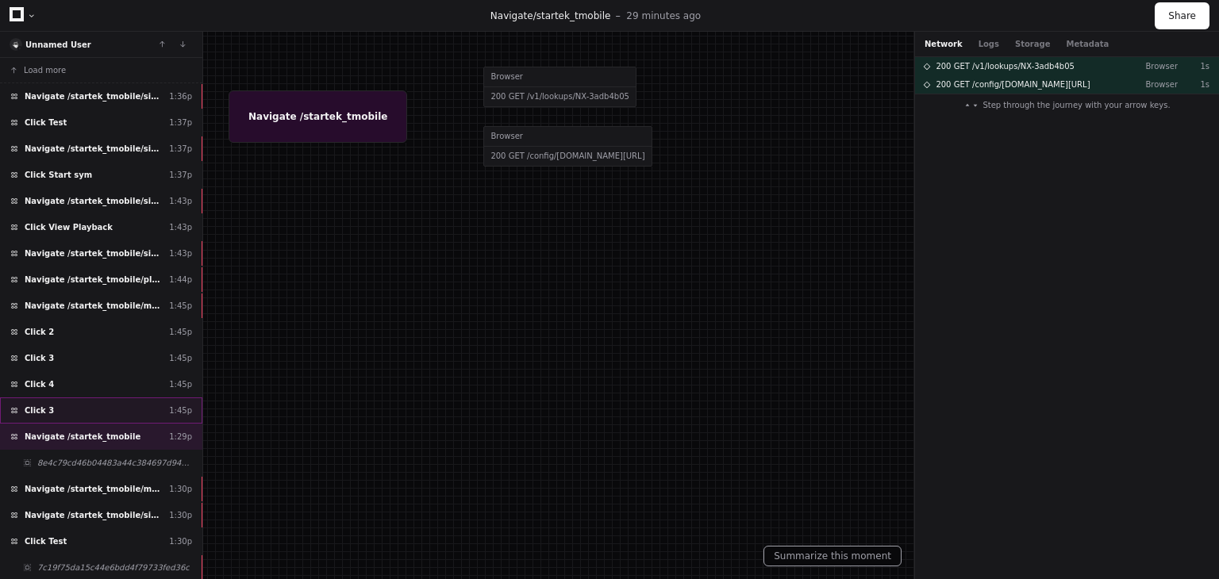
click at [102, 417] on div "Click 3 1:45p" at bounding box center [101, 411] width 202 height 26
